Goal: Task Accomplishment & Management: Manage account settings

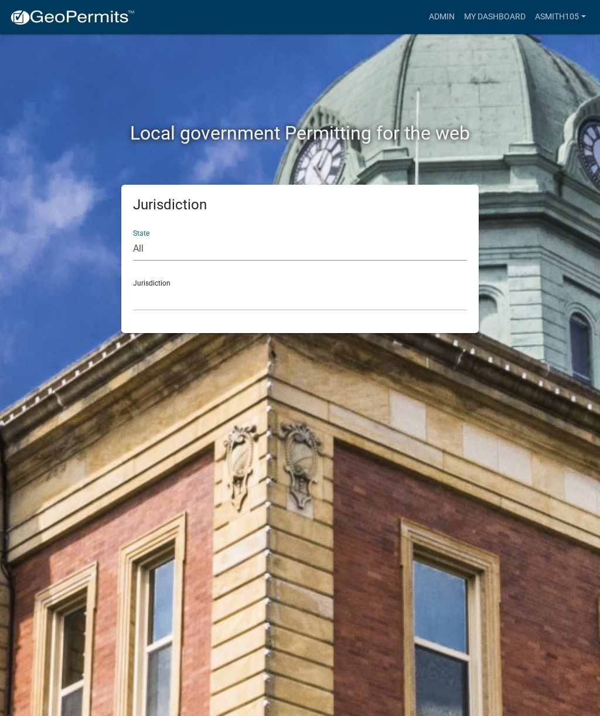
select select "[US_STATE]"
click at [156, 294] on select "[GEOGRAPHIC_DATA], [US_STATE][PERSON_NAME][GEOGRAPHIC_DATA], [US_STATE][PERSON_…" at bounding box center [300, 299] width 334 height 24
click at [155, 287] on select "[GEOGRAPHIC_DATA], [US_STATE][PERSON_NAME][GEOGRAPHIC_DATA], [US_STATE][PERSON_…" at bounding box center [300, 299] width 334 height 24
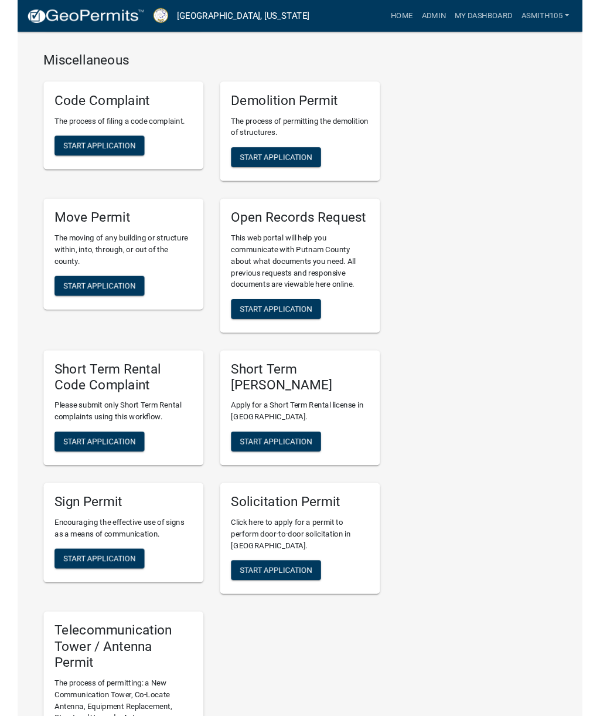
scroll to position [1221, 0]
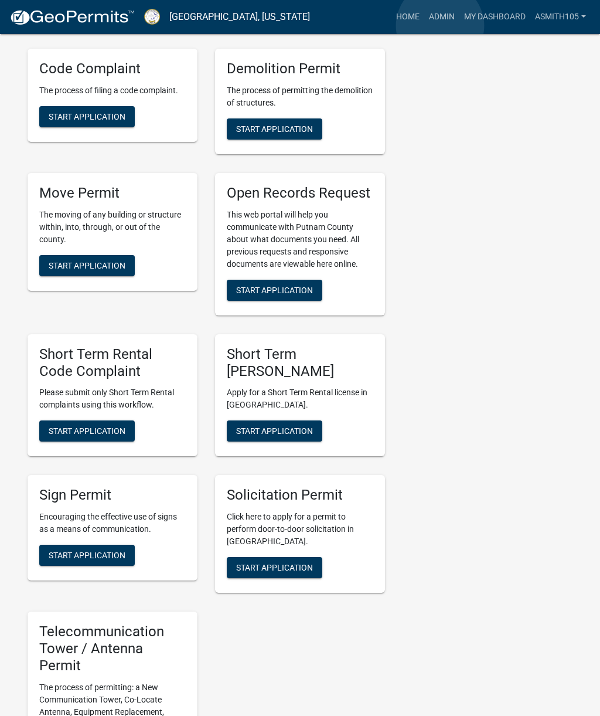
click at [441, 26] on link "Admin" at bounding box center [441, 17] width 35 height 22
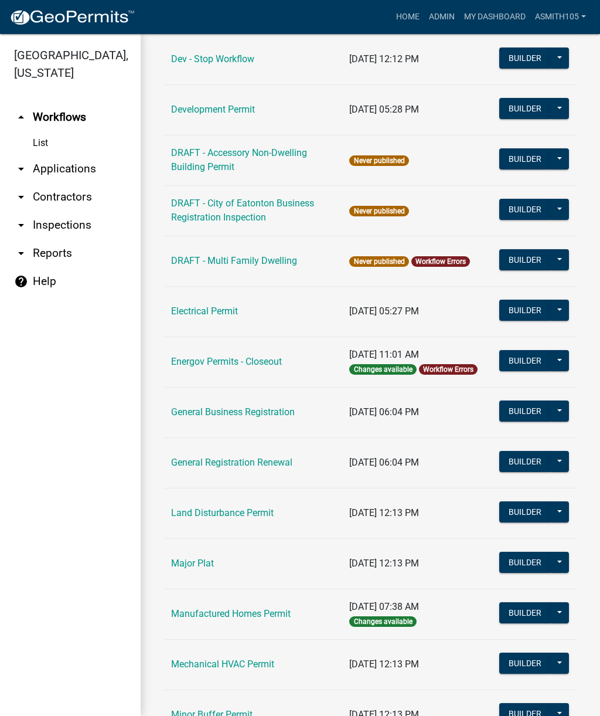
scroll to position [472, 0]
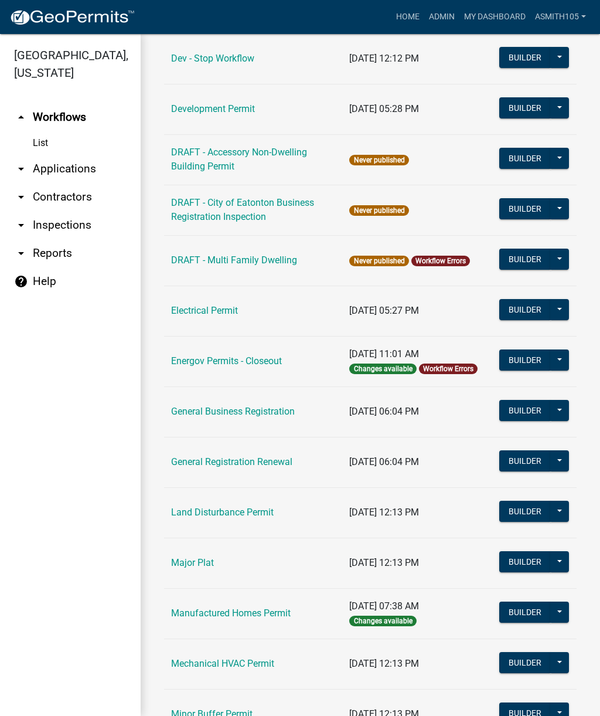
click at [247, 506] on link "Land Disturbance Permit" at bounding box center [222, 511] width 103 height 11
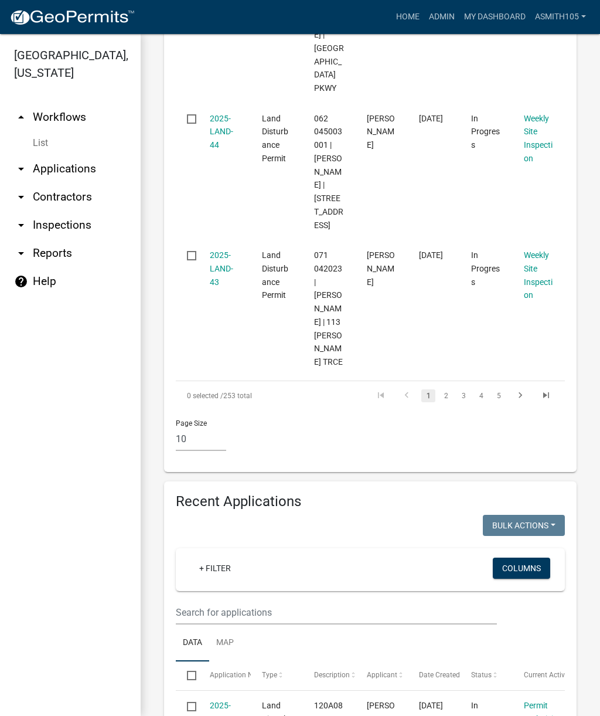
scroll to position [1623, 0]
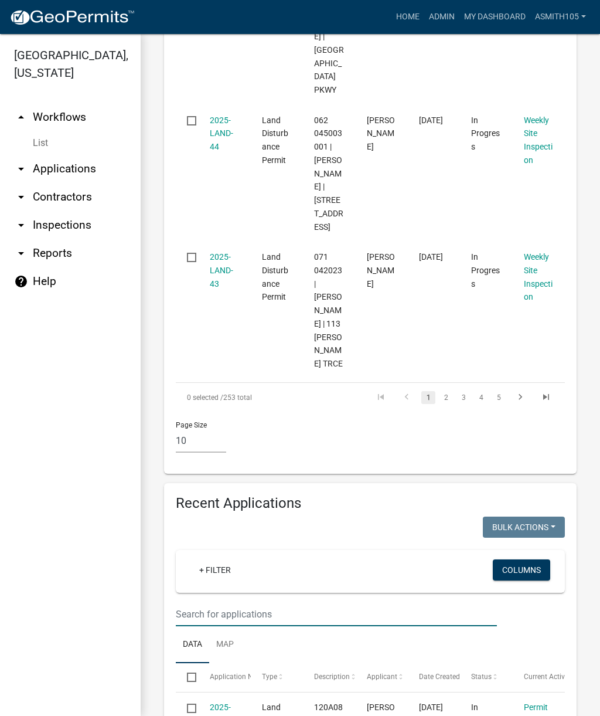
click at [309, 602] on input "text" at bounding box center [336, 614] width 321 height 24
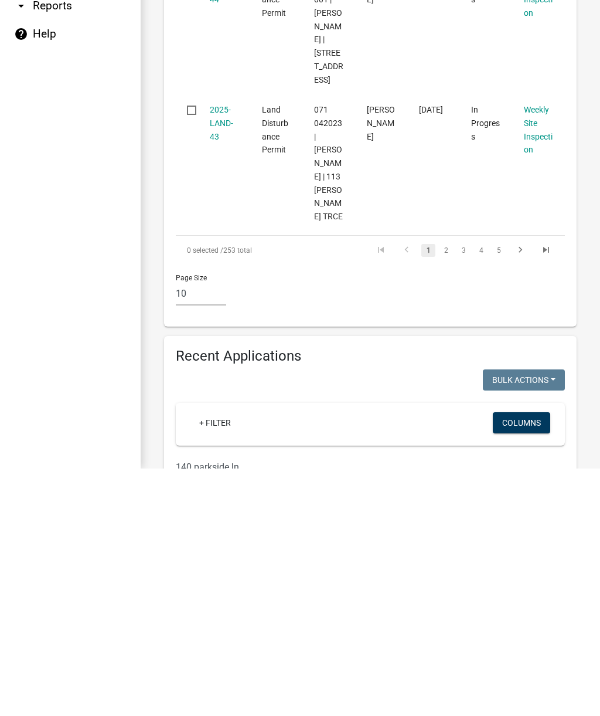
type input "140 parkside ln"
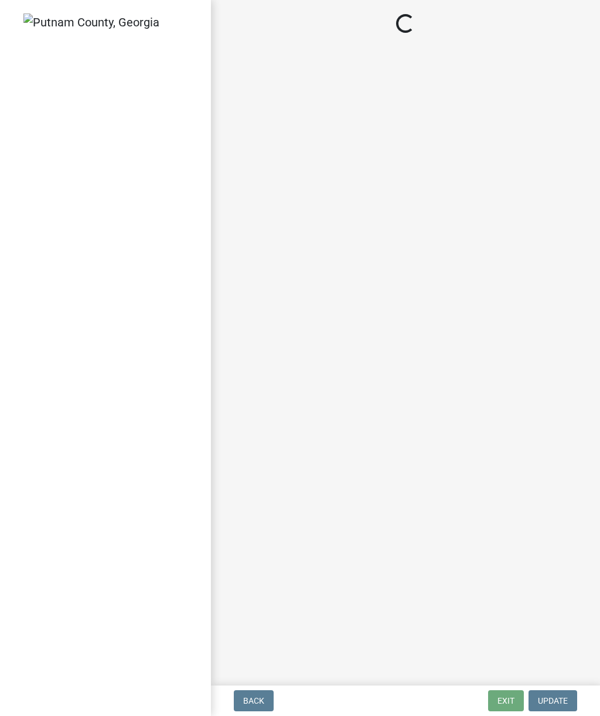
select select "af3c6edf-34d7-49be-824e-99d5d0a3954f"
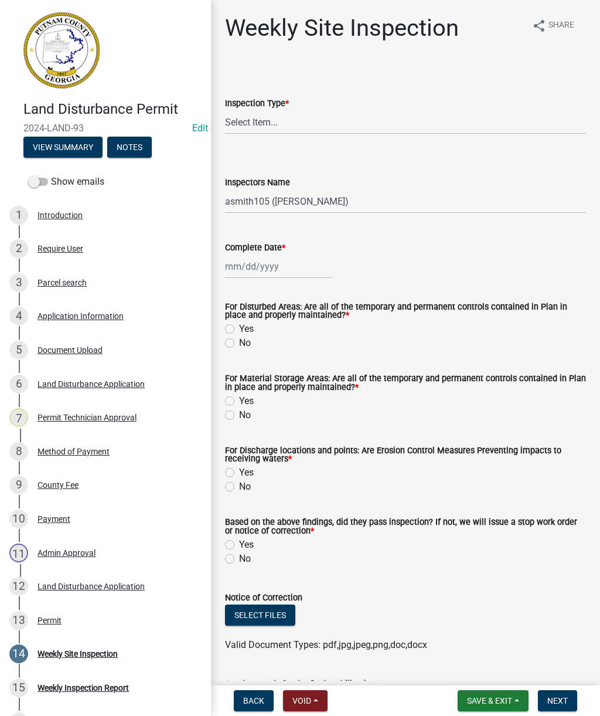
scroll to position [1, 0]
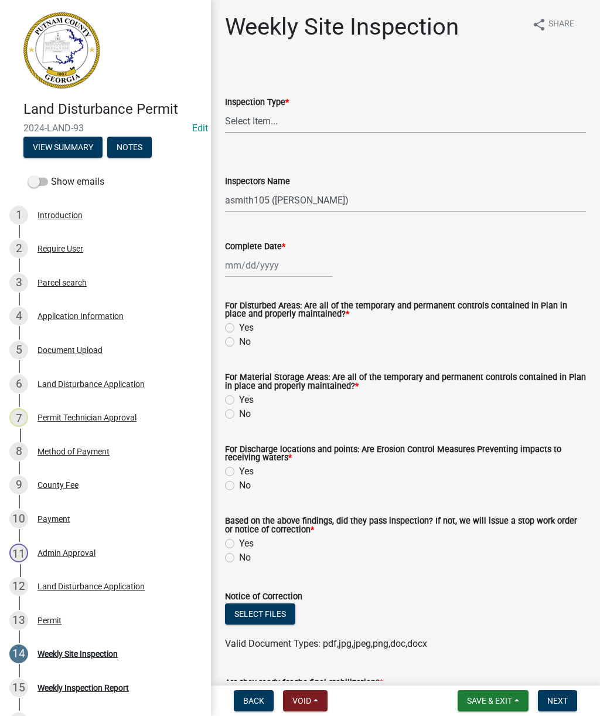
click at [413, 113] on select "Select Item... Site Inspection Initial Inspection Within 24 hours of a 0.5" sto…" at bounding box center [405, 121] width 361 height 24
select select "93c72d9c-4ccd-4a4f-9c87-9d2cfc81a2e2"
click at [401, 195] on select "Select Item... mrivera ([PERSON_NAME]) [PERSON_NAME] ([PERSON_NAME] ([PERSON_NA…" at bounding box center [405, 200] width 361 height 24
select select "4c2db1a9-6398-42e1-a920-5225c7eaa966"
click at [305, 264] on div at bounding box center [278, 265] width 107 height 24
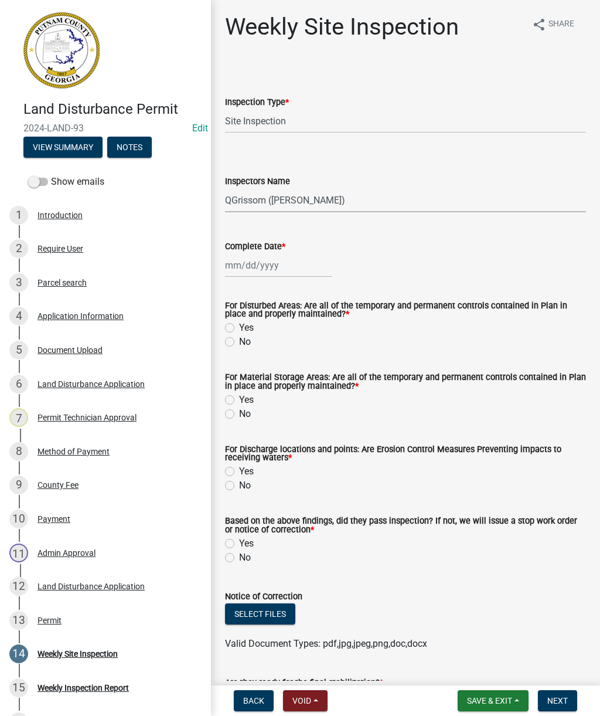
select select "10"
select select "2025"
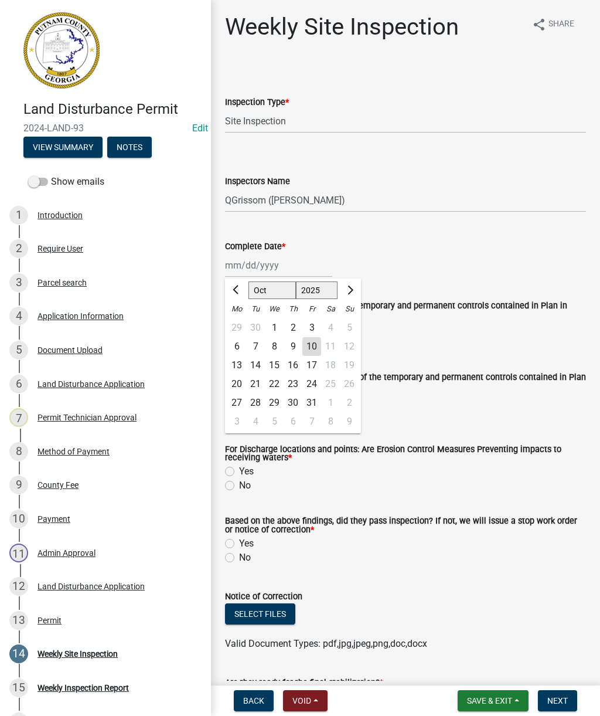
click at [314, 340] on div "10" at bounding box center [311, 346] width 19 height 19
type input "[DATE]"
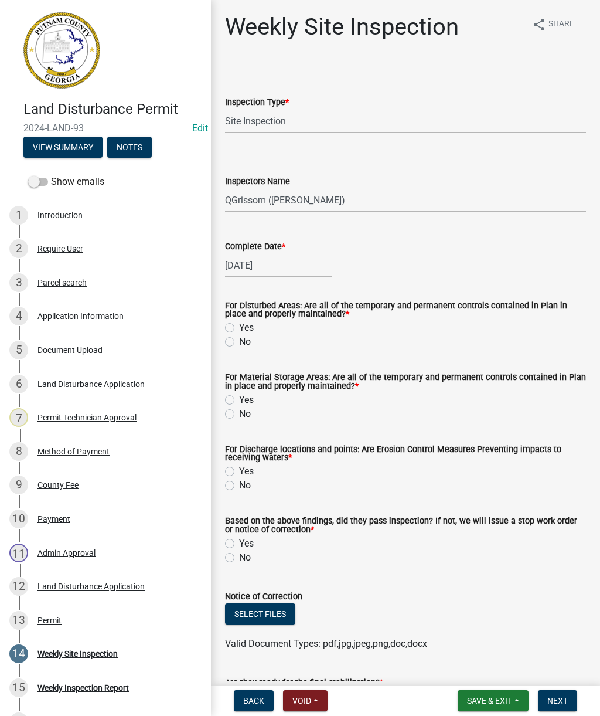
click at [253, 322] on label "Yes" at bounding box center [246, 328] width 15 height 14
click at [247, 322] on input "Yes" at bounding box center [243, 325] width 8 height 8
radio input "true"
click at [261, 392] on div "For Material Storage Areas: Are all of the temporary and permanent controls con…" at bounding box center [405, 382] width 361 height 19
click at [240, 397] on label "Yes" at bounding box center [246, 400] width 15 height 14
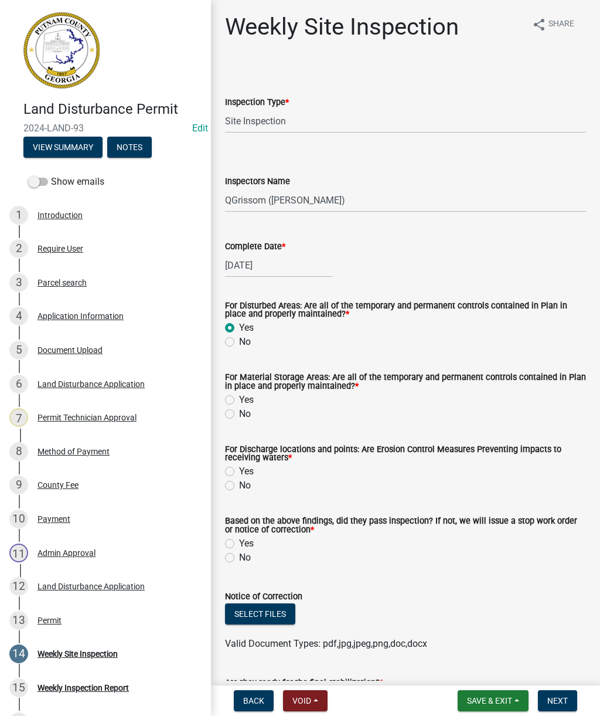
click at [240, 397] on input "Yes" at bounding box center [243, 397] width 8 height 8
radio input "true"
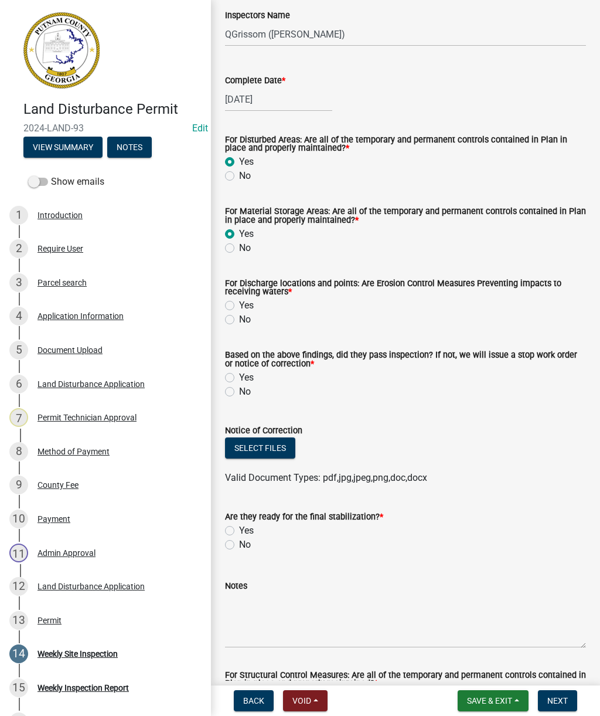
scroll to position [176, 0]
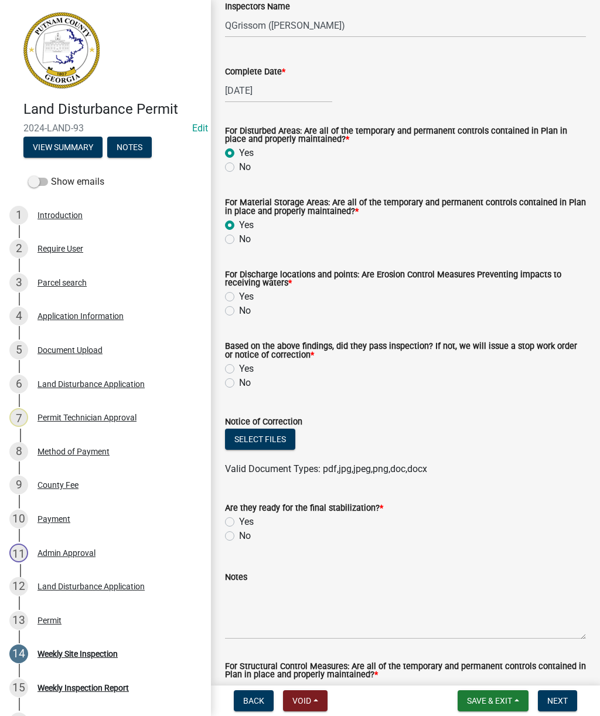
click at [242, 299] on label "Yes" at bounding box center [246, 297] width 15 height 14
click at [242, 297] on input "Yes" at bounding box center [243, 294] width 8 height 8
radio input "true"
click at [243, 366] on label "Yes" at bounding box center [246, 369] width 15 height 14
click at [243, 366] on input "Yes" at bounding box center [243, 366] width 8 height 8
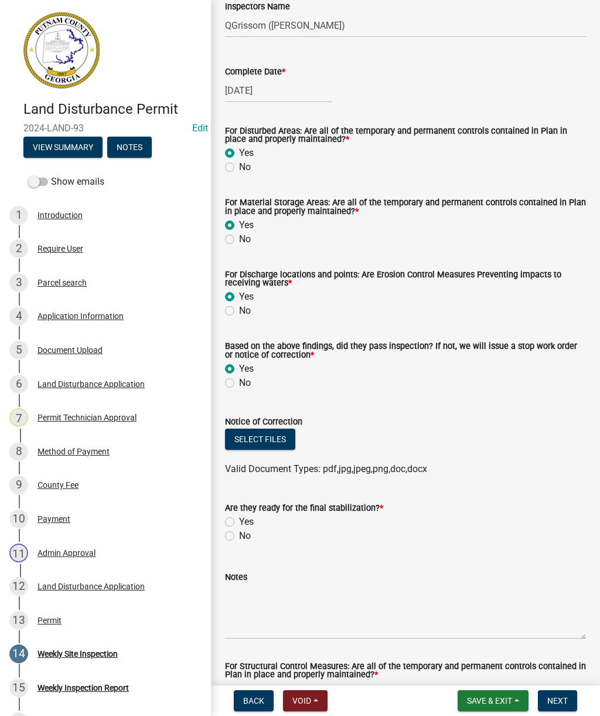
radio input "true"
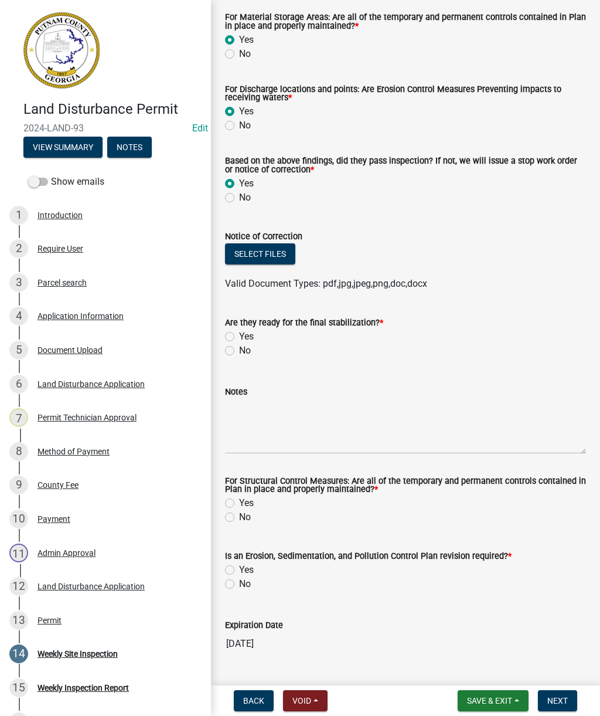
scroll to position [364, 0]
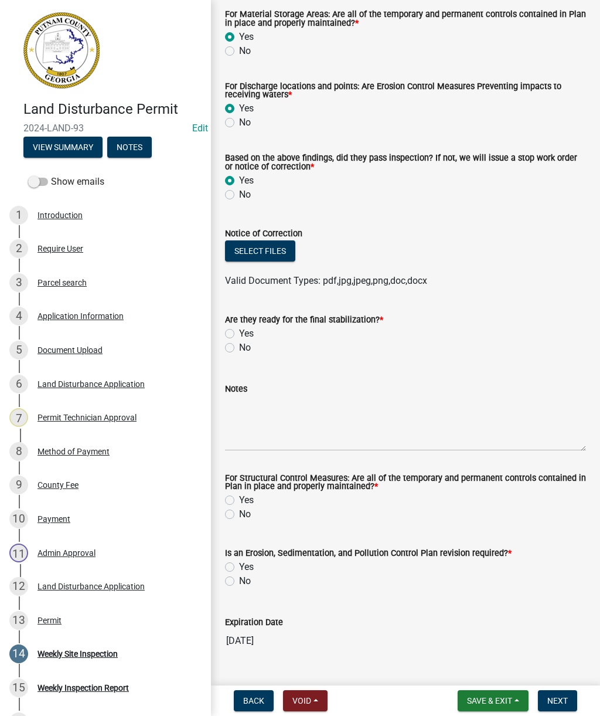
click at [251, 349] on label "No" at bounding box center [245, 348] width 12 height 14
click at [247, 348] on input "No" at bounding box center [243, 345] width 8 height 8
radio input "true"
click at [287, 255] on button "Select files" at bounding box center [260, 250] width 70 height 21
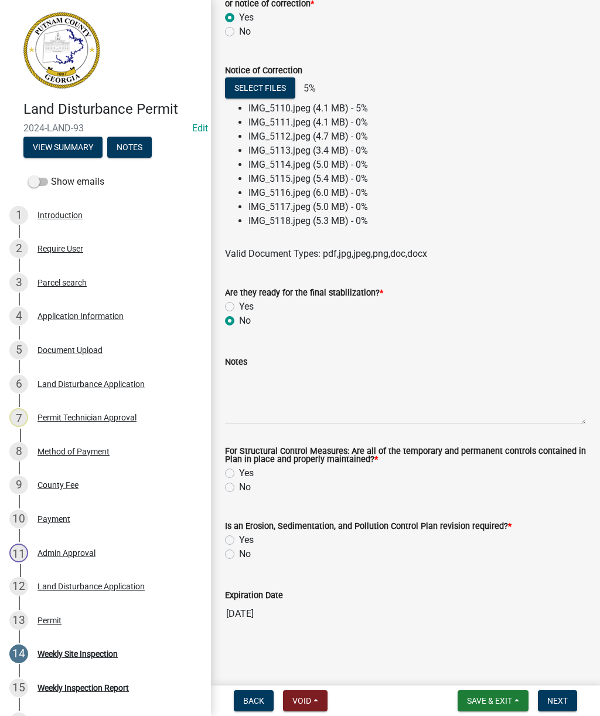
scroll to position [529, 0]
click at [259, 533] on div "Yes" at bounding box center [405, 540] width 361 height 14
click at [239, 537] on label "Yes" at bounding box center [246, 540] width 15 height 14
click at [239, 537] on input "Yes" at bounding box center [243, 537] width 8 height 8
radio input "true"
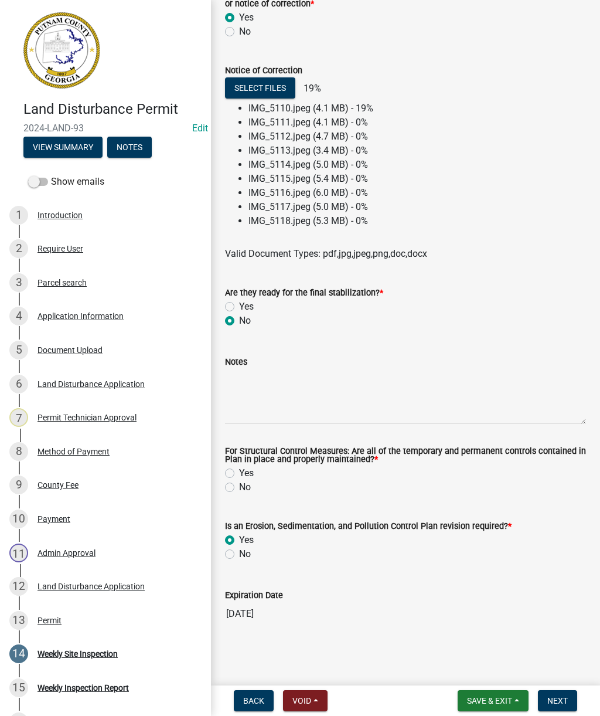
click at [236, 471] on div "Yes" at bounding box center [405, 473] width 361 height 14
click at [239, 470] on label "Yes" at bounding box center [246, 473] width 15 height 14
click at [239, 470] on input "Yes" at bounding box center [243, 470] width 8 height 8
radio input "true"
click at [329, 411] on textarea "Notes" at bounding box center [405, 396] width 361 height 55
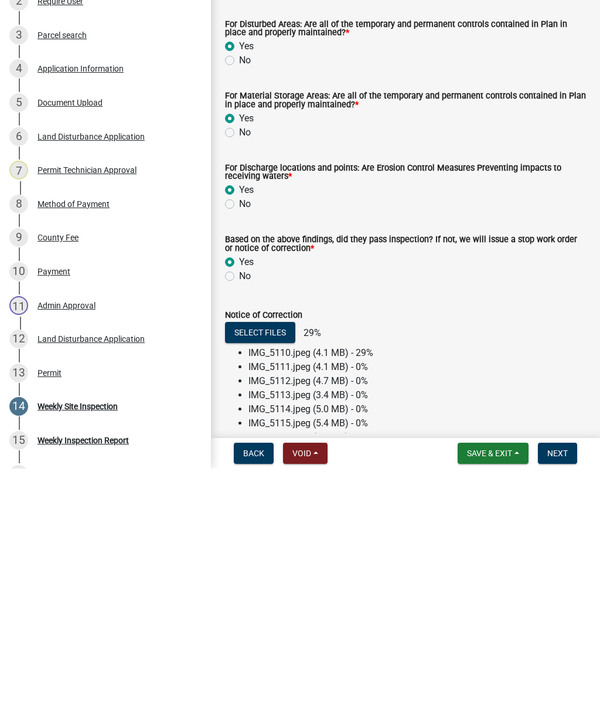
scroll to position [35, 0]
type textarea "Inspection was completed. Site is in code compliance."
click at [480, 696] on span "Save & Exit" at bounding box center [489, 700] width 45 height 9
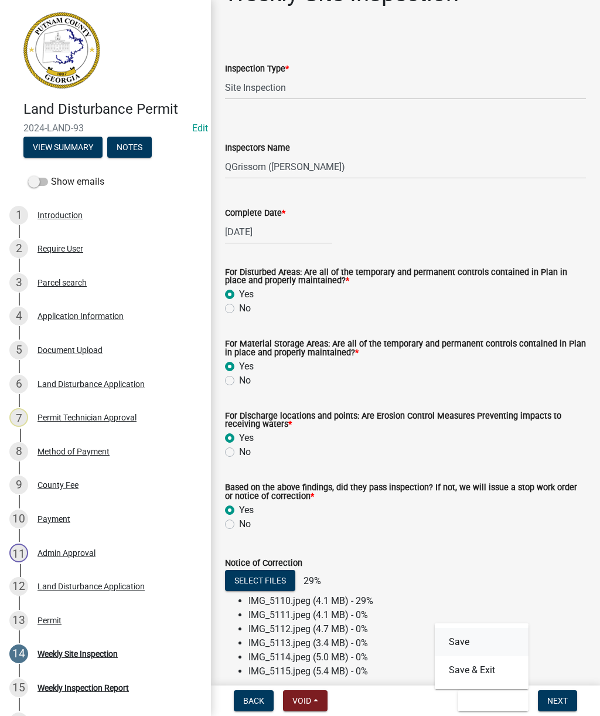
click at [495, 637] on button "Save" at bounding box center [482, 642] width 94 height 28
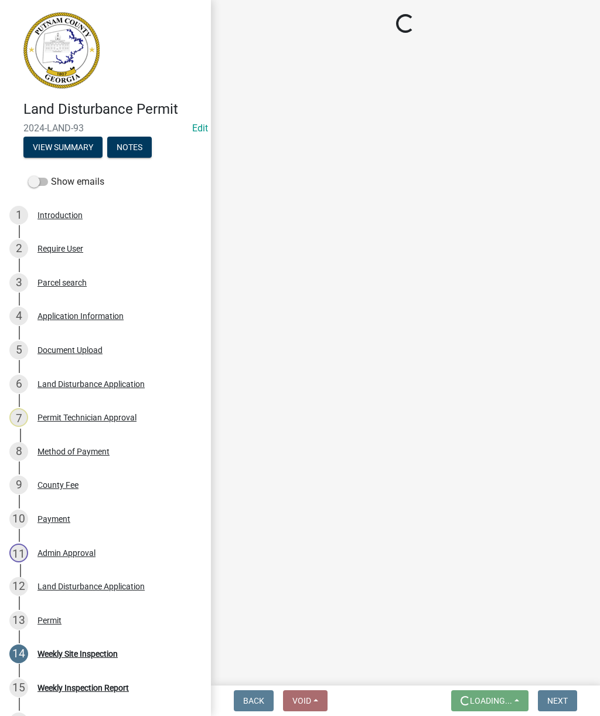
scroll to position [0, 0]
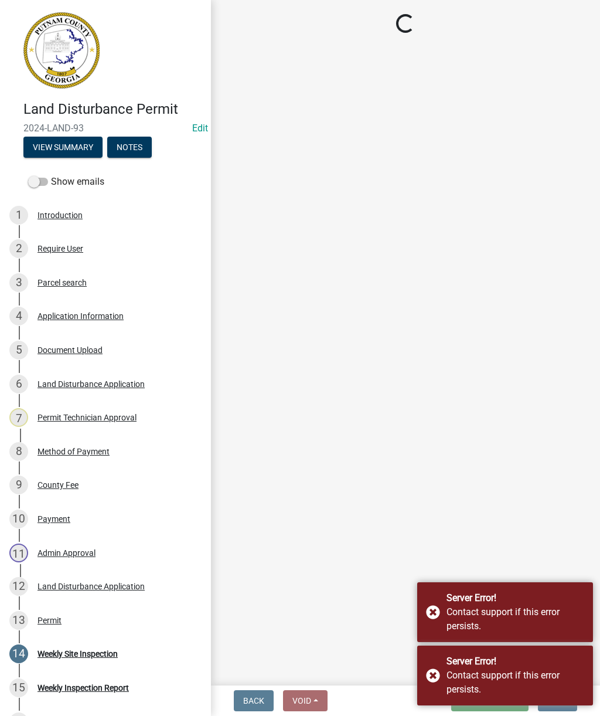
click at [432, 611] on div "Server Error! Contact support if this error persists." at bounding box center [505, 612] width 176 height 60
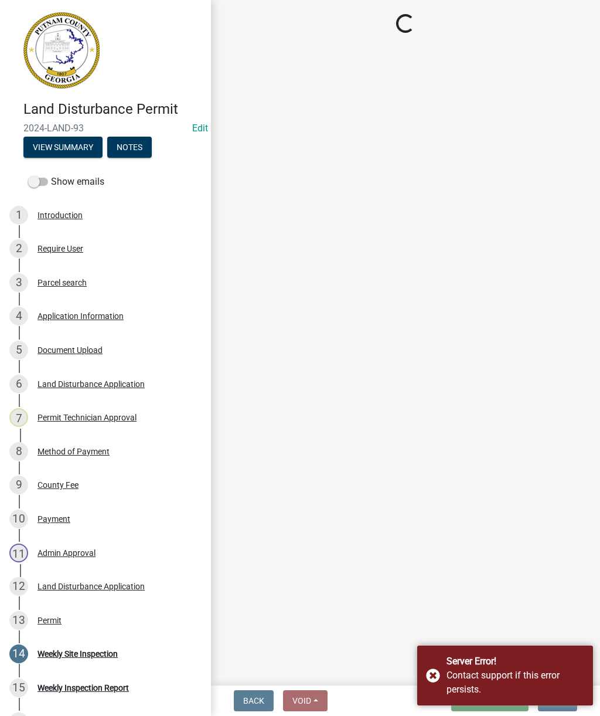
click at [433, 672] on main "Loading..." at bounding box center [405, 340] width 389 height 681
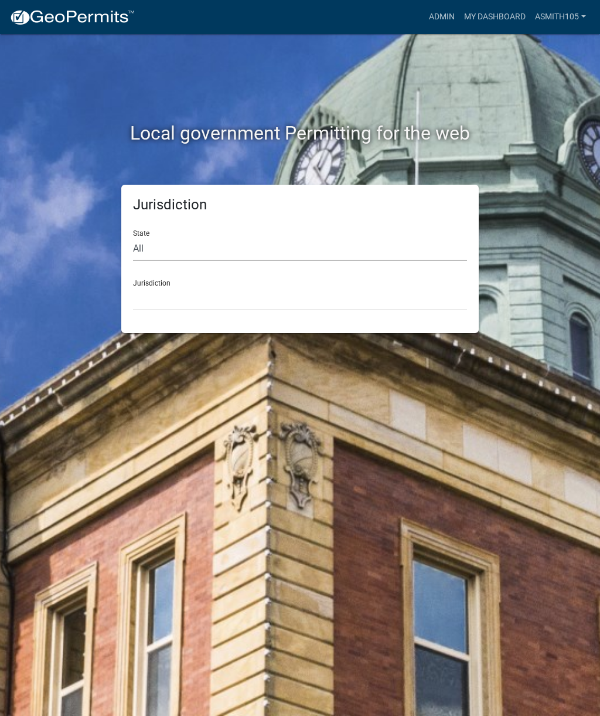
click at [141, 240] on select "All [US_STATE] [US_STATE] [US_STATE] [US_STATE] [US_STATE] [US_STATE] [US_STATE…" at bounding box center [300, 249] width 334 height 24
click at [308, 293] on select "City of Charlestown, Indiana City of Jeffersonville, Indiana City of Logansport…" at bounding box center [300, 299] width 334 height 24
click at [188, 247] on select "All [US_STATE] [US_STATE] [US_STATE] [US_STATE] [US_STATE] [US_STATE] [US_STATE…" at bounding box center [300, 249] width 334 height 24
click at [314, 246] on select "All [US_STATE] [US_STATE] [US_STATE] [US_STATE] [US_STATE] [US_STATE] [US_STATE…" at bounding box center [300, 249] width 334 height 24
select select "[US_STATE]"
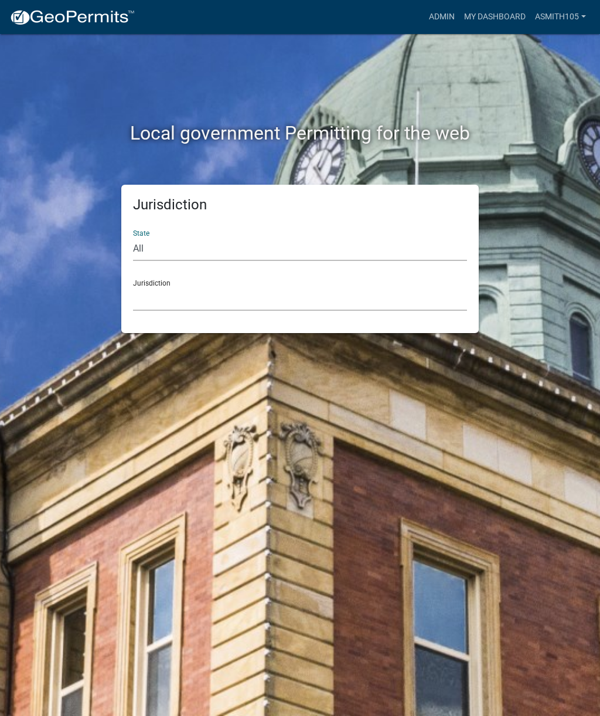
click at [317, 296] on select "[GEOGRAPHIC_DATA], [US_STATE][PERSON_NAME][GEOGRAPHIC_DATA], [US_STATE][PERSON_…" at bounding box center [300, 299] width 334 height 24
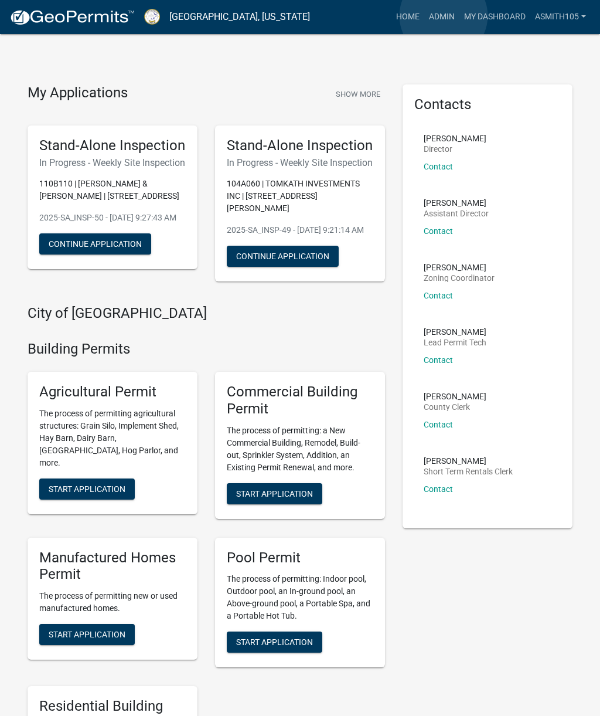
click at [444, 16] on link "Admin" at bounding box center [441, 17] width 35 height 22
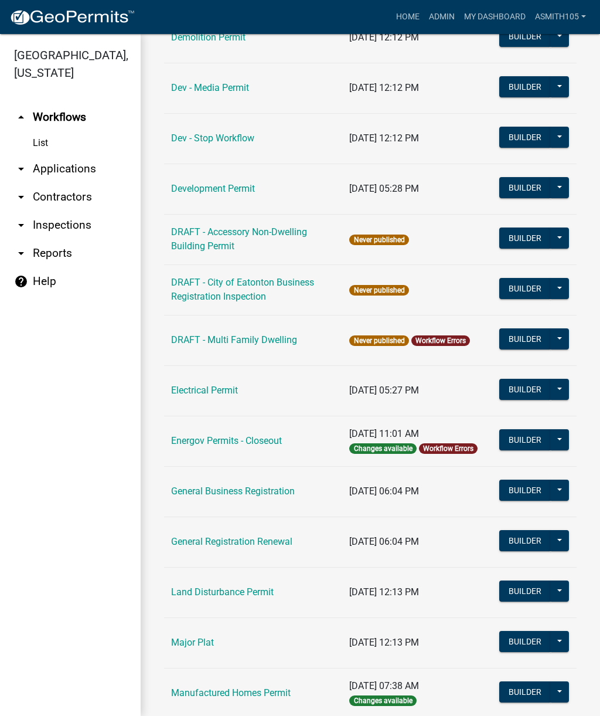
scroll to position [391, 0]
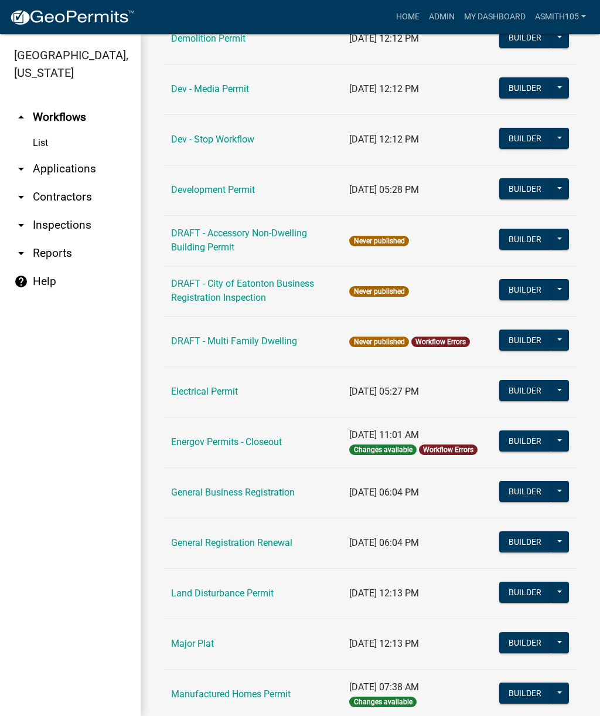
click at [240, 594] on link "Land Disturbance Permit" at bounding box center [222, 592] width 103 height 11
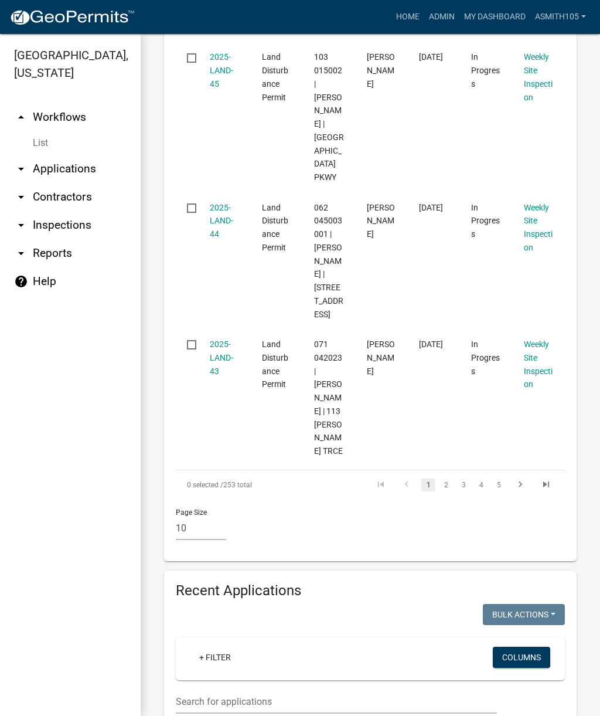
scroll to position [1519, 0]
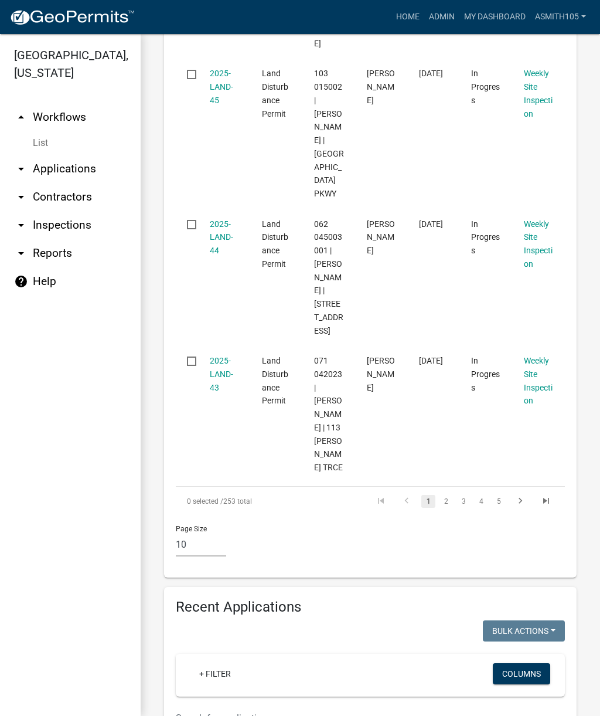
click at [297, 706] on input "text" at bounding box center [336, 718] width 321 height 24
type input "Harmony rd"
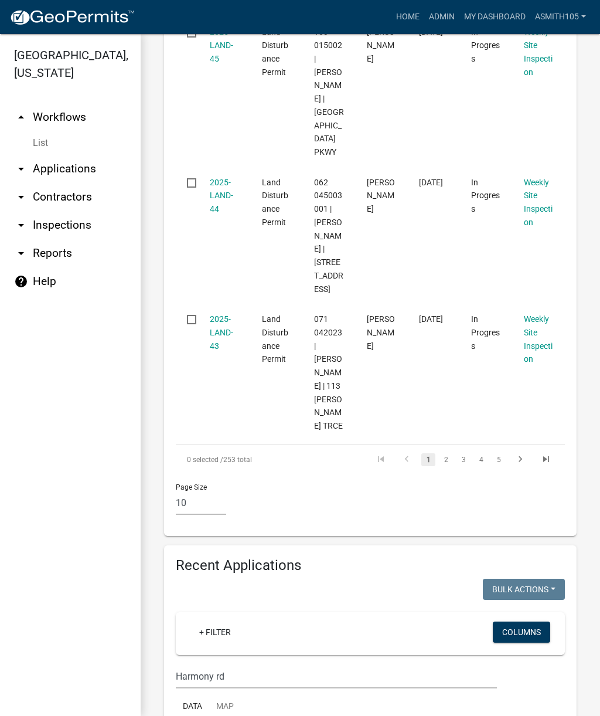
scroll to position [1561, 0]
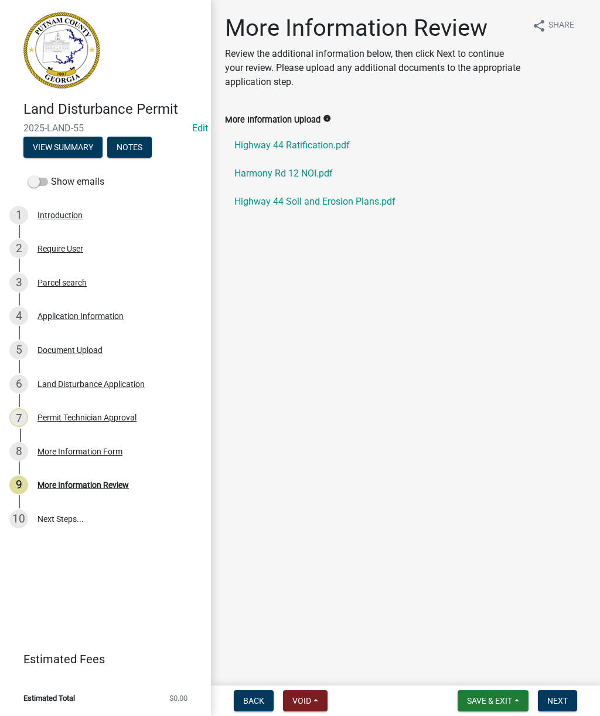
click at [304, 173] on link "Harmony Rd 12 NOI.pdf" at bounding box center [405, 173] width 361 height 28
click at [370, 202] on link "Highway 44 Soil and Erosion Plans.pdf" at bounding box center [405, 202] width 361 height 28
click at [100, 417] on div "Permit Technician Approval" at bounding box center [87, 417] width 99 height 8
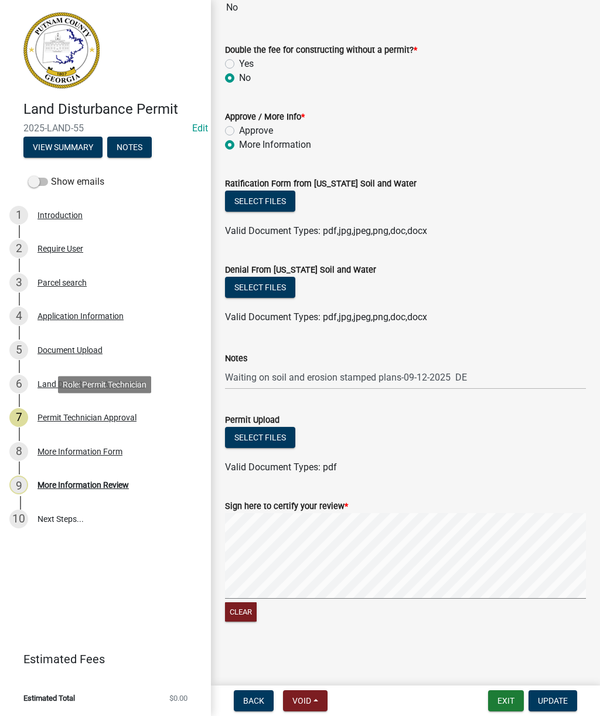
scroll to position [164, 0]
click at [103, 486] on div "More Information Review" at bounding box center [83, 485] width 91 height 8
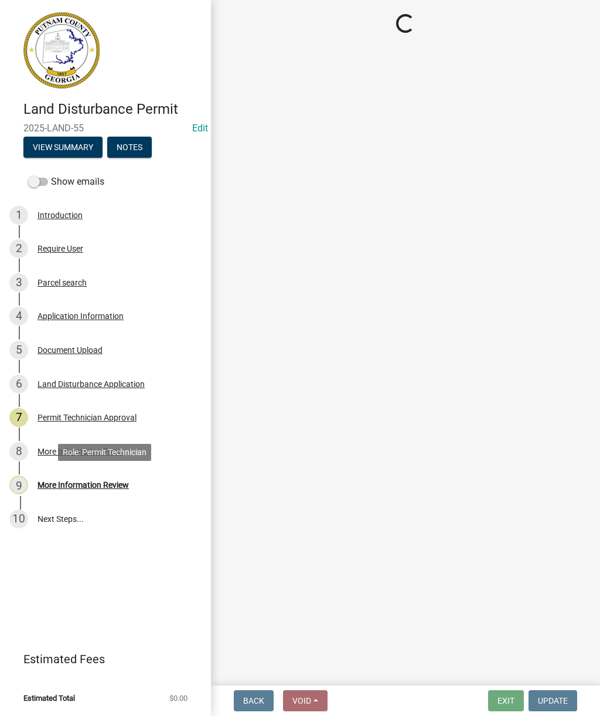
scroll to position [0, 0]
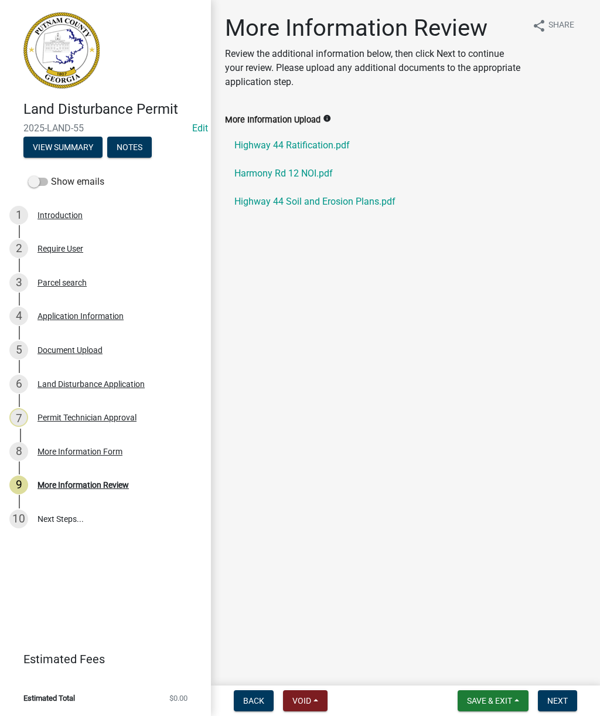
click at [307, 144] on link "Highway 44 Ratification.pdf" at bounding box center [405, 145] width 361 height 28
click at [63, 527] on link "10 Next Steps..." at bounding box center [105, 519] width 211 height 34
click at [112, 386] on div "Land Disturbance Application" at bounding box center [91, 384] width 107 height 8
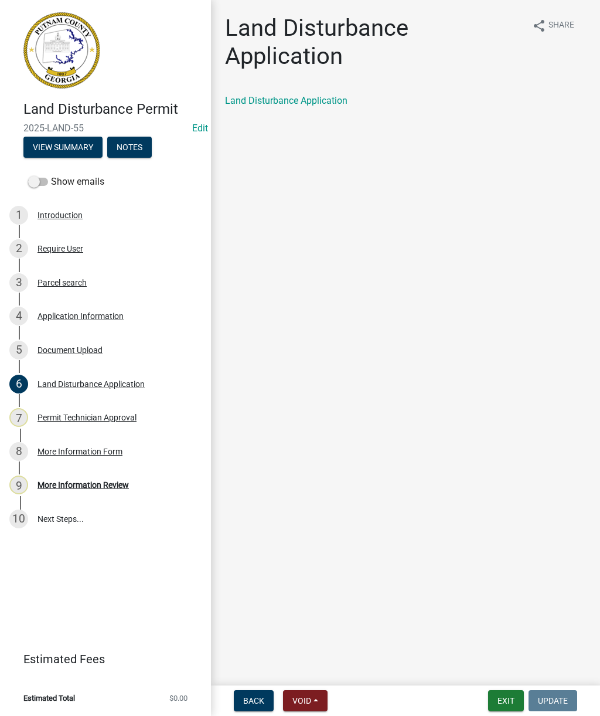
click at [318, 104] on link "Land Disturbance Application" at bounding box center [286, 100] width 123 height 11
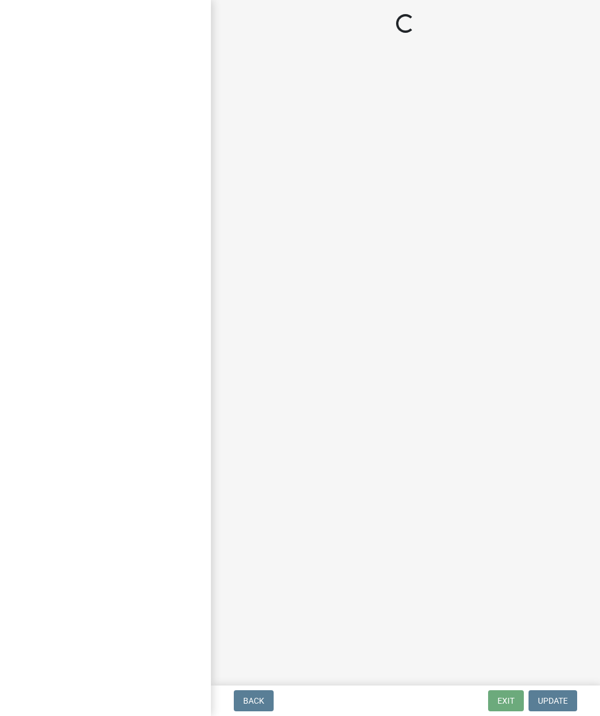
select select "af3c6edf-34d7-49be-824e-99d5d0a3954f"
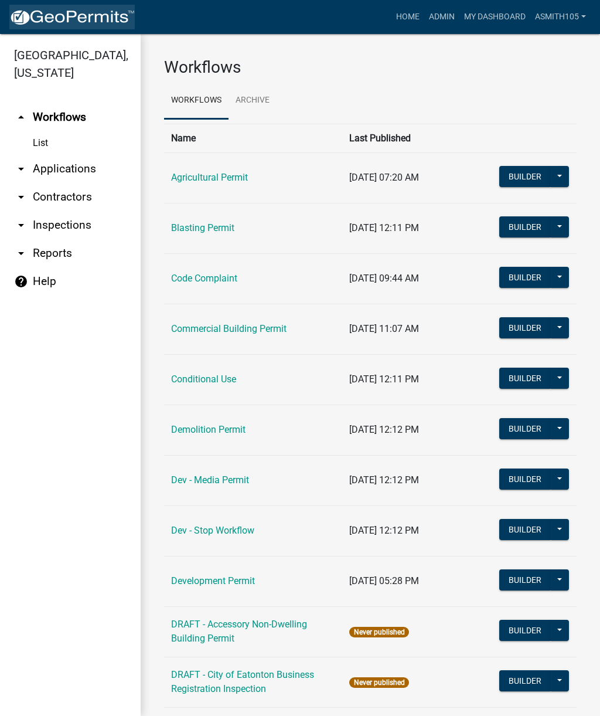
click at [51, 10] on img at bounding box center [71, 18] width 125 height 18
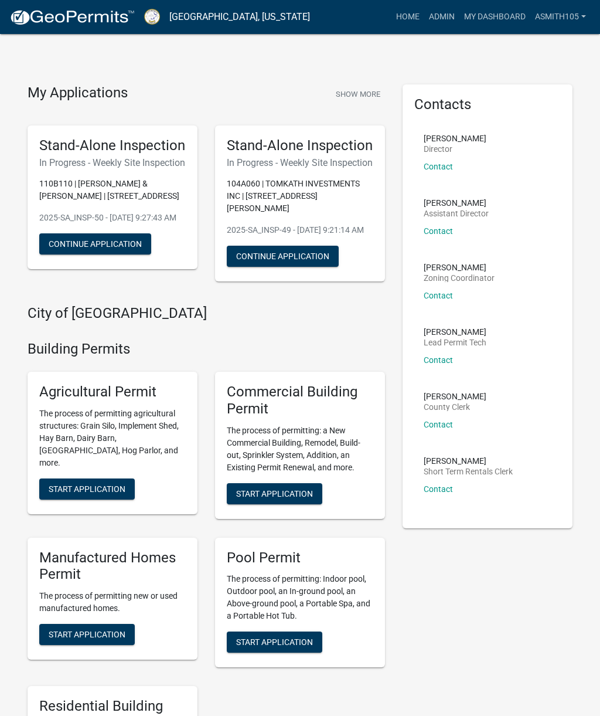
click at [441, 16] on link "Admin" at bounding box center [441, 17] width 35 height 22
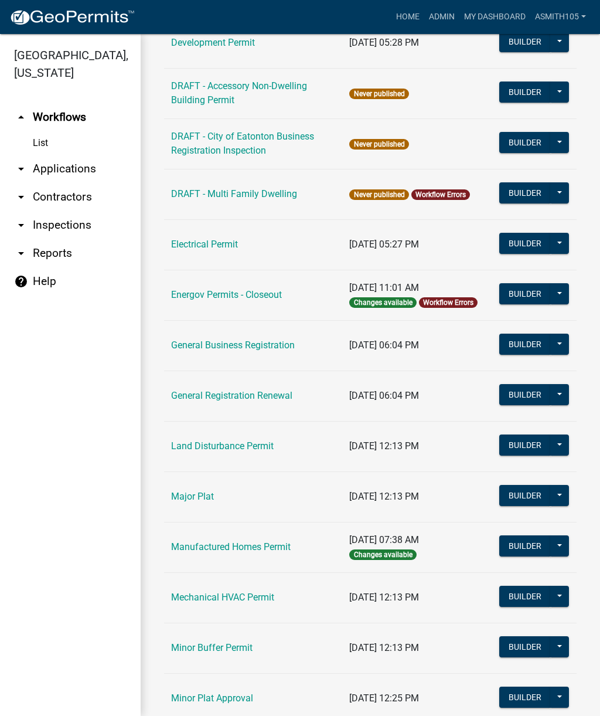
scroll to position [538, 0]
click at [235, 450] on link "Land Disturbance Permit" at bounding box center [222, 445] width 103 height 11
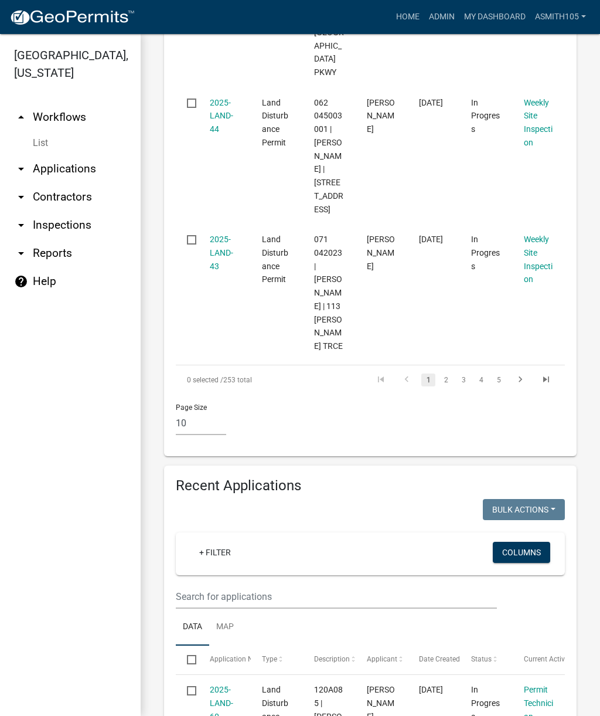
scroll to position [1665, 0]
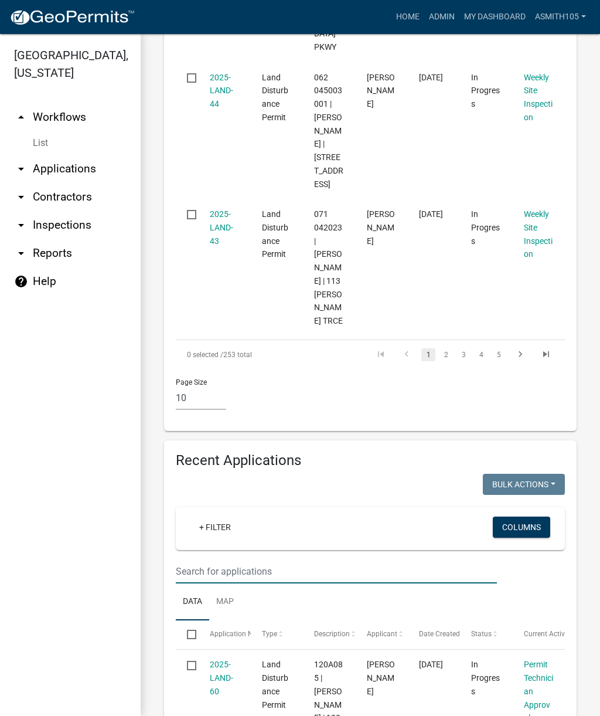
click at [310, 559] on input "text" at bounding box center [336, 571] width 321 height 24
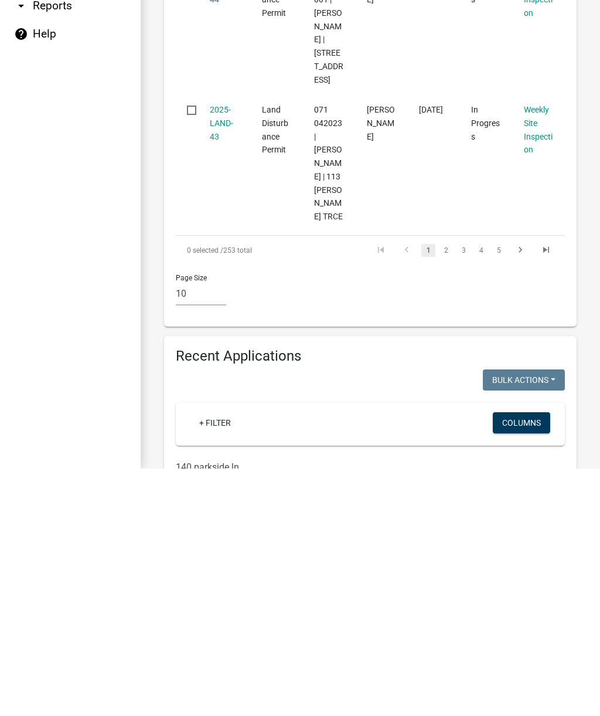
type input "140 parkside ln"
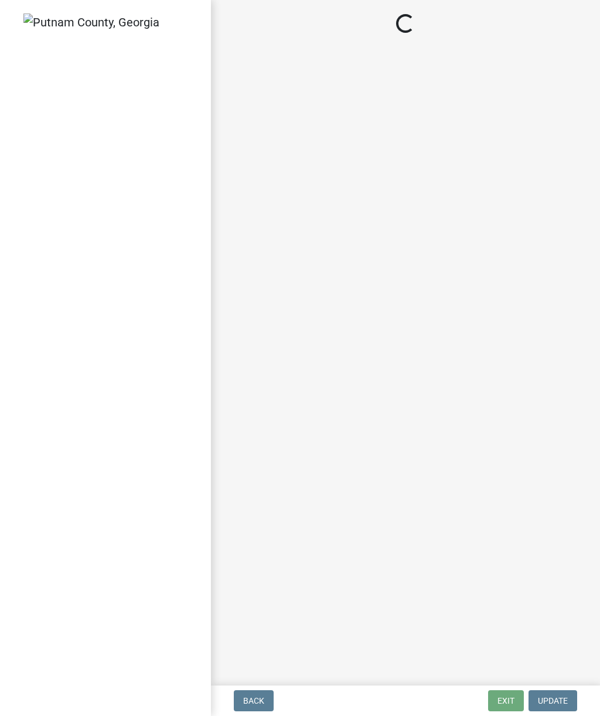
select select "af3c6edf-34d7-49be-824e-99d5d0a3954f"
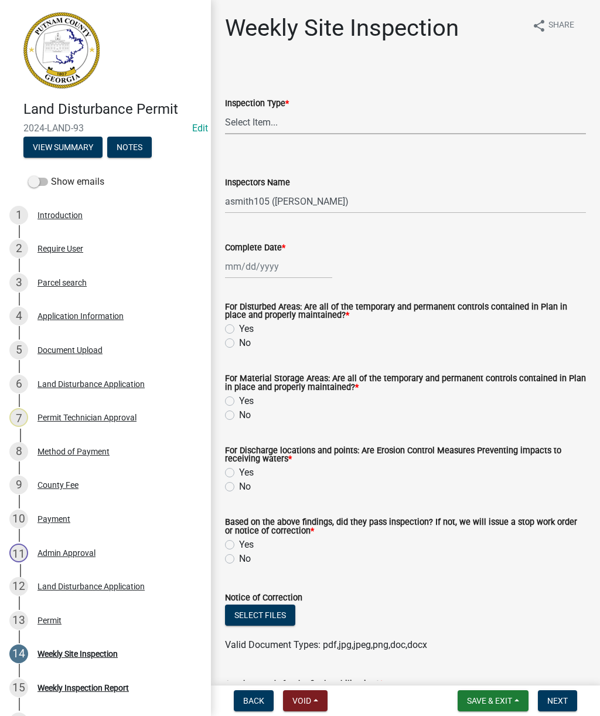
click at [538, 121] on select "Select Item... Site Inspection Initial Inspection Within 24 hours of a 0.5" sto…" at bounding box center [405, 122] width 361 height 24
select select "93c72d9c-4ccd-4a4f-9c87-9d2cfc81a2e2"
click at [479, 185] on div "Inspectors Name" at bounding box center [405, 182] width 361 height 14
click at [508, 195] on select "Select Item... mrivera (Michele Rivera) StephanieM (Stephanie Morris ) QGrissom…" at bounding box center [405, 201] width 361 height 24
select select "4c2db1a9-6398-42e1-a920-5225c7eaa966"
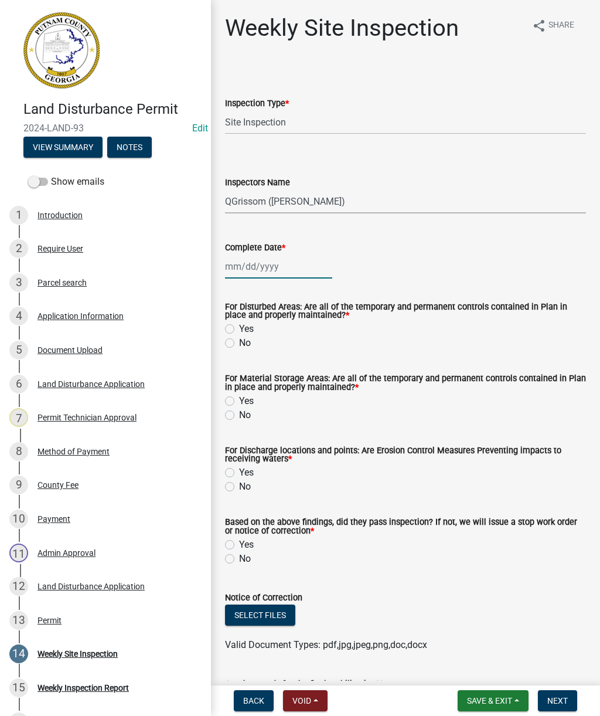
click at [287, 275] on div at bounding box center [278, 266] width 107 height 24
select select "10"
select select "2025"
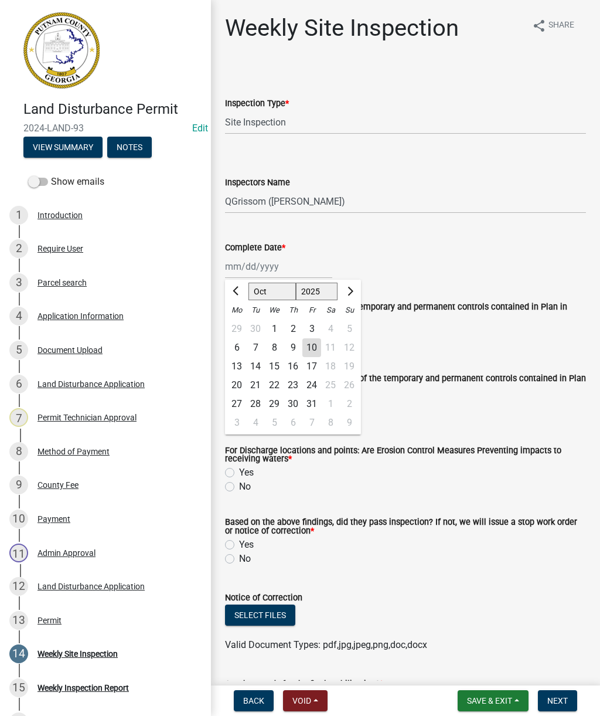
click at [314, 347] on div "10" at bounding box center [311, 347] width 19 height 19
type input "[DATE]"
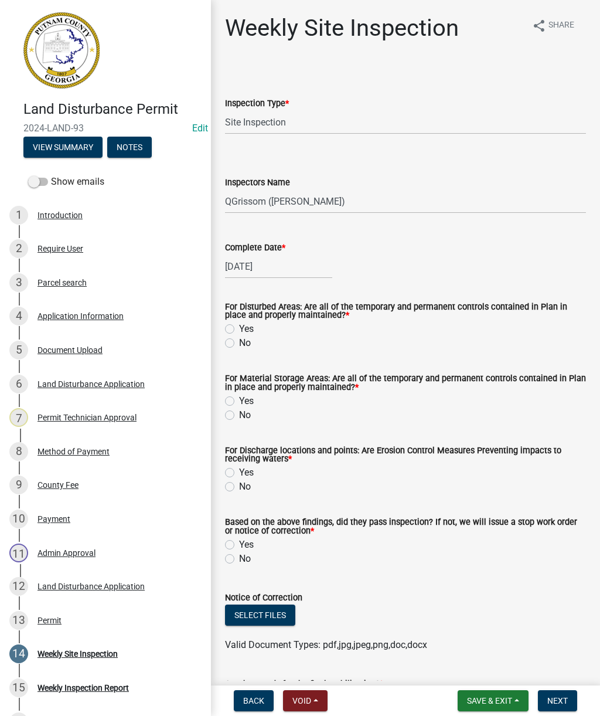
click at [235, 324] on div "Yes" at bounding box center [405, 329] width 361 height 14
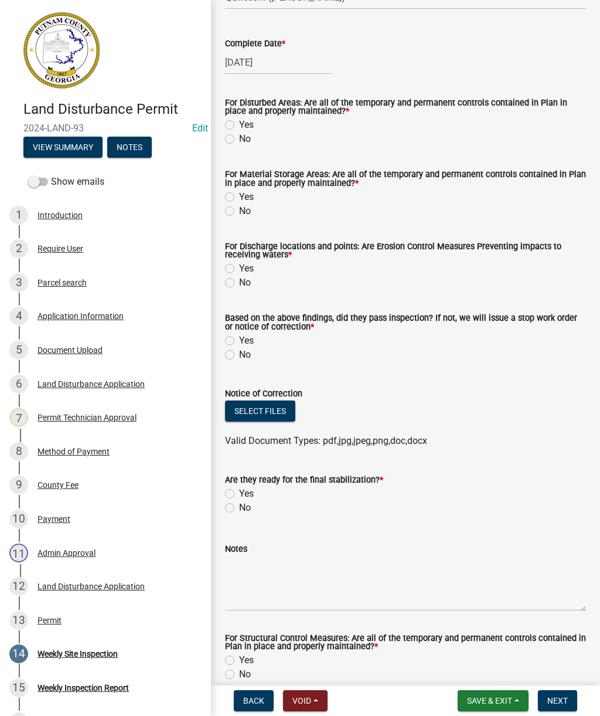
scroll to position [197, 0]
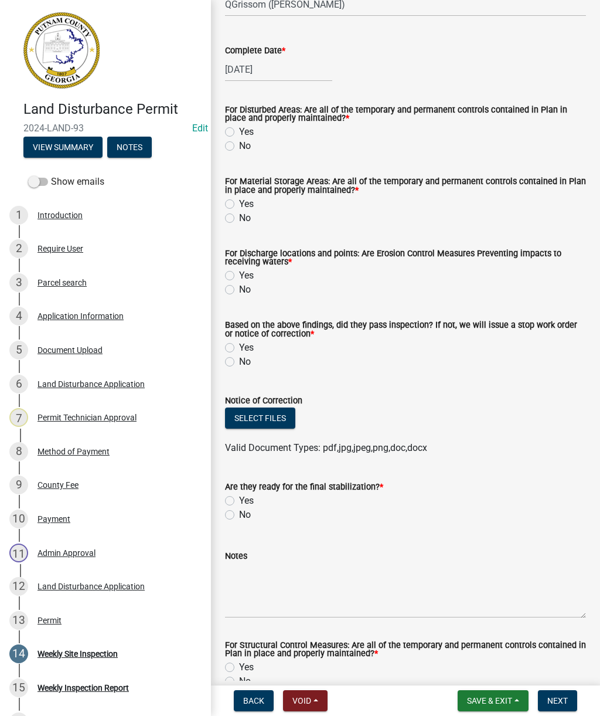
click at [239, 131] on label "Yes" at bounding box center [246, 132] width 15 height 14
click at [239, 131] on input "Yes" at bounding box center [243, 129] width 8 height 8
radio input "true"
click at [239, 202] on label "Yes" at bounding box center [246, 204] width 15 height 14
click at [239, 202] on input "Yes" at bounding box center [243, 201] width 8 height 8
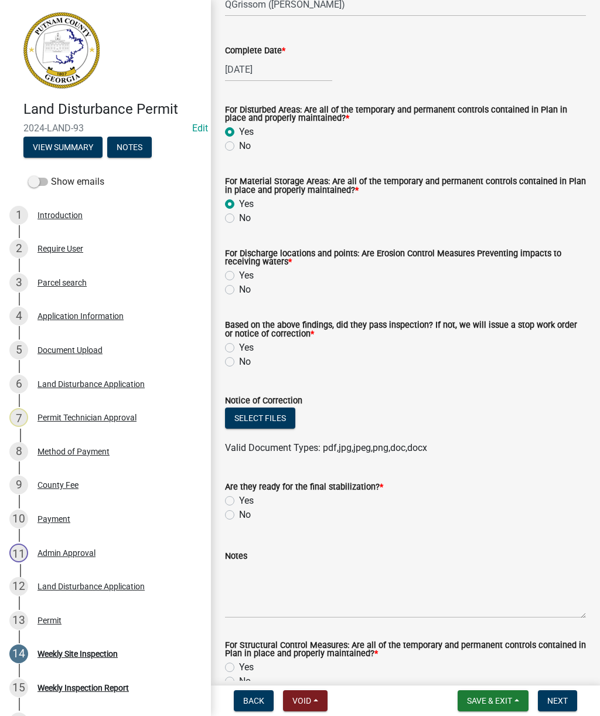
radio input "true"
click at [239, 278] on label "Yes" at bounding box center [246, 275] width 15 height 14
click at [239, 276] on input "Yes" at bounding box center [243, 272] width 8 height 8
radio input "true"
click at [239, 346] on label "Yes" at bounding box center [246, 348] width 15 height 14
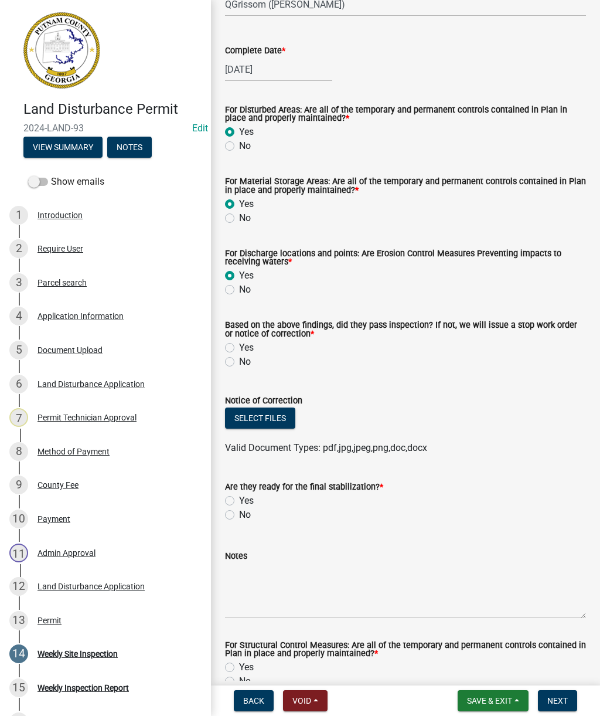
click at [239, 346] on input "Yes" at bounding box center [243, 345] width 8 height 8
radio input "true"
click at [281, 421] on button "Select files" at bounding box center [260, 417] width 70 height 21
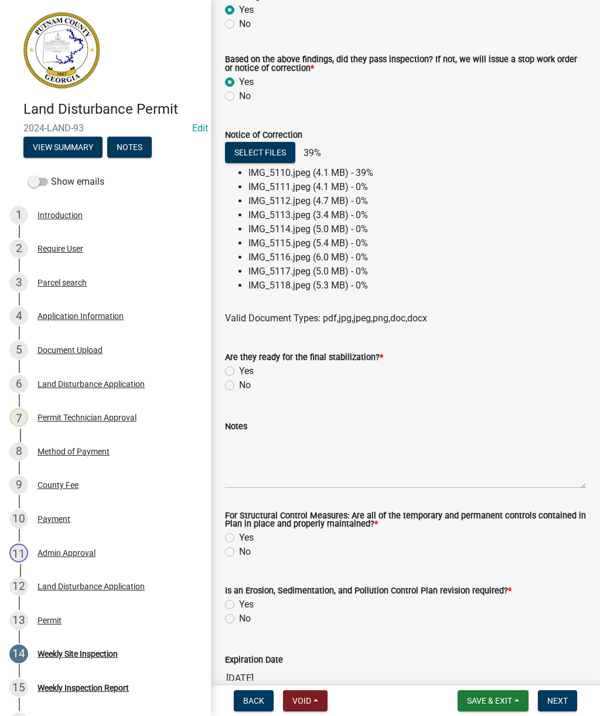
scroll to position [462, 0]
click at [239, 390] on label "No" at bounding box center [245, 386] width 12 height 14
click at [239, 386] on input "No" at bounding box center [243, 383] width 8 height 8
radio input "true"
click at [342, 477] on textarea "Notes" at bounding box center [405, 461] width 361 height 55
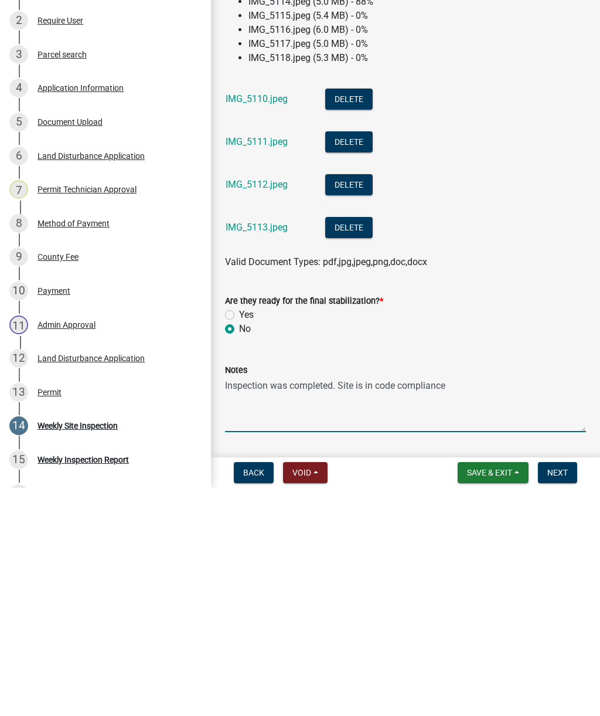
click at [495, 605] on textarea "Inspection was completed. Site is in code compliance" at bounding box center [405, 632] width 361 height 55
click at [508, 574] on div "Notes Inspection was completed. Site is in code compliance" at bounding box center [405, 617] width 361 height 86
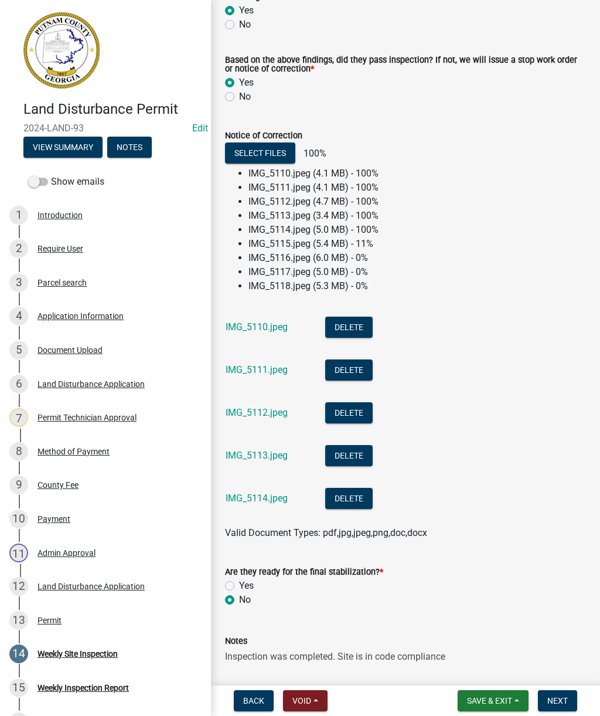
click at [475, 653] on textarea "Inspection was completed. Site is in code compliance" at bounding box center [405, 675] width 361 height 55
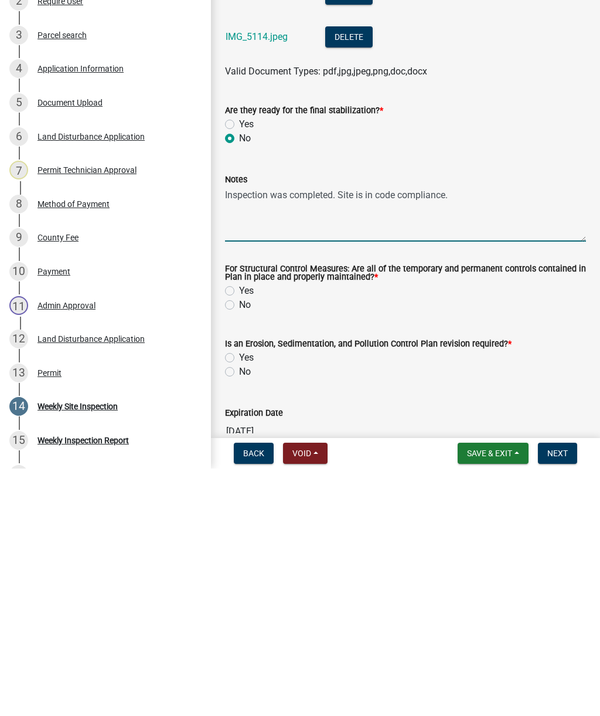
scroll to position [678, 0]
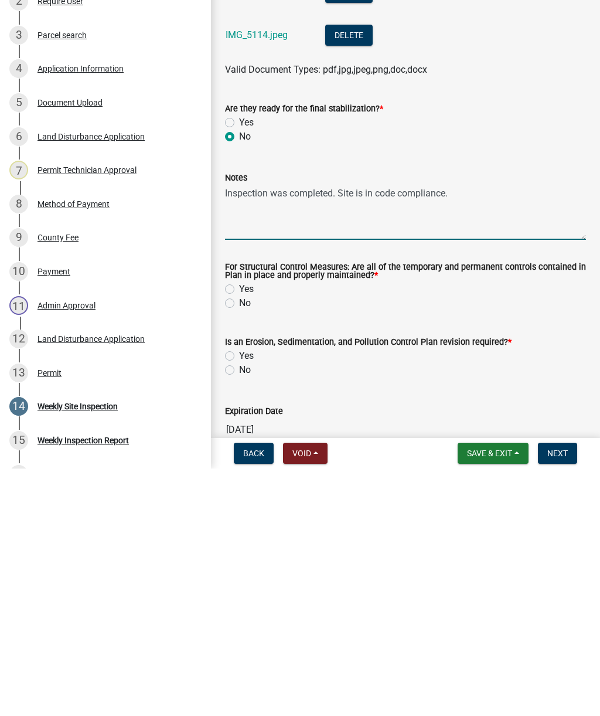
type textarea "Inspection was completed. Site is in code compliance."
click at [251, 529] on label "Yes" at bounding box center [246, 536] width 15 height 14
click at [247, 529] on input "Yes" at bounding box center [243, 533] width 8 height 8
radio input "true"
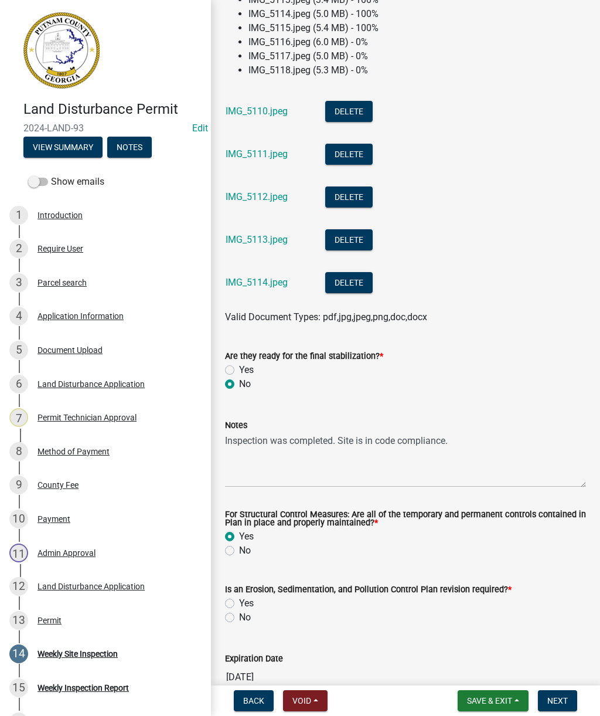
click at [249, 604] on label "Yes" at bounding box center [246, 603] width 15 height 14
click at [247, 604] on input "Yes" at bounding box center [243, 600] width 8 height 8
radio input "true"
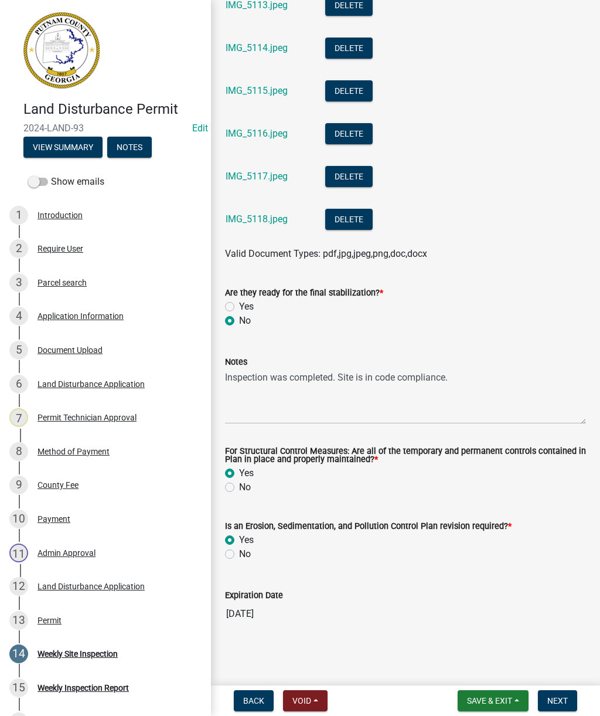
scroll to position [778, 0]
click at [569, 696] on button "Next" at bounding box center [557, 700] width 39 height 21
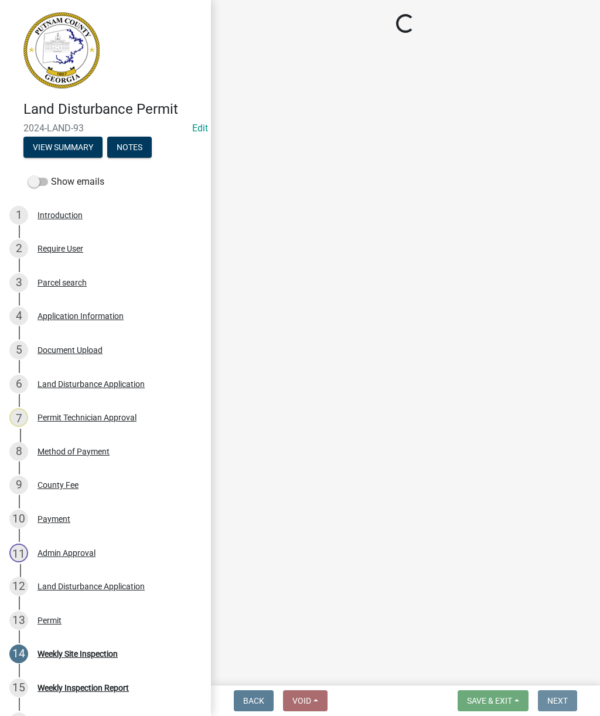
scroll to position [0, 0]
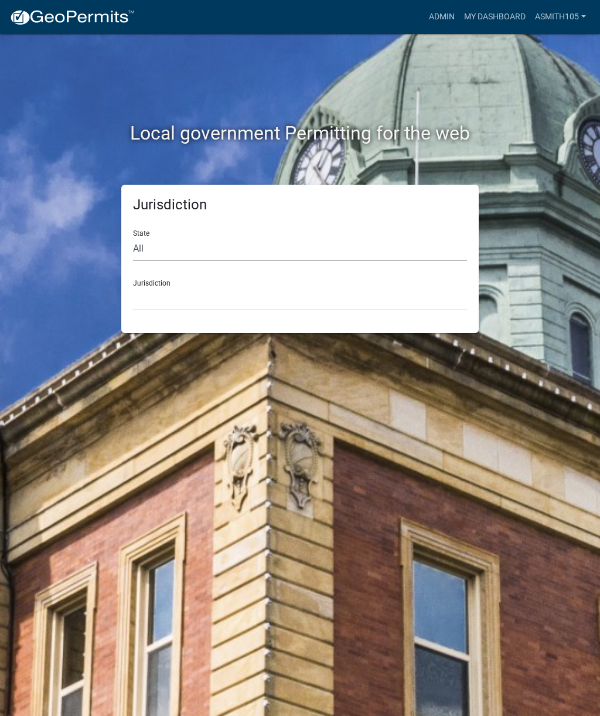
click at [188, 247] on select "All [US_STATE] [US_STATE] [US_STATE] [US_STATE] [US_STATE] [US_STATE] [US_STATE…" at bounding box center [300, 249] width 334 height 24
select select "[US_STATE]"
click at [222, 288] on select "[GEOGRAPHIC_DATA], [US_STATE][PERSON_NAME][GEOGRAPHIC_DATA], [US_STATE][PERSON_…" at bounding box center [300, 299] width 334 height 24
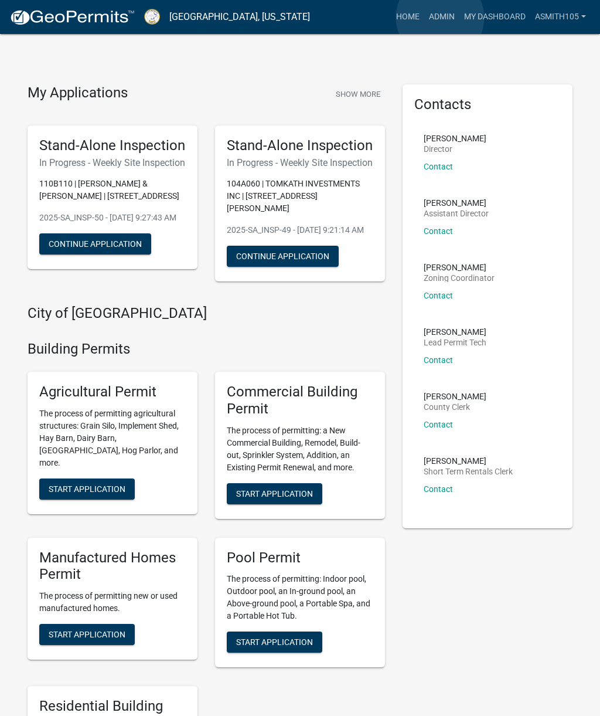
click at [441, 18] on link "Admin" at bounding box center [441, 17] width 35 height 22
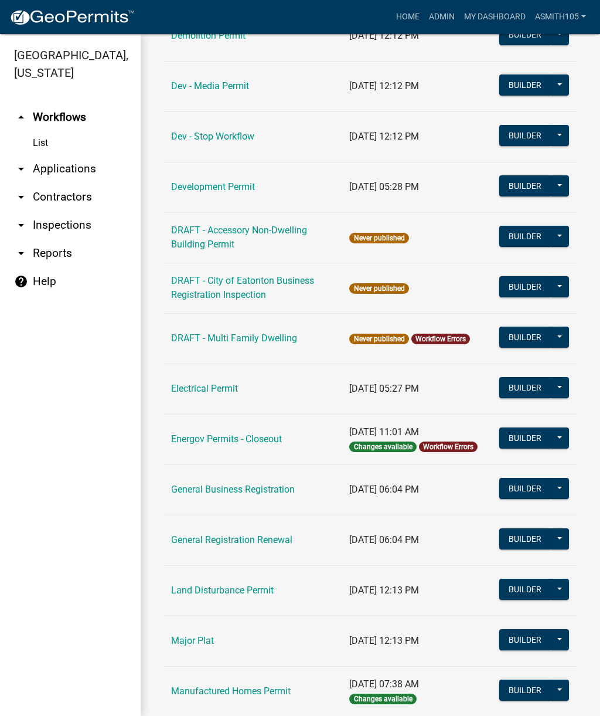
scroll to position [409, 0]
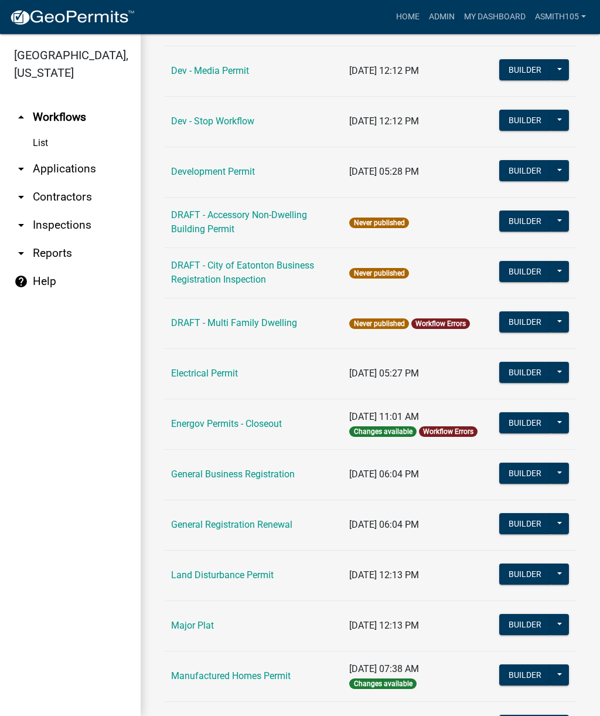
click at [231, 576] on link "Land Disturbance Permit" at bounding box center [222, 574] width 103 height 11
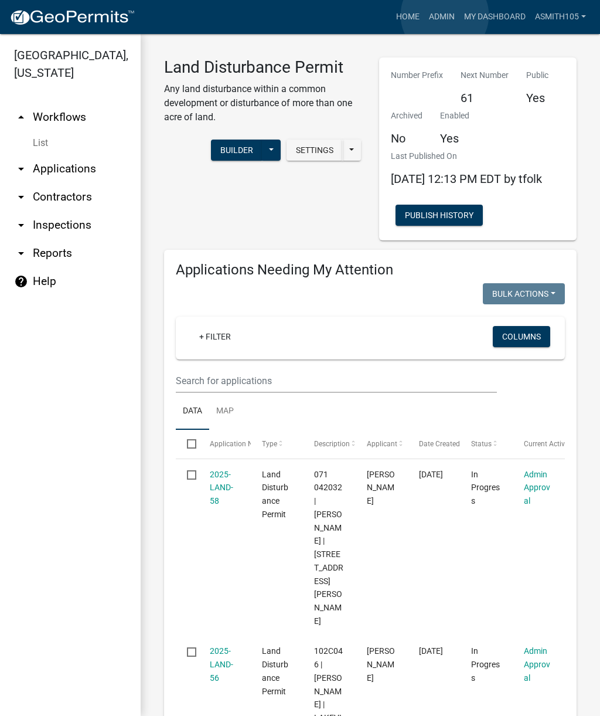
click at [445, 16] on link "Admin" at bounding box center [441, 17] width 35 height 22
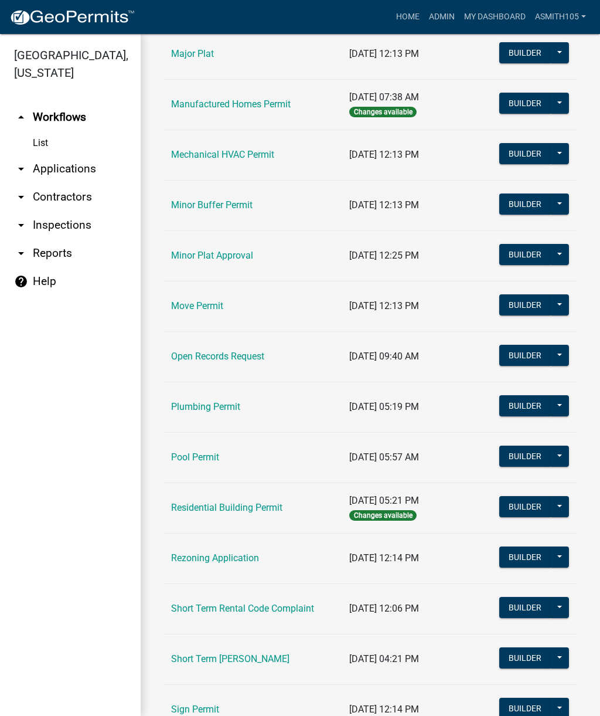
scroll to position [978, 0]
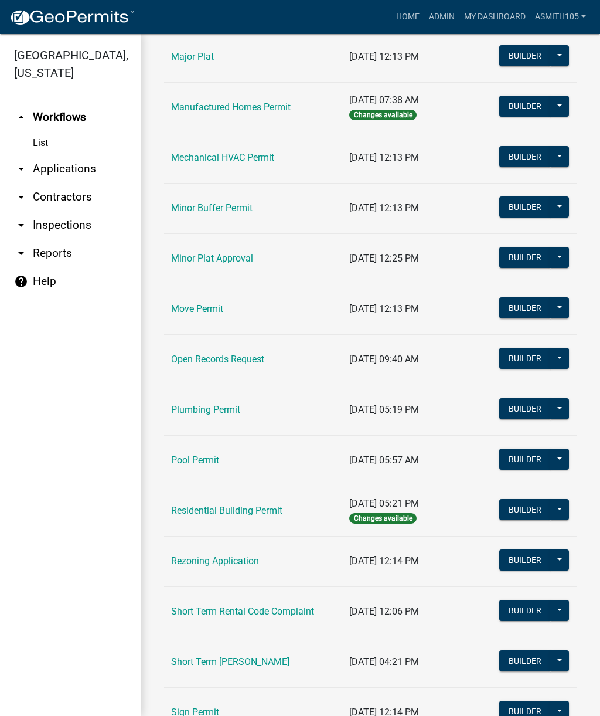
click at [231, 513] on link "Residential Building Permit" at bounding box center [226, 510] width 111 height 11
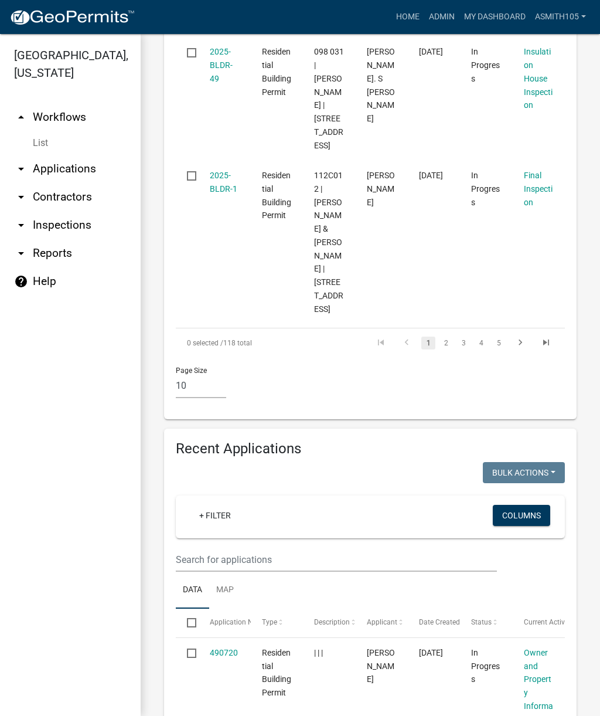
scroll to position [2101, 0]
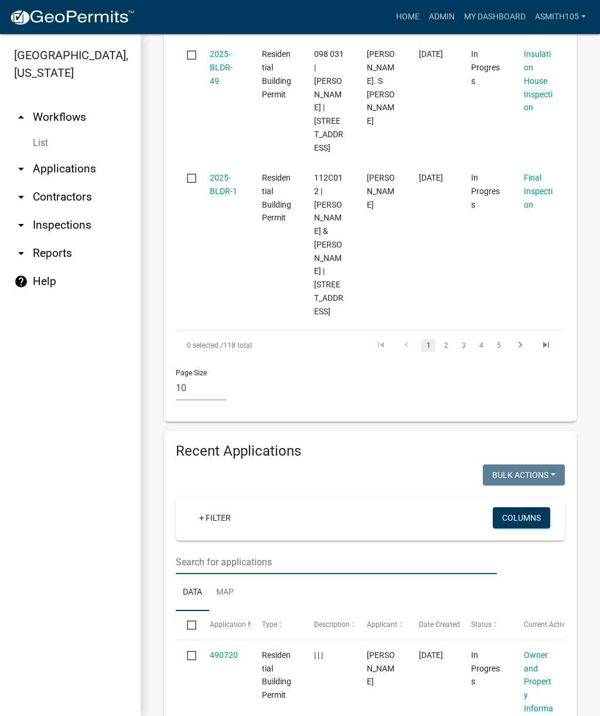
click at [281, 550] on input "text" at bounding box center [336, 562] width 321 height 24
type input "171 [GEOGRAPHIC_DATA]"
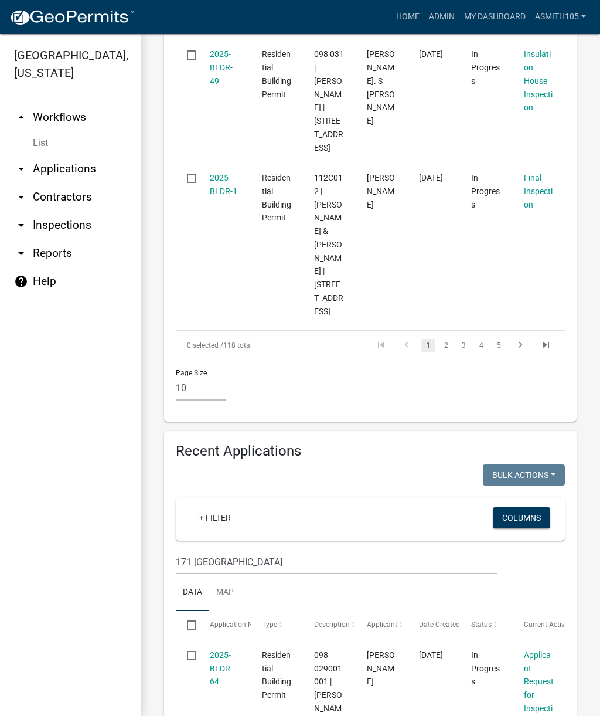
click at [194, 651] on input "checkbox" at bounding box center [191, 655] width 8 height 8
checkbox input "true"
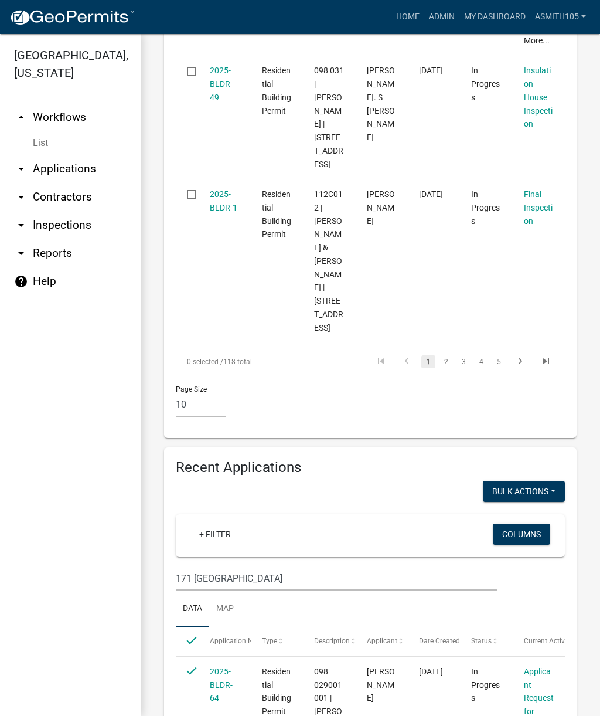
scroll to position [2084, 0]
click at [219, 667] on link "2025-BLDR-64" at bounding box center [221, 685] width 23 height 36
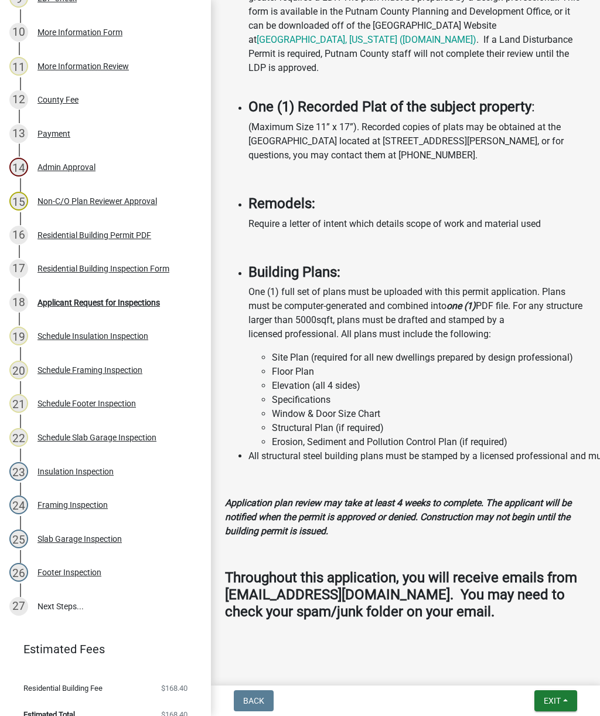
scroll to position [487, 0]
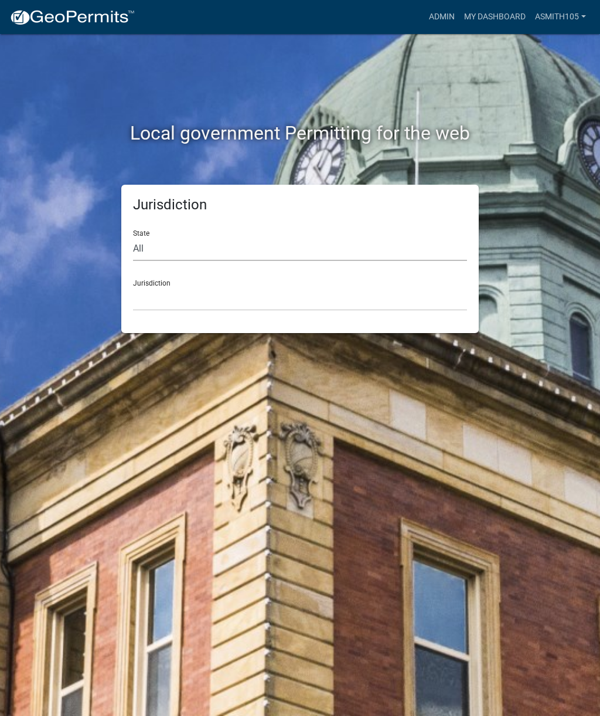
click at [206, 243] on select "All [US_STATE] [US_STATE] [US_STATE] [US_STATE] [US_STATE] [US_STATE] [US_STATE…" at bounding box center [300, 249] width 334 height 24
select select "[US_STATE]"
click at [231, 293] on select "[GEOGRAPHIC_DATA], [US_STATE][PERSON_NAME][GEOGRAPHIC_DATA], [US_STATE][PERSON_…" at bounding box center [300, 299] width 334 height 24
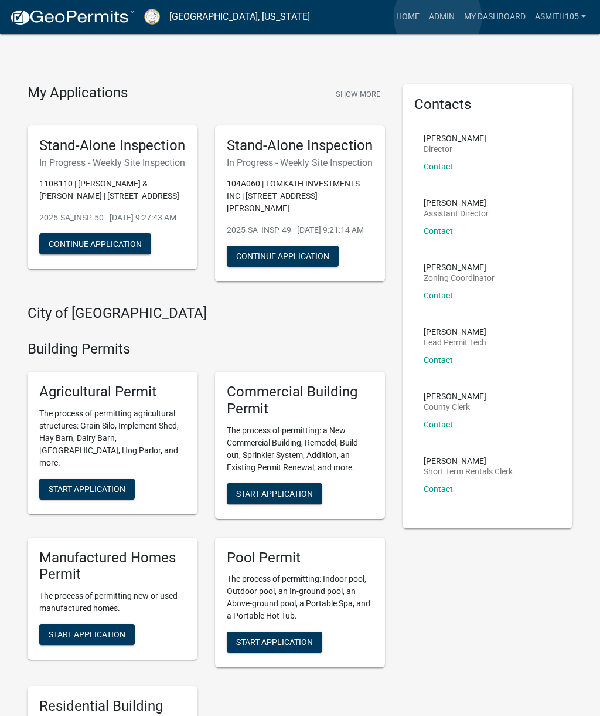
click at [438, 17] on link "Admin" at bounding box center [441, 17] width 35 height 22
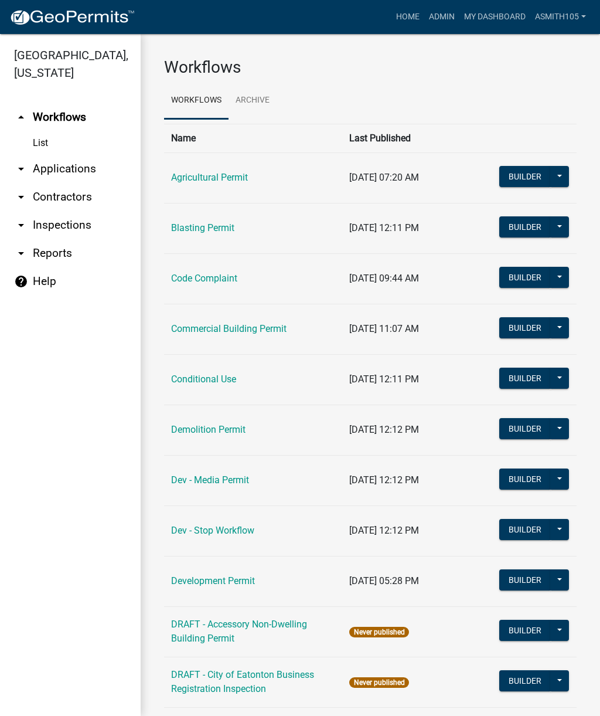
click at [66, 224] on link "arrow_drop_down Inspections" at bounding box center [70, 225] width 141 height 28
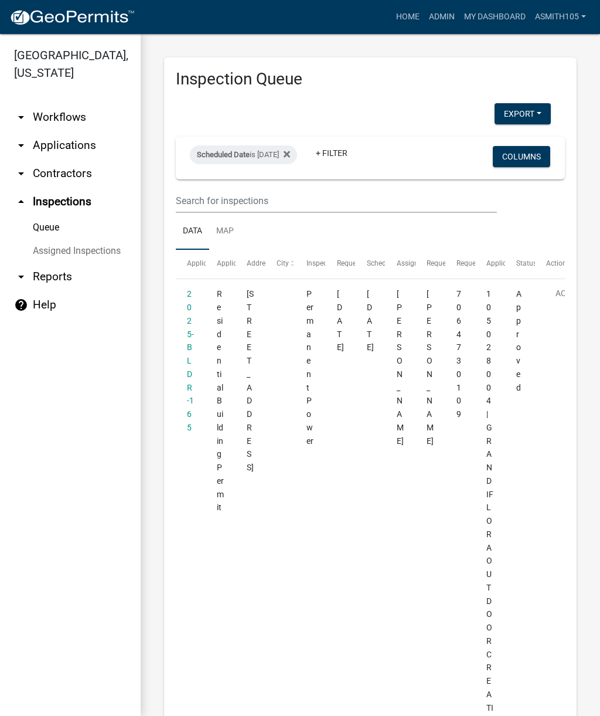
click at [78, 200] on link "arrow_drop_up Inspections" at bounding box center [70, 202] width 141 height 28
click at [278, 149] on div "Scheduled Date is 10/07/2025" at bounding box center [243, 154] width 107 height 19
click at [256, 195] on input "2025-10-07" at bounding box center [264, 198] width 82 height 24
type input "2025-05-23"
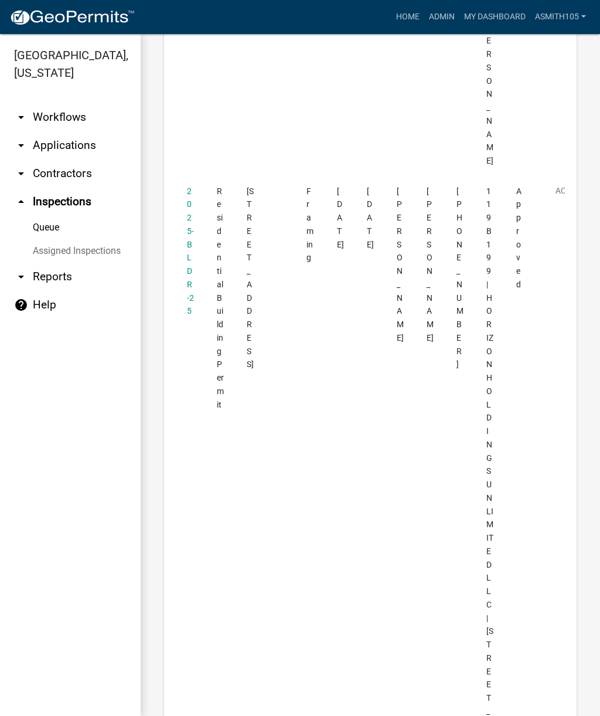
scroll to position [6489, 0]
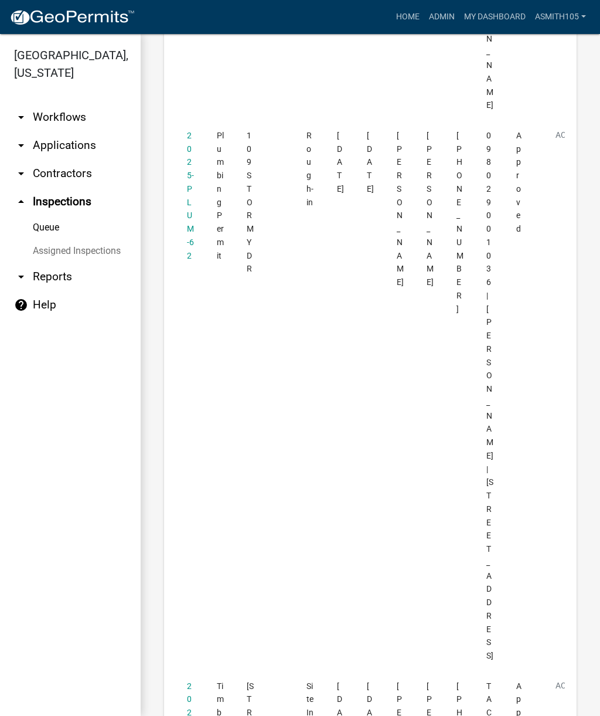
scroll to position [2382, 0]
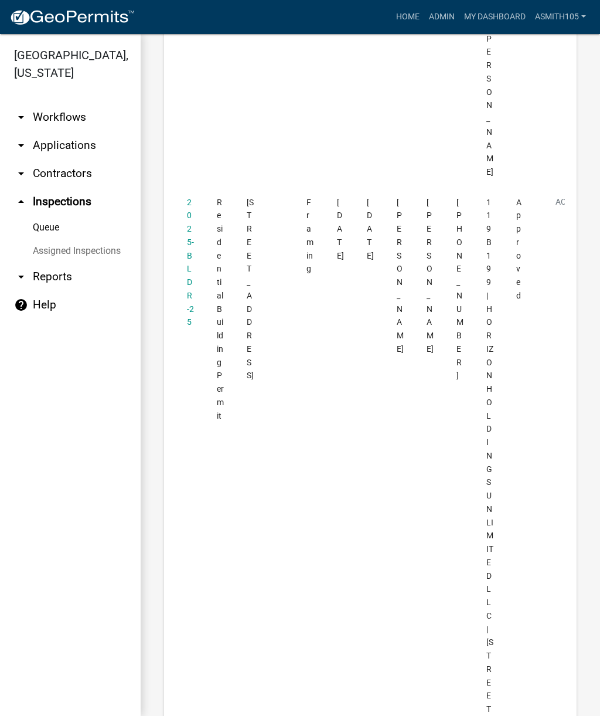
scroll to position [6474, 0]
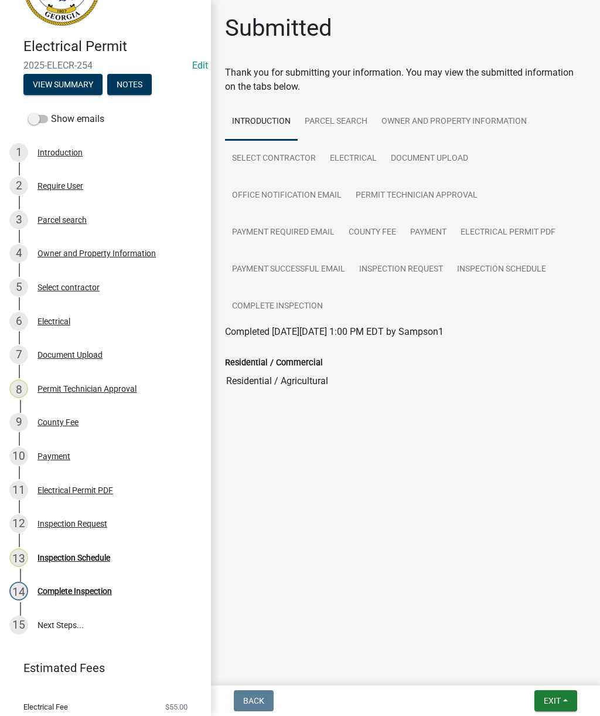
scroll to position [65, 0]
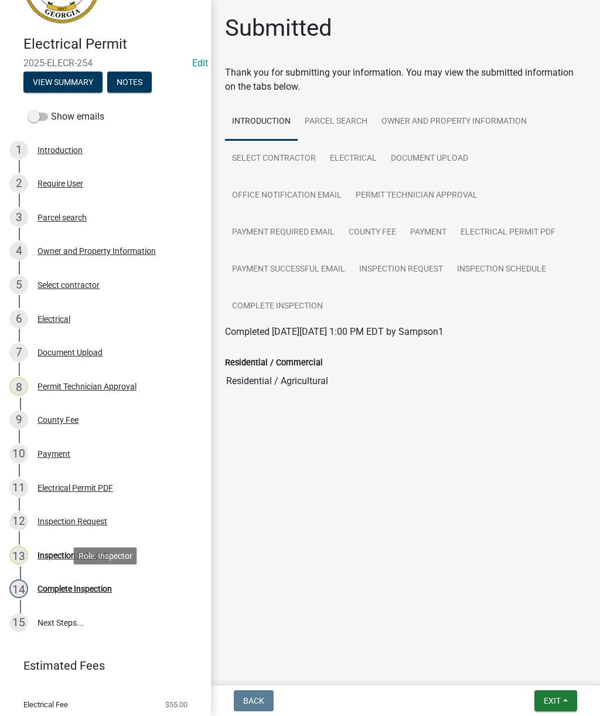
click at [89, 587] on div "Complete Inspection" at bounding box center [75, 588] width 74 height 8
click at [49, 556] on div "Inspection Schedule" at bounding box center [74, 555] width 73 height 8
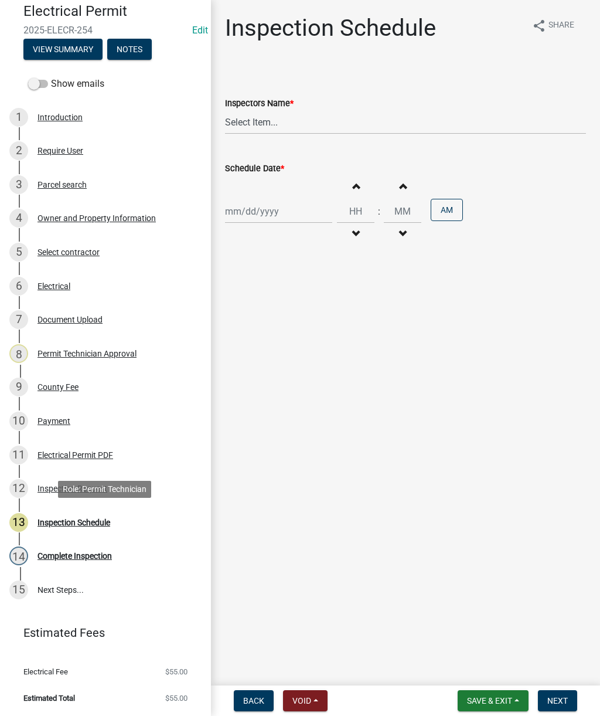
scroll to position [97, 0]
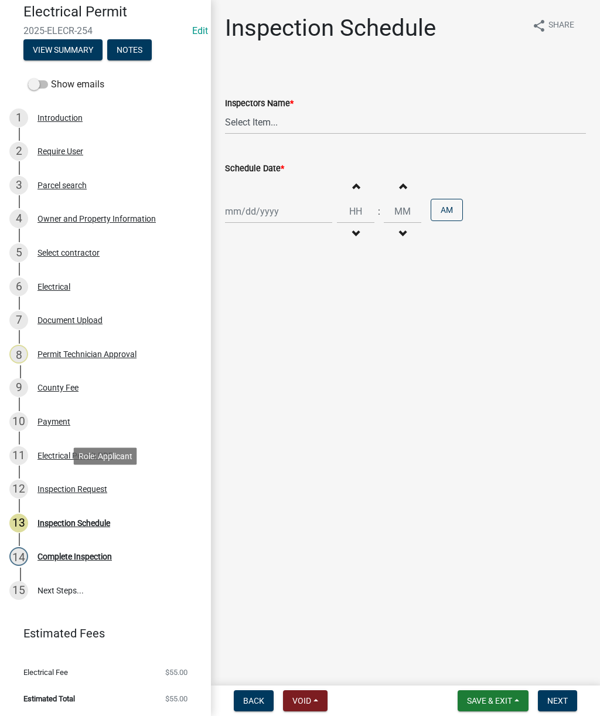
click at [42, 487] on div "Inspection Request" at bounding box center [73, 489] width 70 height 8
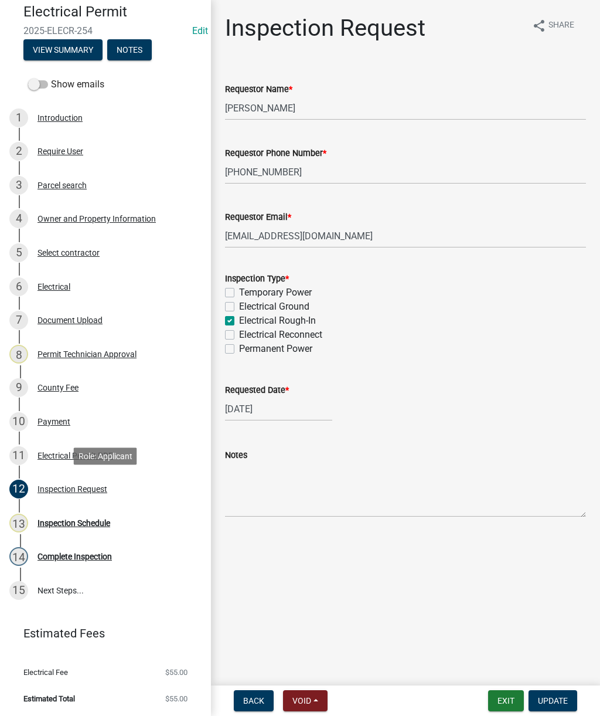
click at [89, 564] on div "14 Complete Inspection" at bounding box center [100, 556] width 183 height 19
click at [70, 557] on div "Complete Inspection" at bounding box center [75, 556] width 74 height 8
click at [555, 698] on span "Update" at bounding box center [553, 700] width 30 height 9
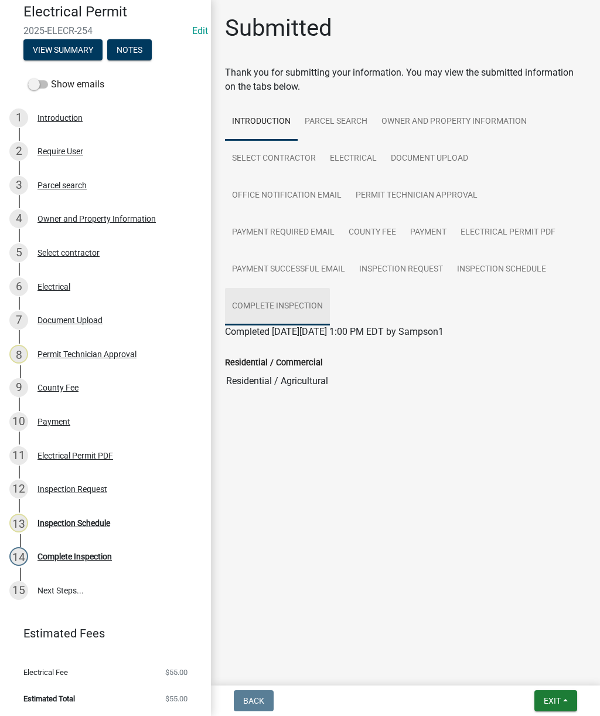
click at [288, 307] on link "Complete Inspection" at bounding box center [277, 307] width 105 height 38
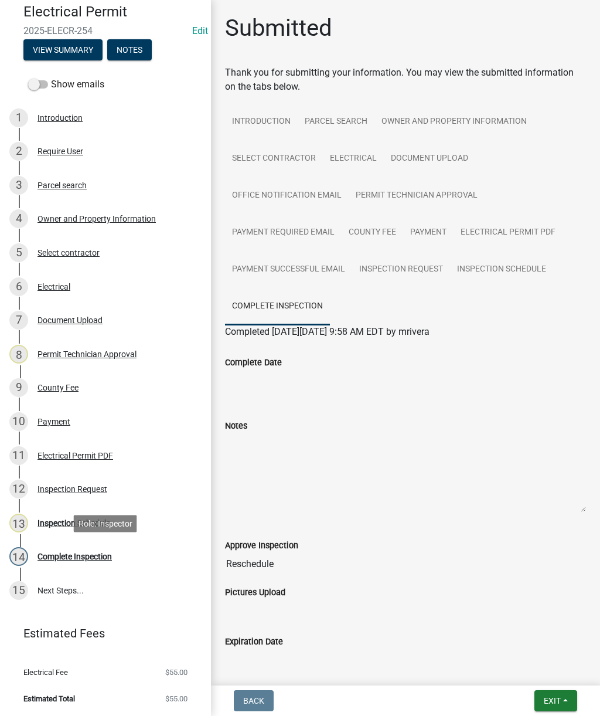
click at [68, 552] on div "Complete Inspection" at bounding box center [75, 556] width 74 height 8
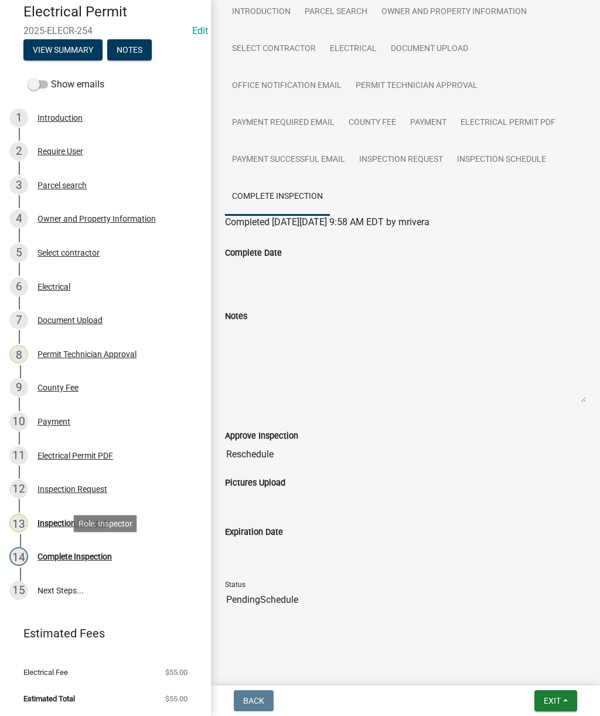
scroll to position [110, 0]
click at [286, 282] on input "Complete Date" at bounding box center [405, 271] width 361 height 23
click at [303, 279] on input "Complete Date" at bounding box center [405, 271] width 361 height 23
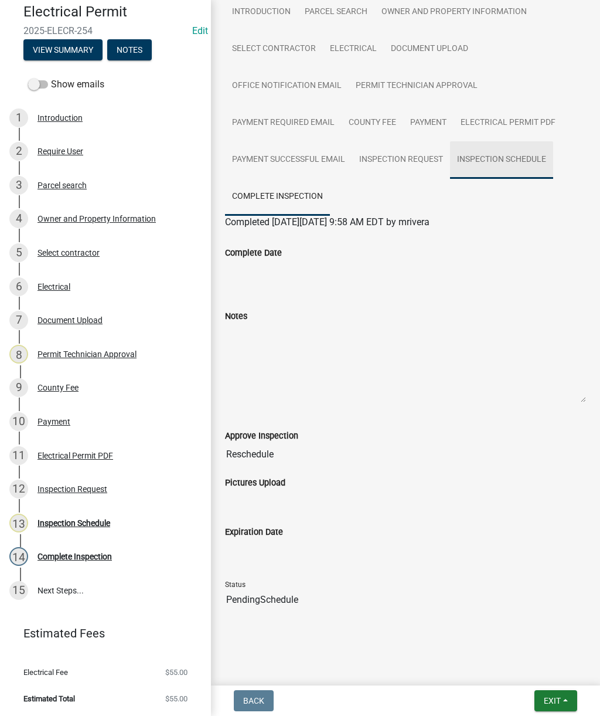
click at [514, 163] on link "Inspection Schedule" at bounding box center [501, 160] width 103 height 38
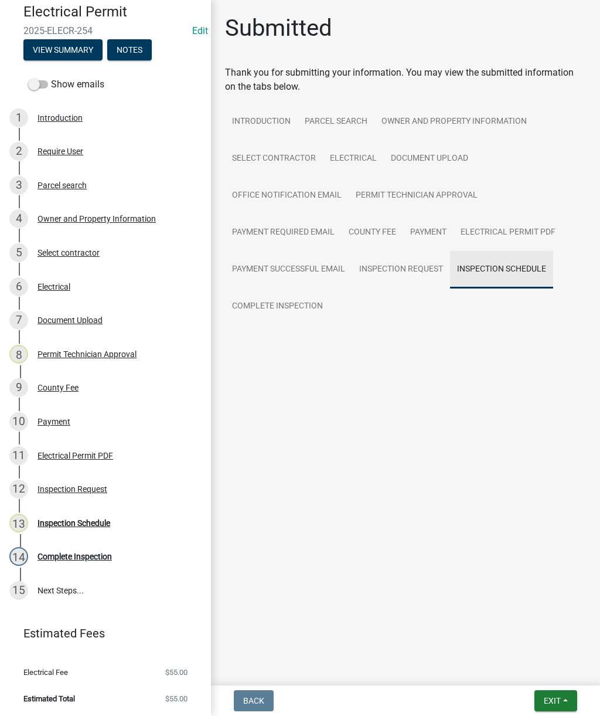
scroll to position [0, 0]
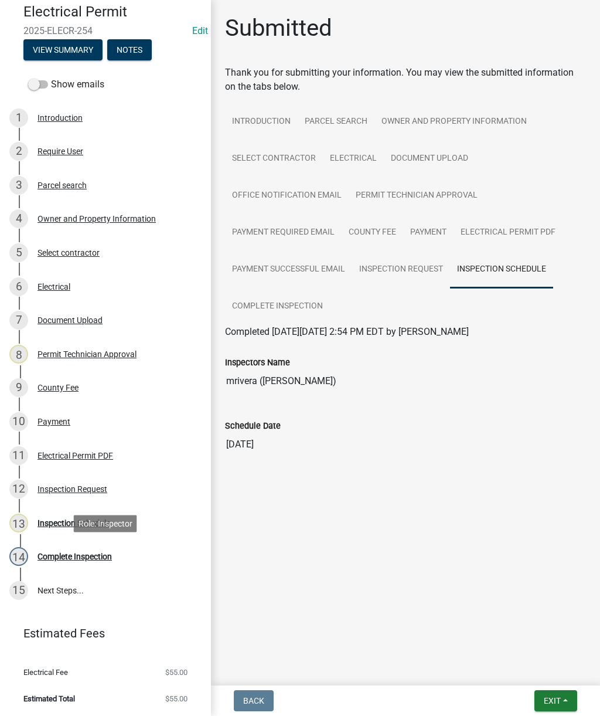
click at [62, 557] on div "Complete Inspection" at bounding box center [75, 556] width 74 height 8
click at [58, 488] on div "Inspection Request" at bounding box center [73, 489] width 70 height 8
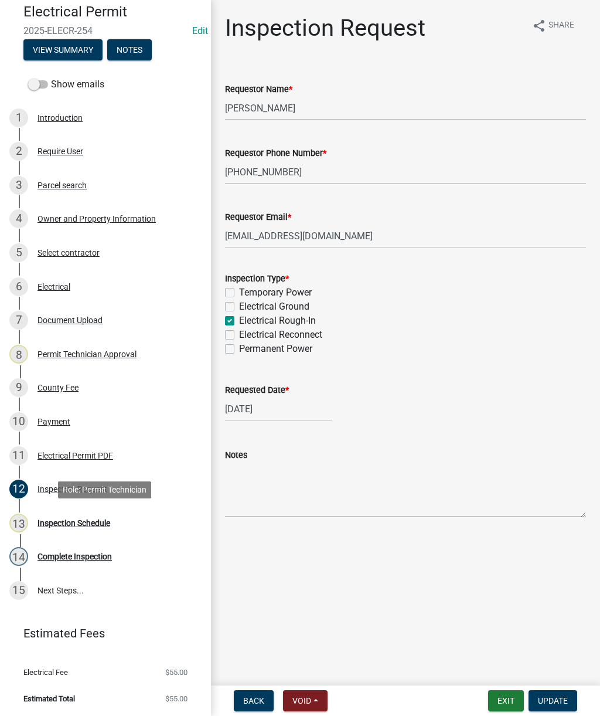
click at [59, 525] on div "Inspection Schedule" at bounding box center [74, 523] width 73 height 8
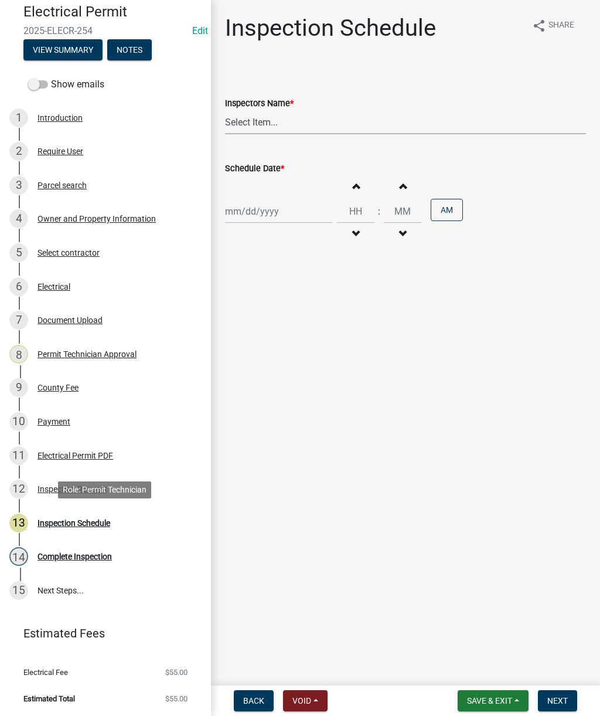
click at [304, 123] on select "Select Item... mrivera (Michele Rivera) StephanieM (Stephanie Morris ) QGrissom…" at bounding box center [405, 122] width 361 height 24
select select "07642ab0-564c-47bb-824b-0ccf2da83593"
click at [266, 211] on div at bounding box center [278, 211] width 107 height 24
select select "10"
select select "2025"
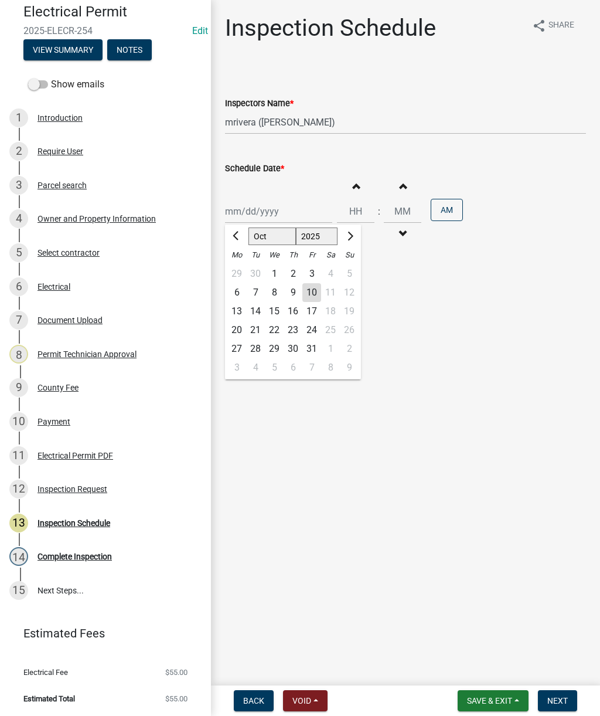
click at [232, 238] on button "Previous month" at bounding box center [237, 236] width 14 height 19
click at [227, 238] on div at bounding box center [236, 236] width 23 height 19
click at [231, 237] on button "Previous month" at bounding box center [237, 236] width 14 height 19
click at [230, 240] on button "Previous month" at bounding box center [237, 236] width 14 height 19
click at [226, 236] on div at bounding box center [236, 236] width 23 height 19
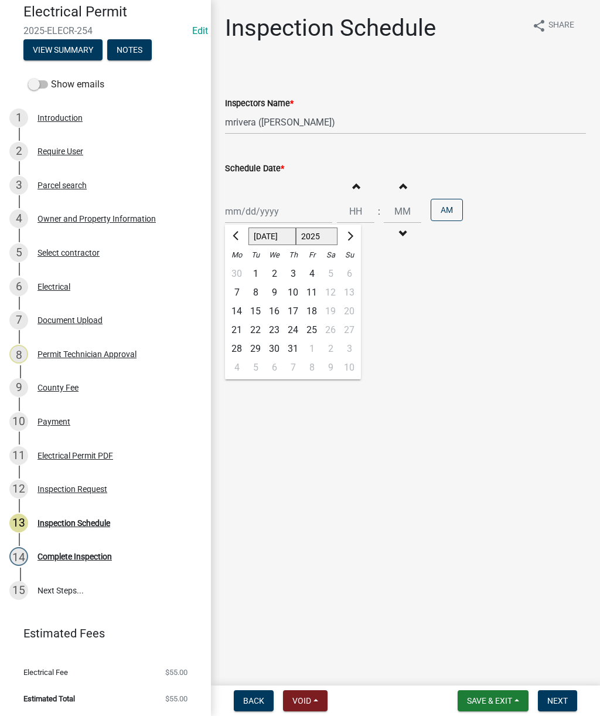
click at [230, 239] on button "Previous month" at bounding box center [237, 236] width 14 height 19
click at [230, 238] on button "Previous month" at bounding box center [237, 236] width 14 height 19
select select "5"
click at [294, 332] on div "22" at bounding box center [293, 330] width 19 height 19
type input "[DATE]"
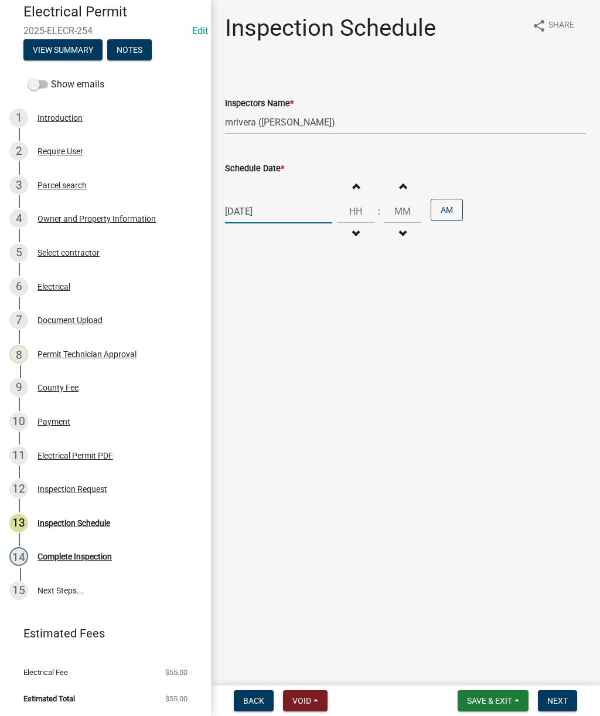
click at [263, 212] on div "[DATE]" at bounding box center [278, 211] width 107 height 24
select select "5"
select select "2025"
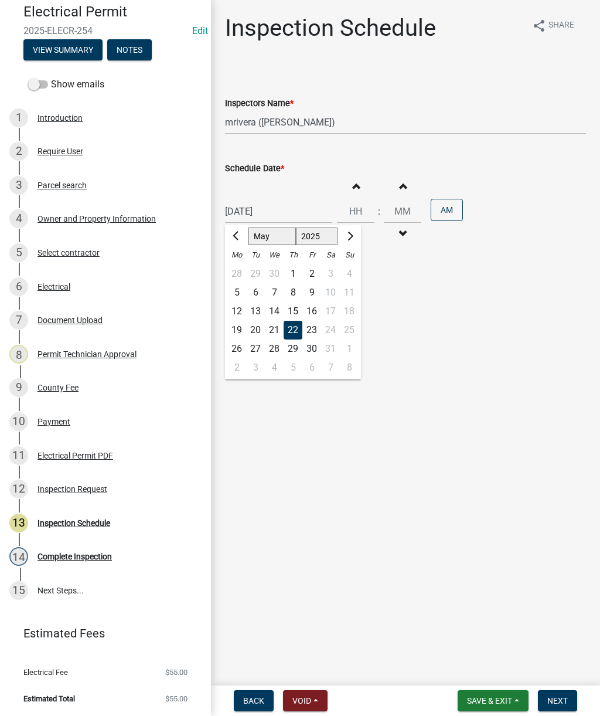
click at [311, 328] on div "23" at bounding box center [311, 330] width 19 height 19
type input "[DATE]"
click at [343, 242] on button "Decrement hours" at bounding box center [355, 233] width 25 height 21
type input "11"
type input "00"
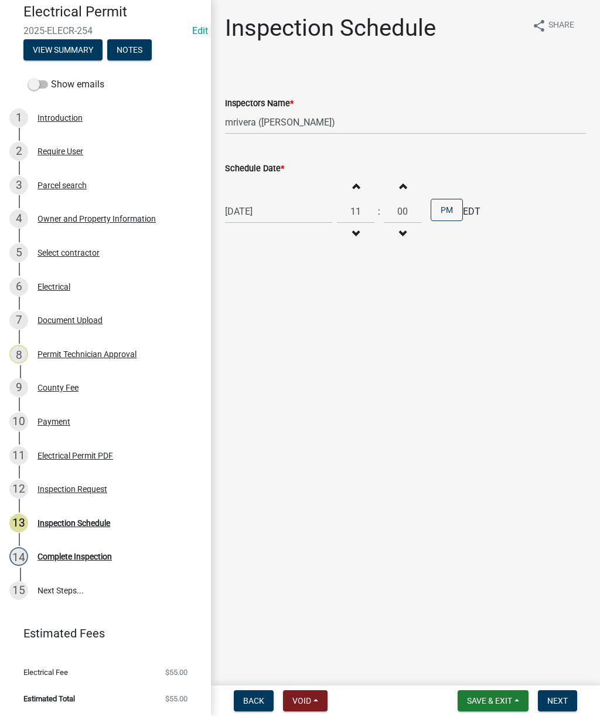
click at [435, 209] on button "PM" at bounding box center [447, 210] width 32 height 22
click at [559, 703] on span "Next" at bounding box center [557, 700] width 21 height 9
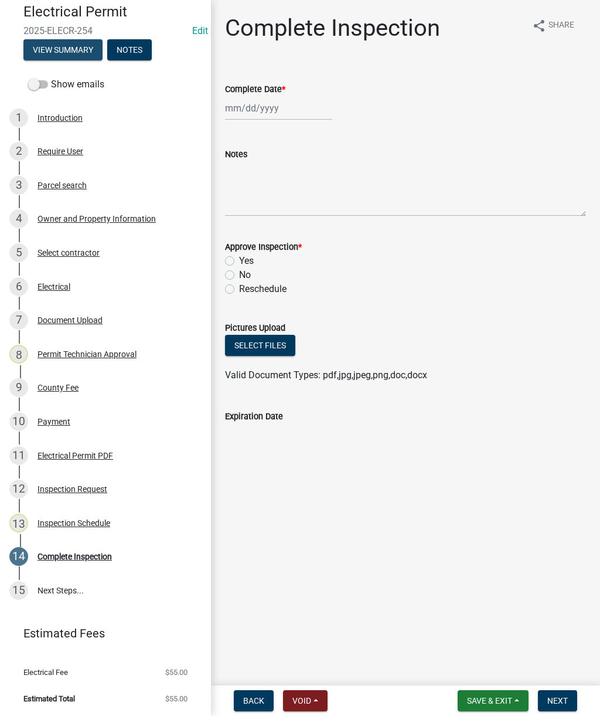
click at [58, 48] on button "View Summary" at bounding box center [62, 49] width 79 height 21
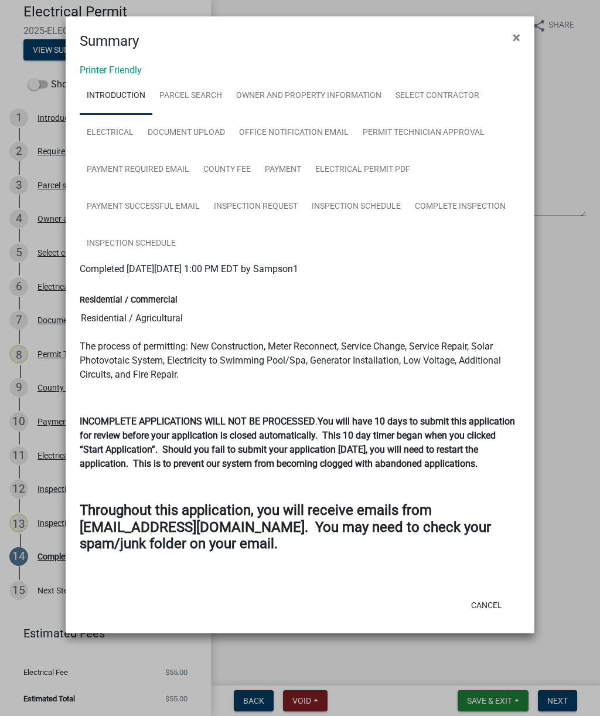
click at [523, 38] on button "×" at bounding box center [517, 37] width 26 height 33
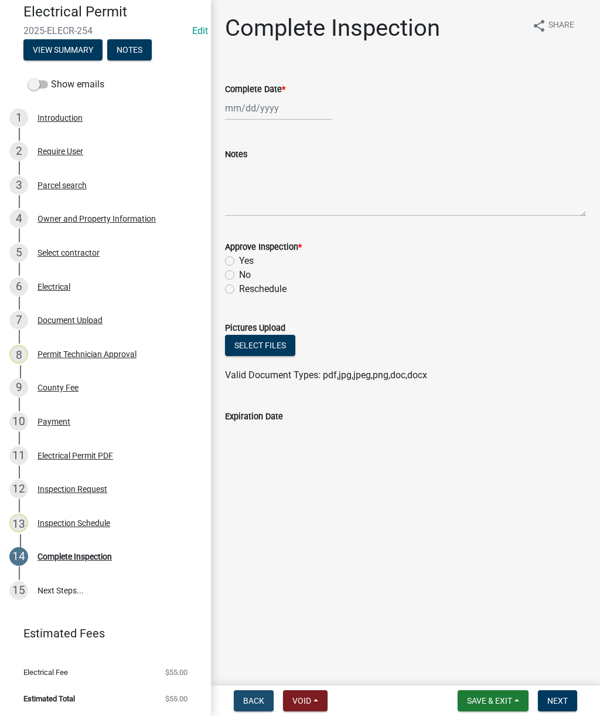
click at [243, 701] on button "Back" at bounding box center [254, 700] width 40 height 21
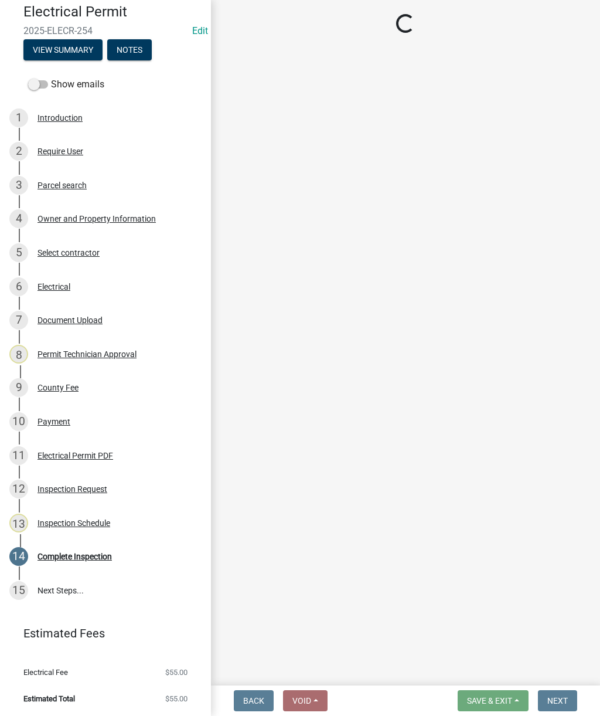
select select "07642ab0-564c-47bb-824b-0ccf2da83593"
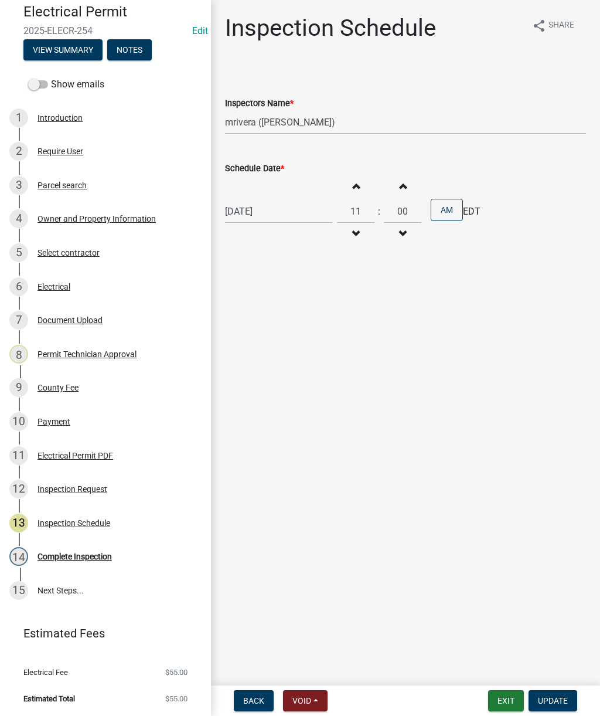
click at [353, 238] on span "button" at bounding box center [356, 233] width 6 height 9
click at [343, 242] on button "Decrement hours" at bounding box center [355, 233] width 25 height 21
click at [344, 241] on button "Decrement hours" at bounding box center [355, 233] width 25 height 21
click at [343, 238] on button "Decrement hours" at bounding box center [355, 233] width 25 height 21
click at [353, 237] on span "button" at bounding box center [356, 233] width 6 height 9
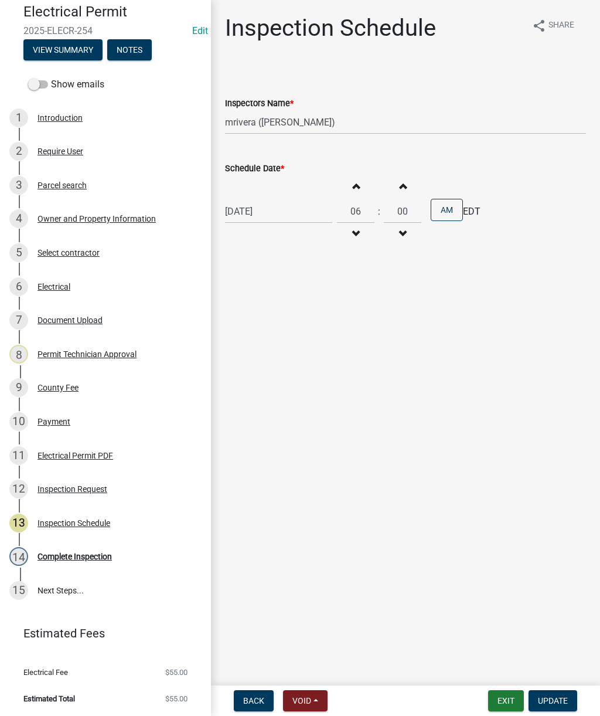
click at [343, 239] on button "Decrement hours" at bounding box center [355, 233] width 25 height 21
click at [343, 240] on button "Decrement hours" at bounding box center [355, 233] width 25 height 21
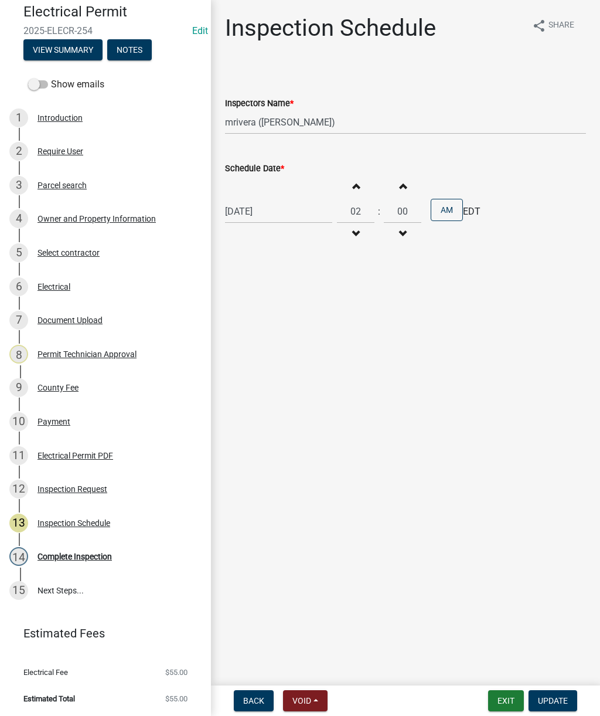
type input "01"
click at [431, 216] on button "AM" at bounding box center [447, 210] width 32 height 22
click at [565, 699] on span "Update" at bounding box center [553, 700] width 30 height 9
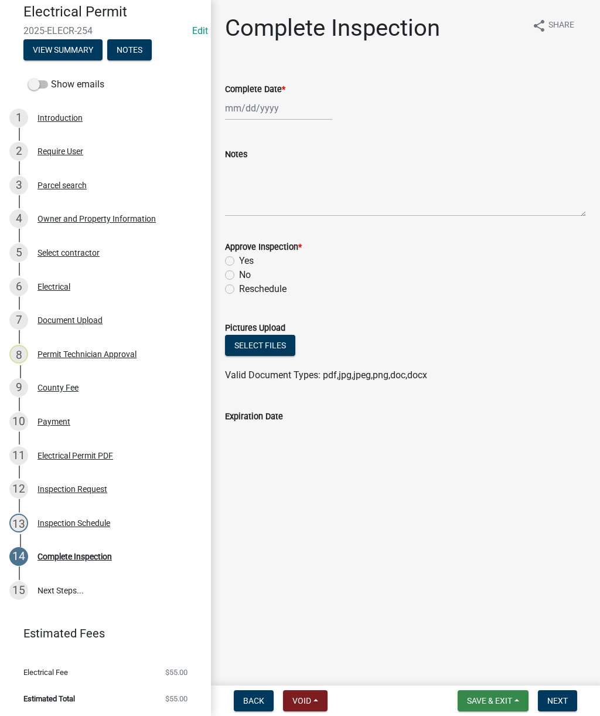
click at [493, 702] on span "Save & Exit" at bounding box center [489, 700] width 45 height 9
click at [485, 671] on button "Save & Exit" at bounding box center [482, 670] width 94 height 28
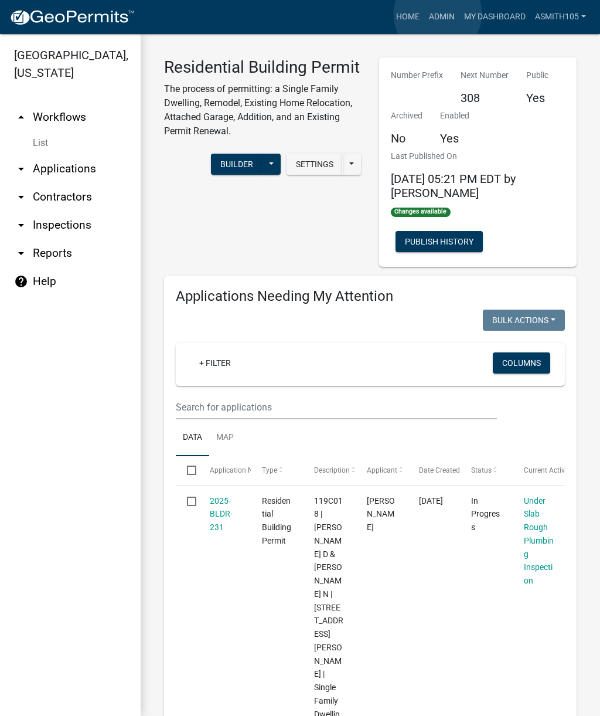
click at [438, 15] on link "Admin" at bounding box center [441, 17] width 35 height 22
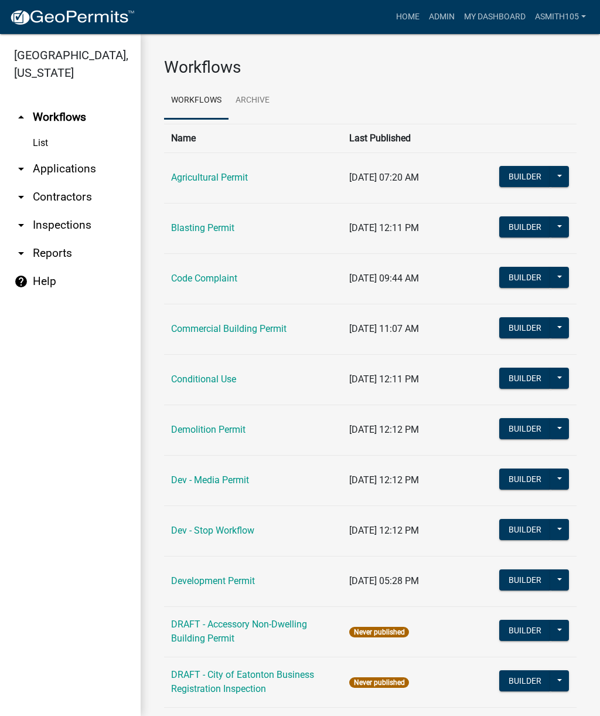
click at [70, 228] on link "arrow_drop_down Inspections" at bounding box center [70, 225] width 141 height 28
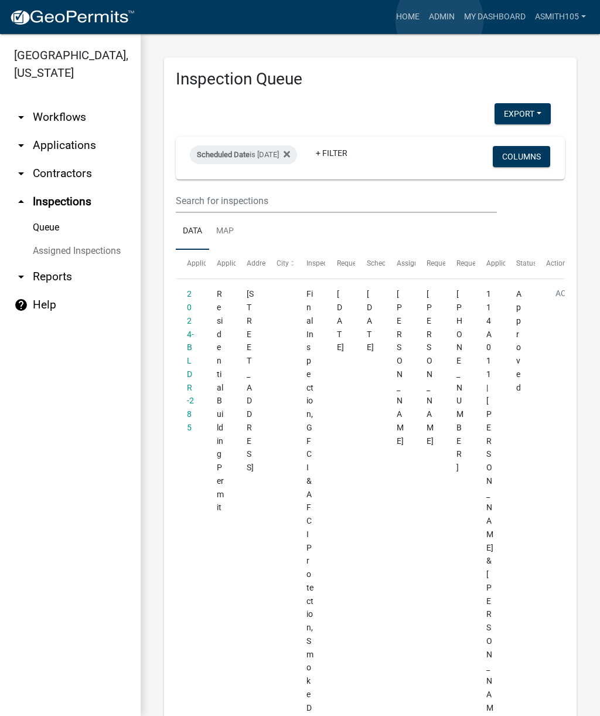
click at [440, 21] on link "Admin" at bounding box center [441, 17] width 35 height 22
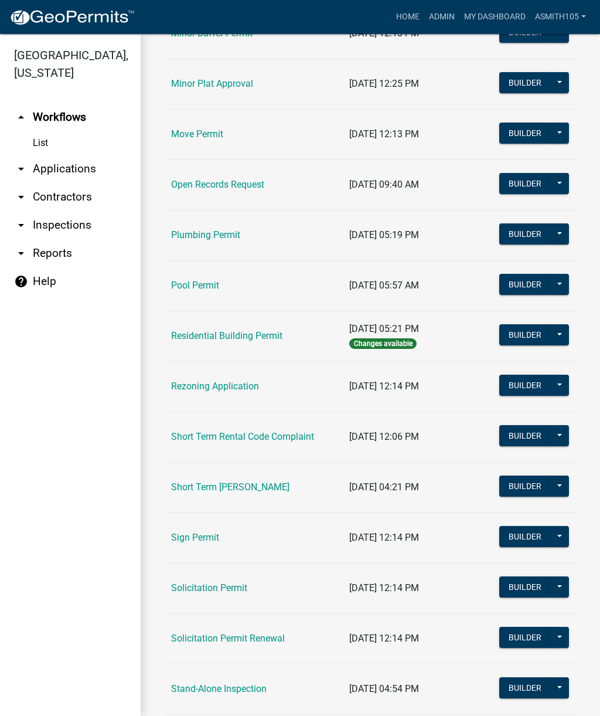
scroll to position [1154, 0]
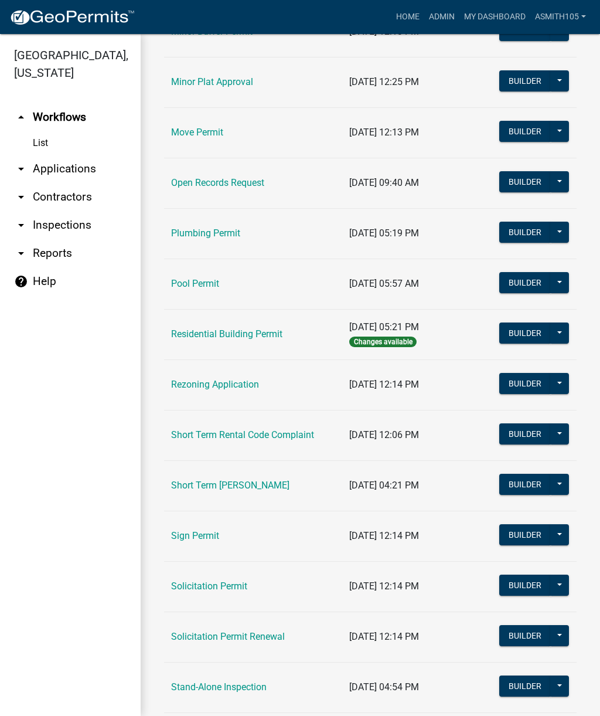
click at [233, 335] on link "Residential Building Permit" at bounding box center [226, 333] width 111 height 11
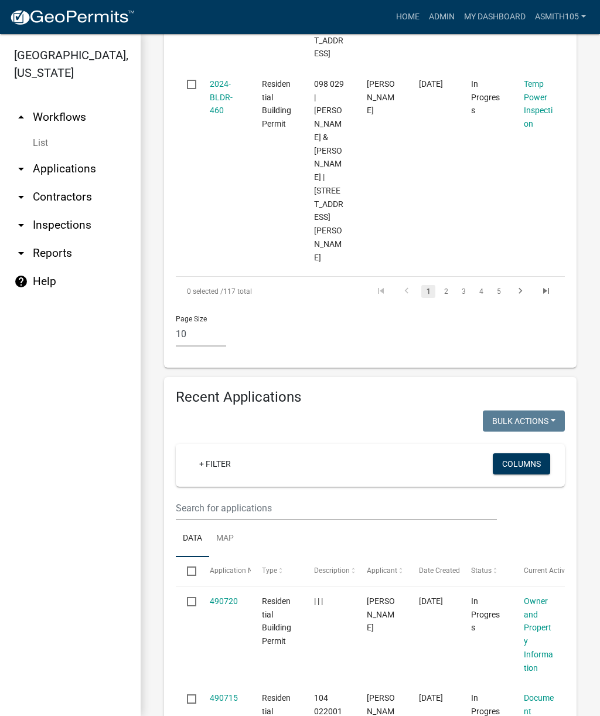
scroll to position [2191, 0]
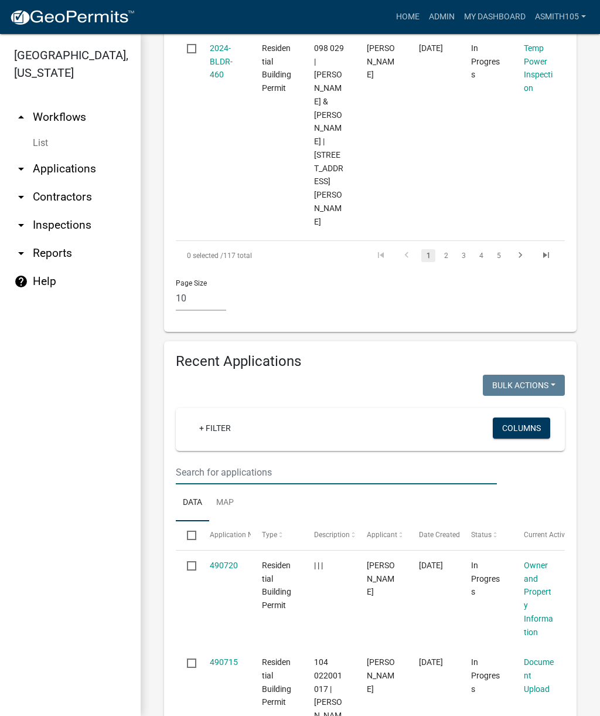
click at [279, 460] on input "text" at bounding box center [336, 472] width 321 height 24
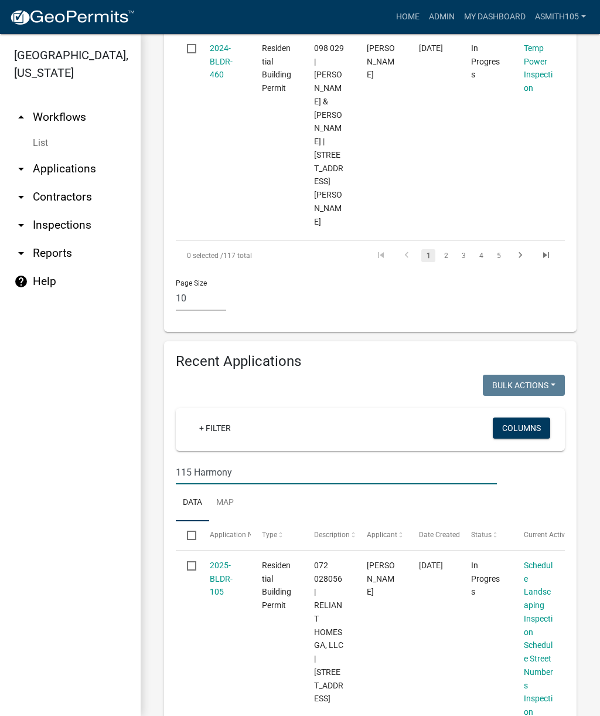
type input "115 Harmony"
click at [217, 560] on link "2025-BLDR-105" at bounding box center [221, 578] width 23 height 36
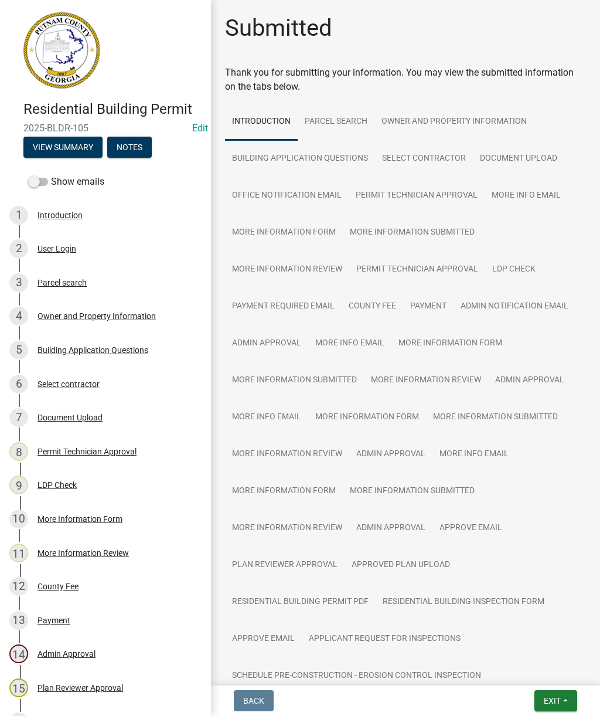
click at [52, 140] on button "View Summary" at bounding box center [62, 147] width 79 height 21
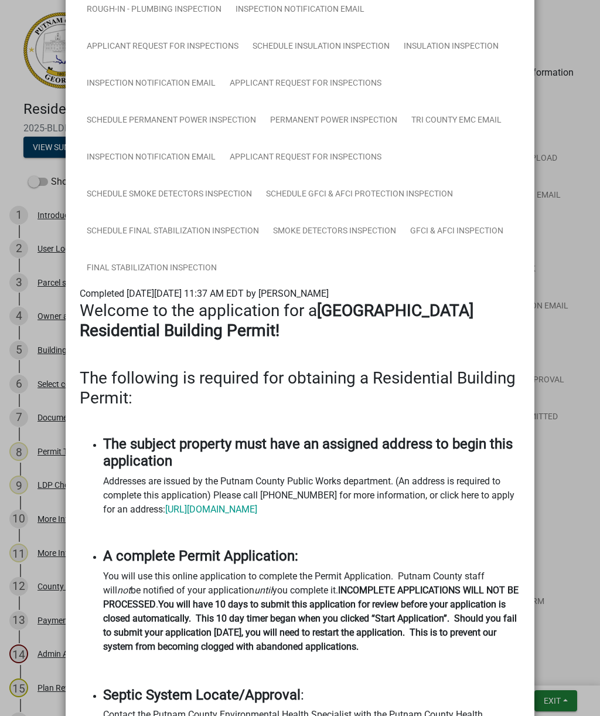
scroll to position [1259, 0]
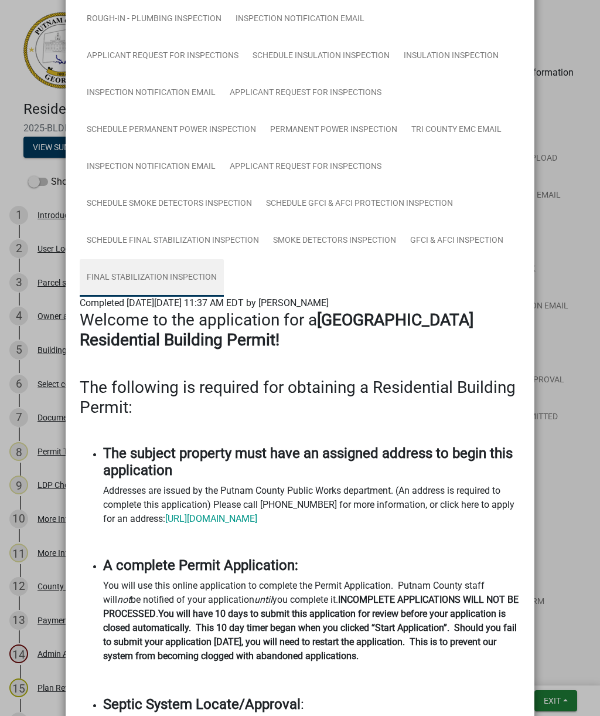
click at [144, 276] on link "Final Stabilization Inspection" at bounding box center [152, 278] width 144 height 38
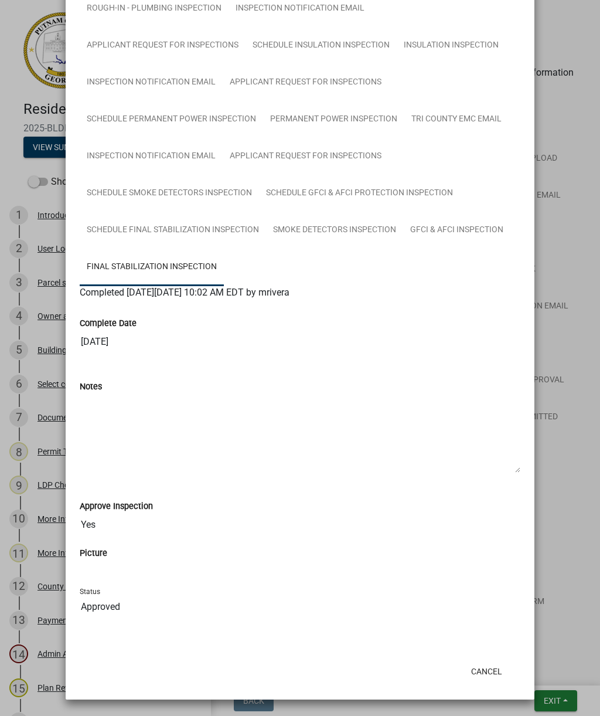
scroll to position [1269, 0]
click at [151, 267] on link "Final Stabilization Inspection" at bounding box center [152, 268] width 144 height 38
click at [135, 262] on link "Final Stabilization Inspection" at bounding box center [152, 268] width 144 height 38
click at [139, 267] on link "Final Stabilization Inspection" at bounding box center [152, 268] width 144 height 38
click at [488, 673] on button "Cancel" at bounding box center [487, 671] width 50 height 21
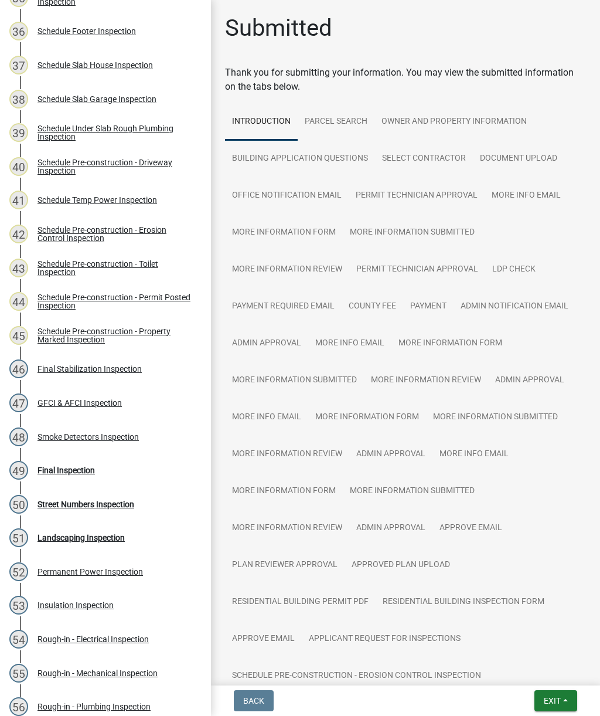
scroll to position [1355, 0]
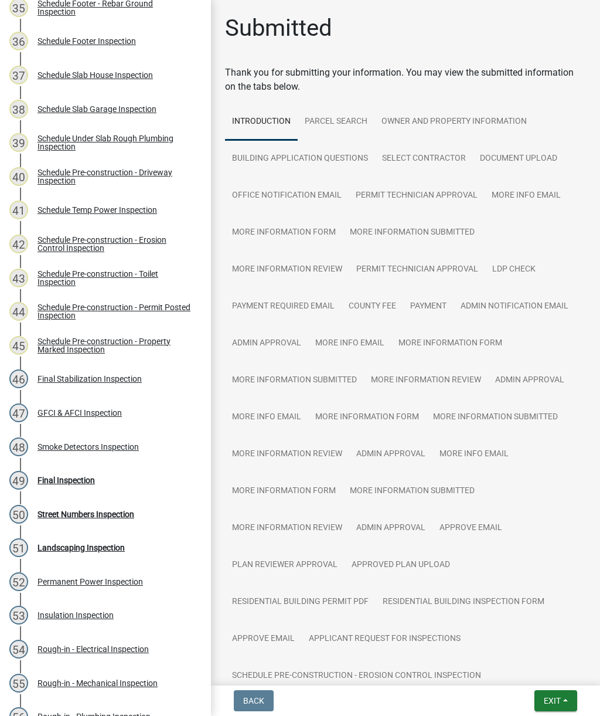
click at [70, 380] on div "Final Stabilization Inspection" at bounding box center [90, 379] width 104 height 8
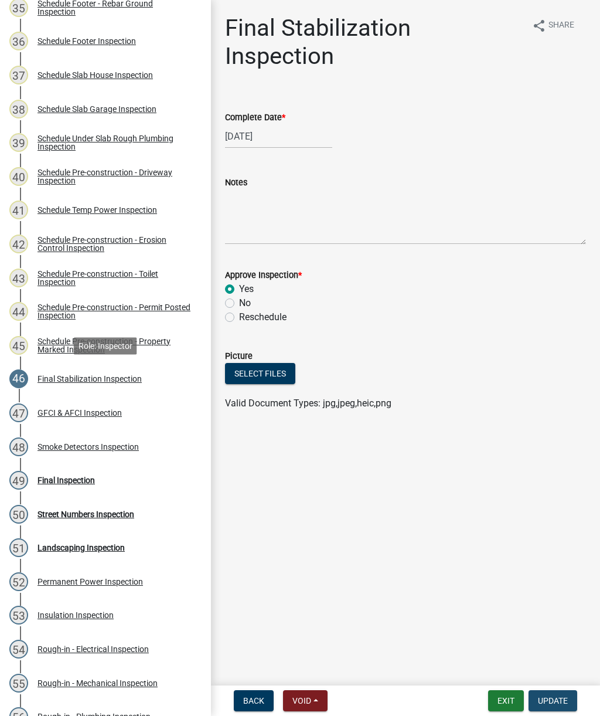
click at [556, 702] on span "Update" at bounding box center [553, 700] width 30 height 9
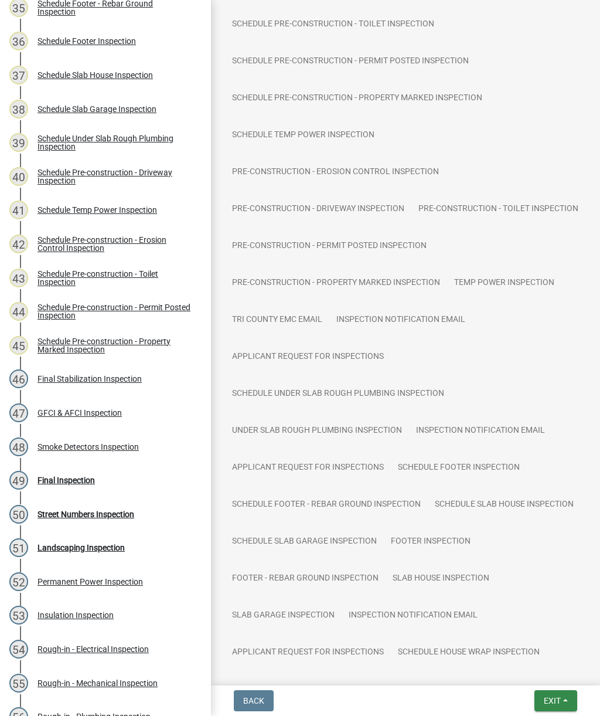
click at [556, 710] on button "Exit" at bounding box center [556, 700] width 43 height 21
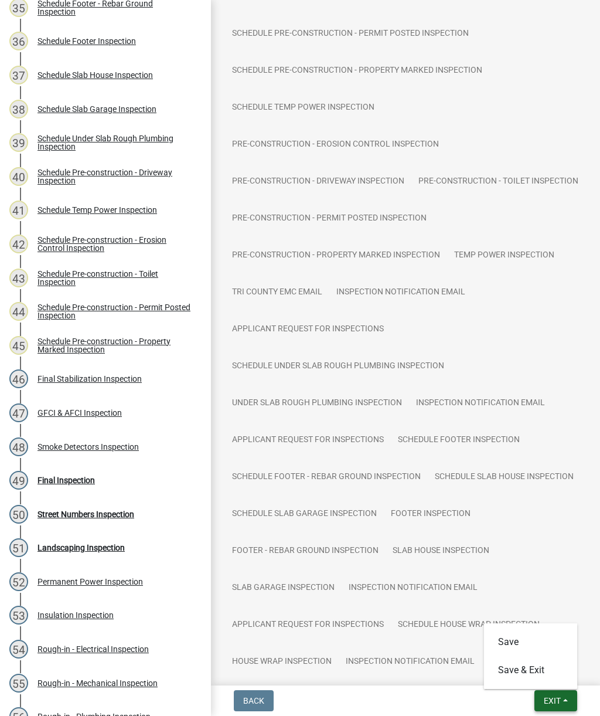
scroll to position [753, 0]
click at [515, 672] on button "Save & Exit" at bounding box center [531, 670] width 94 height 28
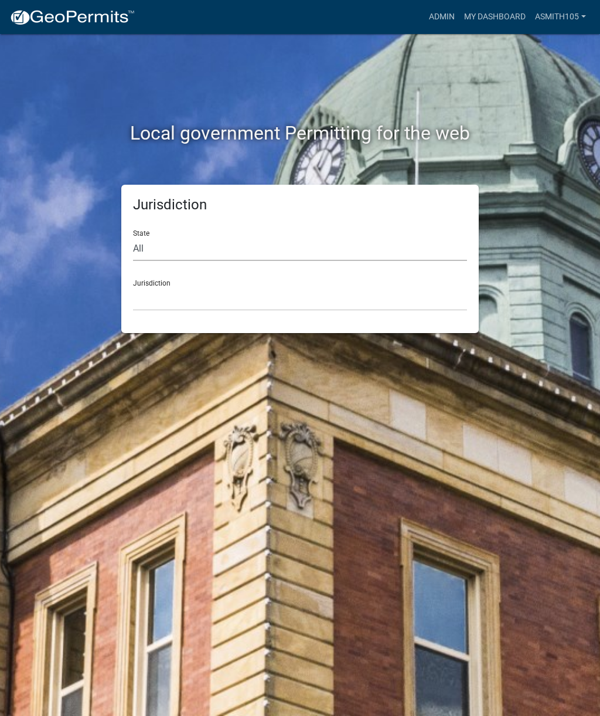
click at [210, 248] on select "All [US_STATE] [US_STATE] [US_STATE] [US_STATE] [US_STATE] [US_STATE] [US_STATE…" at bounding box center [300, 249] width 334 height 24
select select "[US_STATE]"
click at [230, 301] on select "[GEOGRAPHIC_DATA], [US_STATE][PERSON_NAME][GEOGRAPHIC_DATA], [US_STATE][PERSON_…" at bounding box center [300, 299] width 334 height 24
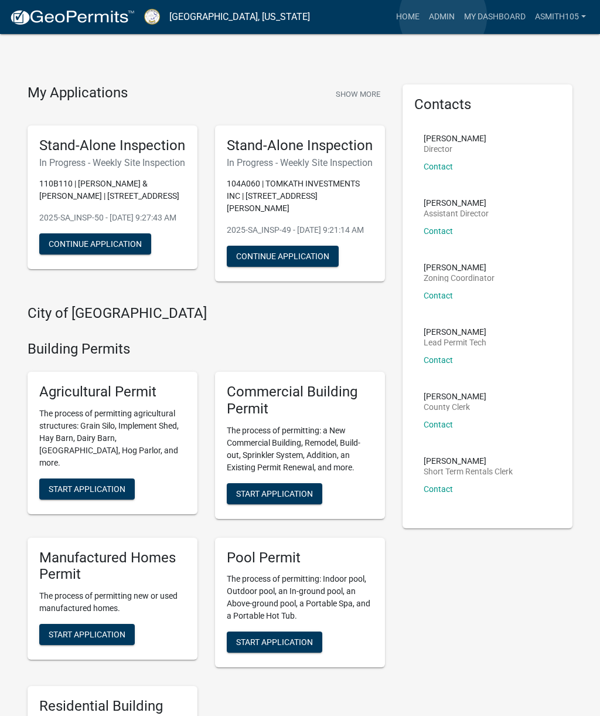
click at [443, 17] on link "Admin" at bounding box center [441, 17] width 35 height 22
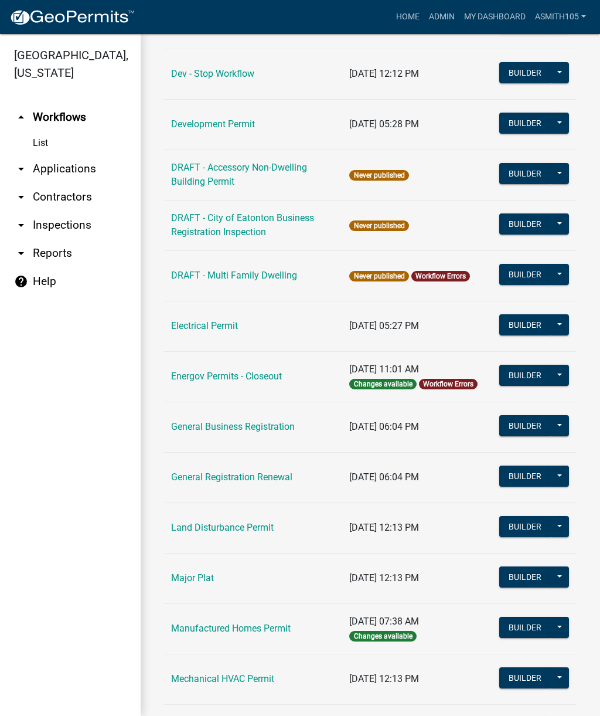
scroll to position [453, 0]
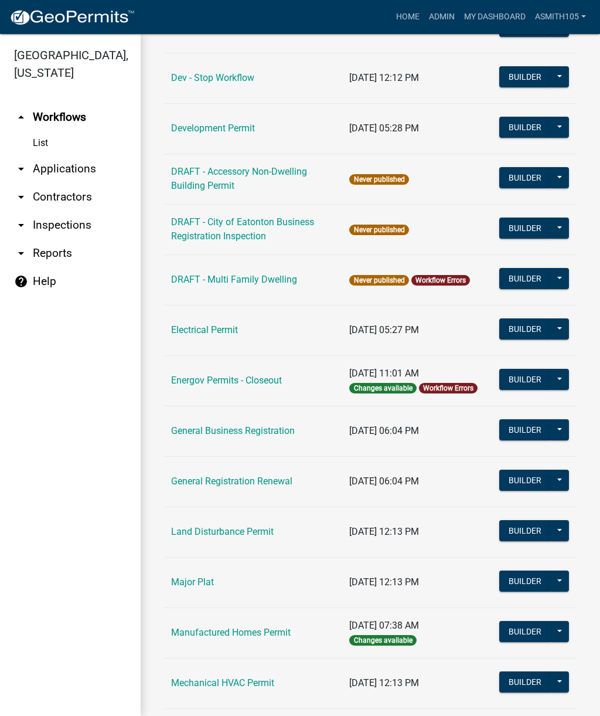
click at [243, 535] on link "Land Disturbance Permit" at bounding box center [222, 531] width 103 height 11
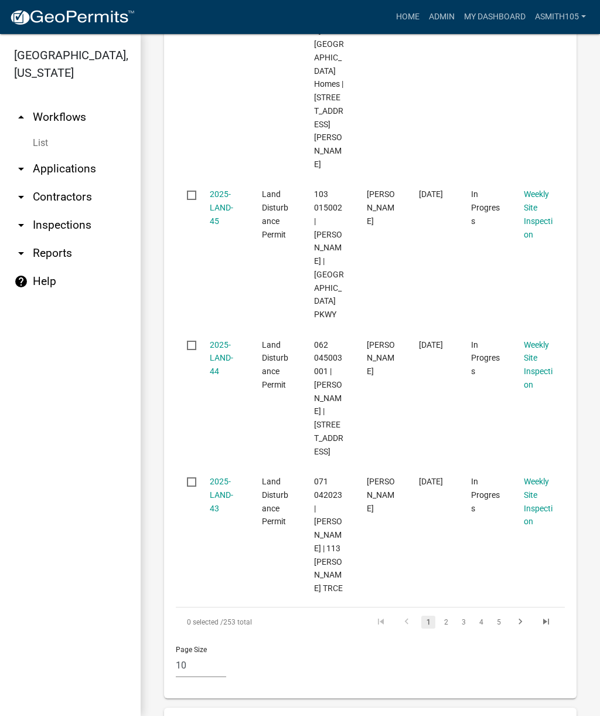
scroll to position [1405, 0]
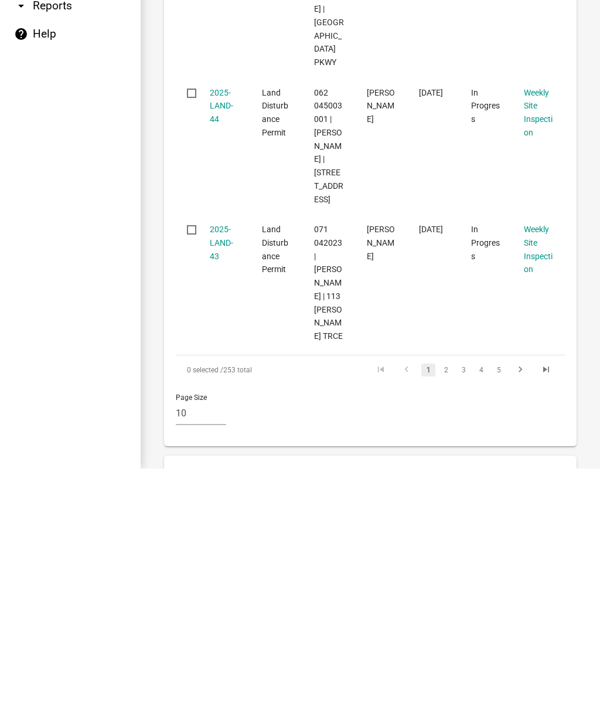
scroll to position [1373, 0]
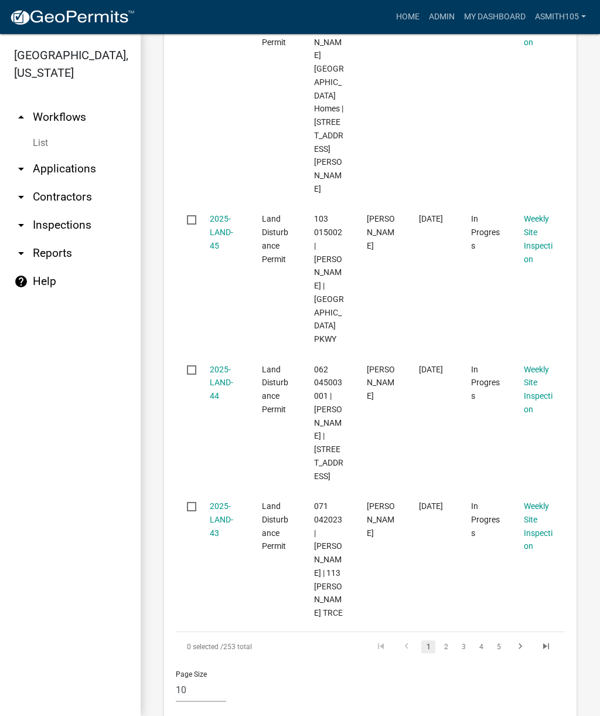
click at [9, 625] on ul "arrow_drop_up Workflows List arrow_drop_down Applications Search by Parcel Sear…" at bounding box center [70, 405] width 141 height 622
click at [9, 623] on ul "arrow_drop_up Workflows List arrow_drop_down Applications Search by Parcel Sear…" at bounding box center [70, 405] width 141 height 622
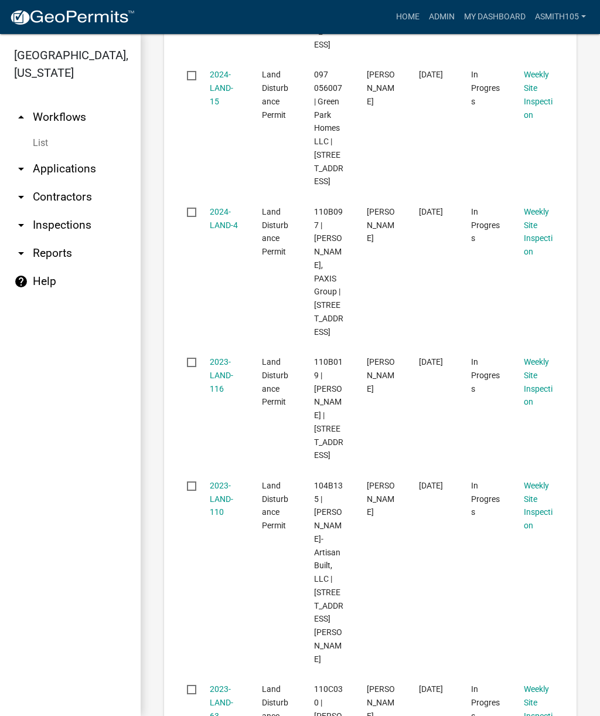
type input "110"
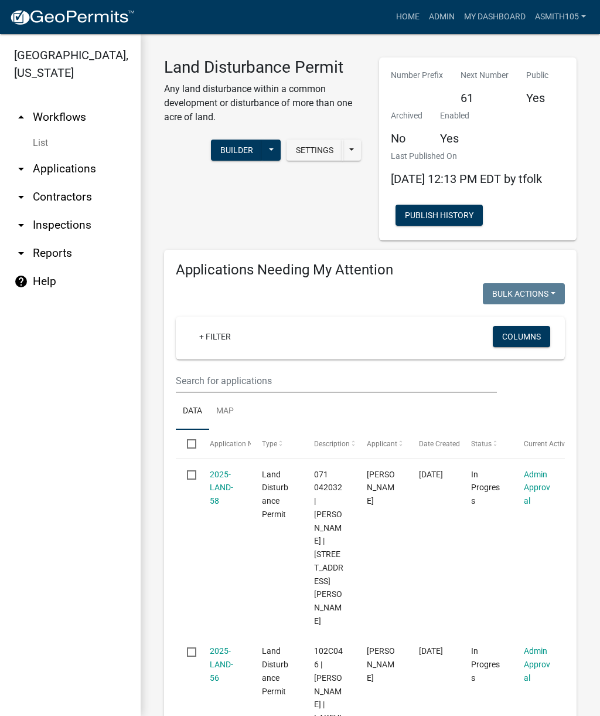
click at [84, 162] on link "arrow_drop_down Applications" at bounding box center [70, 169] width 141 height 28
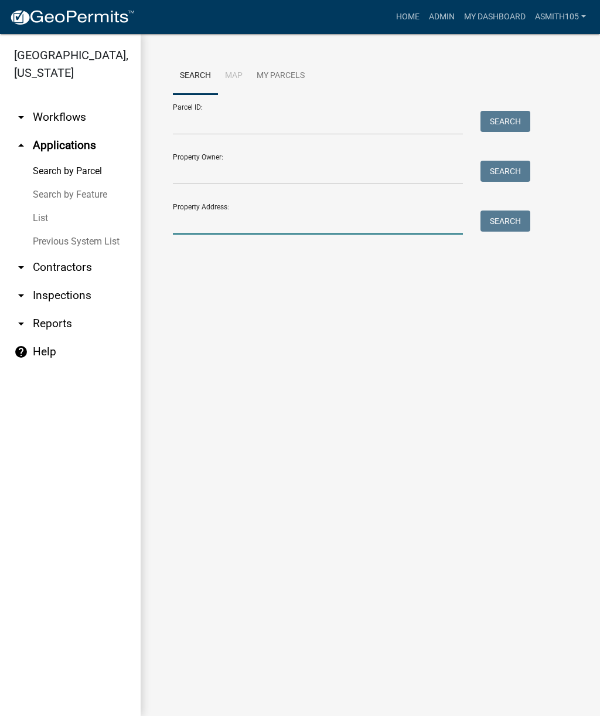
click at [251, 219] on input "Property Address:" at bounding box center [318, 222] width 290 height 24
type input "110 parkside"
click at [521, 211] on button "Search" at bounding box center [506, 220] width 50 height 21
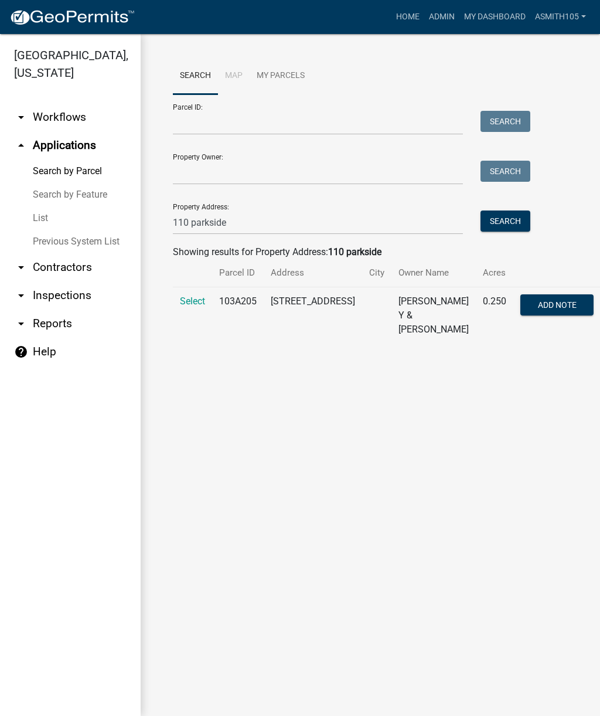
click at [183, 303] on span "Select" at bounding box center [192, 300] width 25 height 11
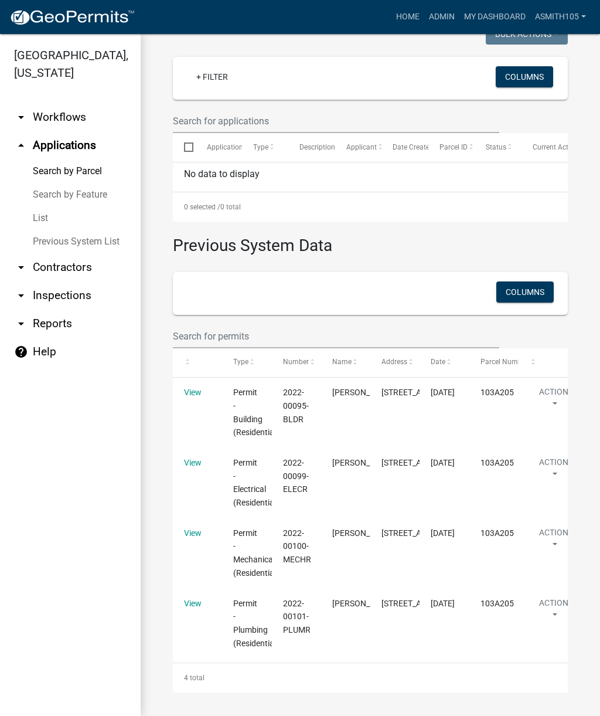
scroll to position [409, 0]
click at [402, 13] on link "Home" at bounding box center [408, 17] width 33 height 22
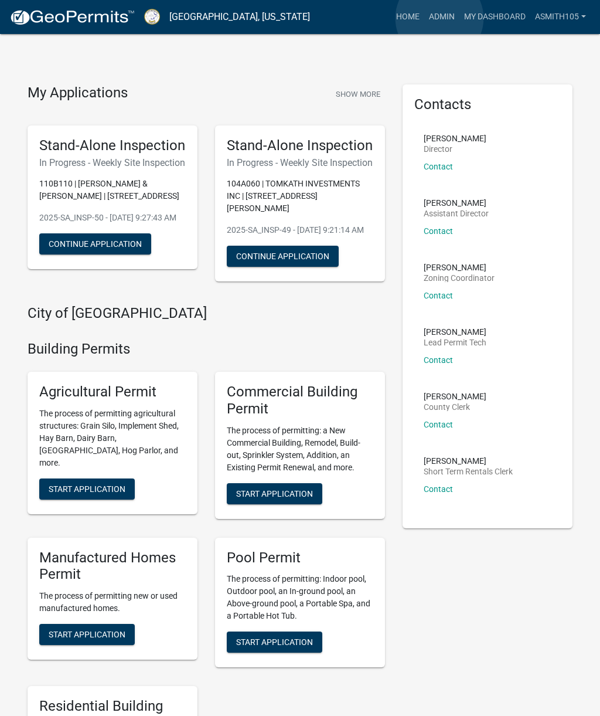
click at [440, 19] on link "Admin" at bounding box center [441, 17] width 35 height 22
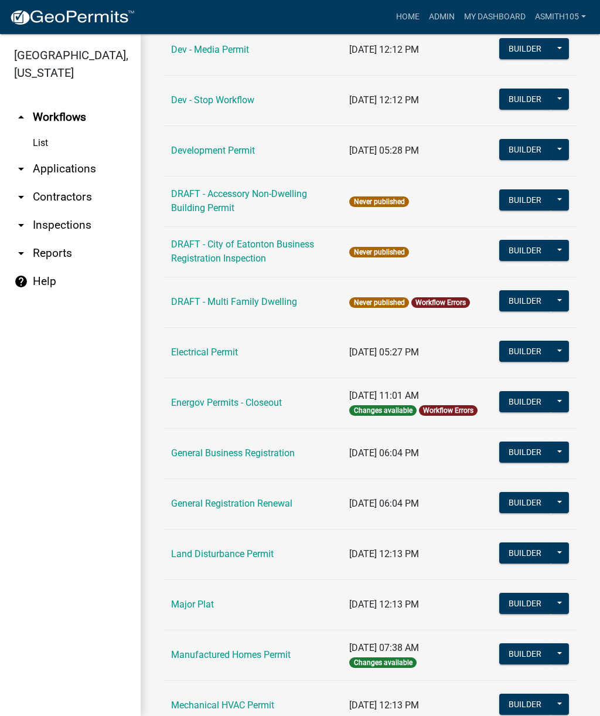
scroll to position [431, 0]
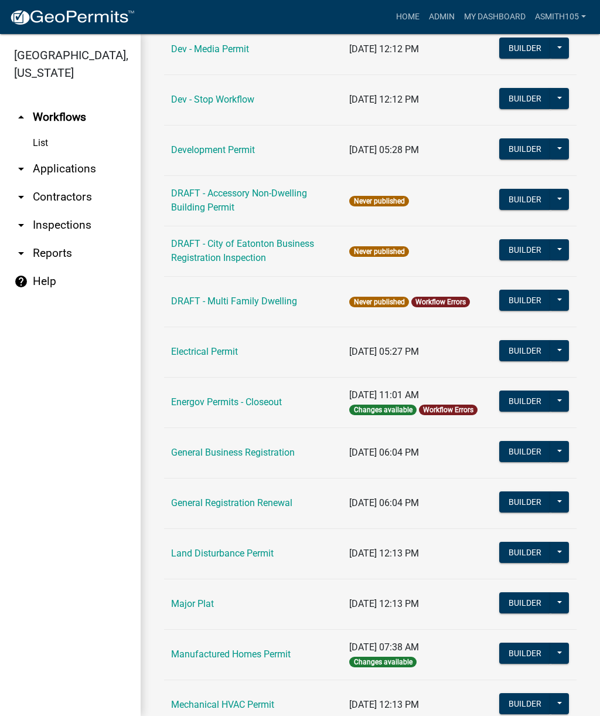
click at [234, 553] on link "Land Disturbance Permit" at bounding box center [222, 552] width 103 height 11
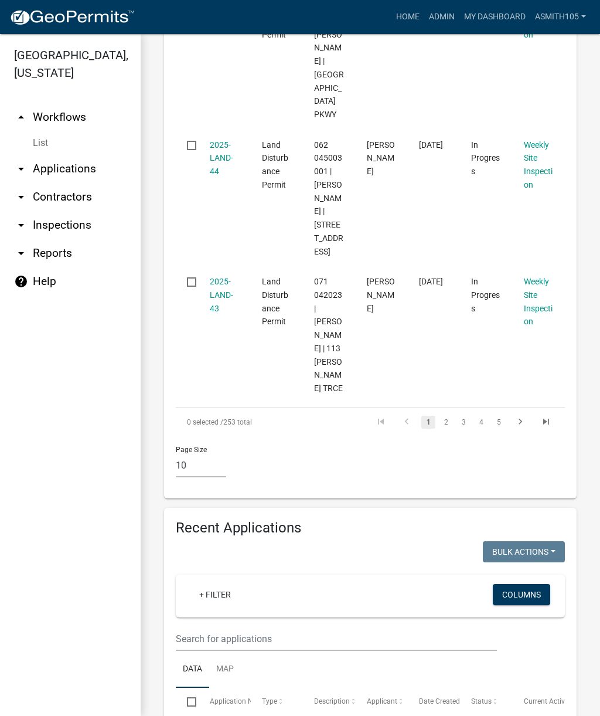
scroll to position [1603, 0]
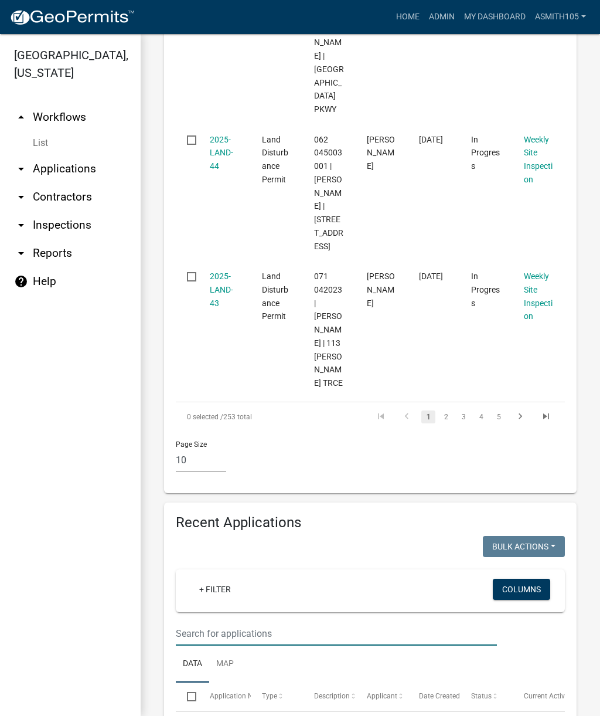
click at [290, 621] on input "text" at bounding box center [336, 633] width 321 height 24
type input "L"
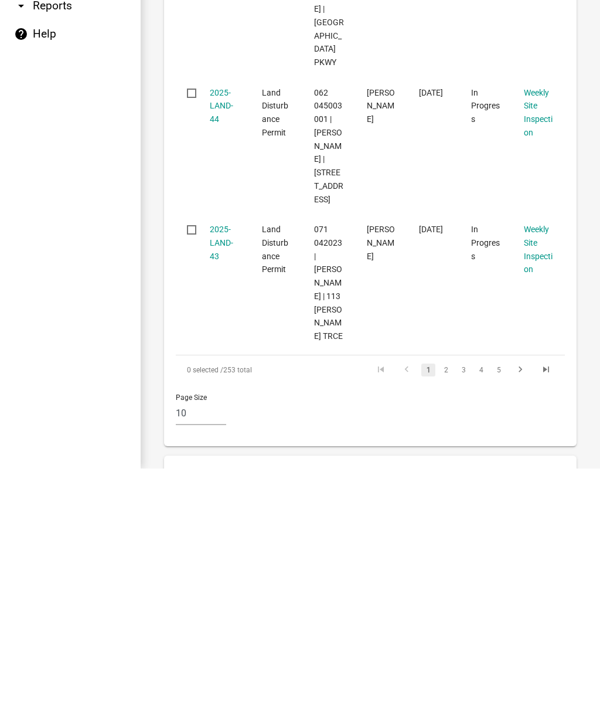
scroll to position [1373, 0]
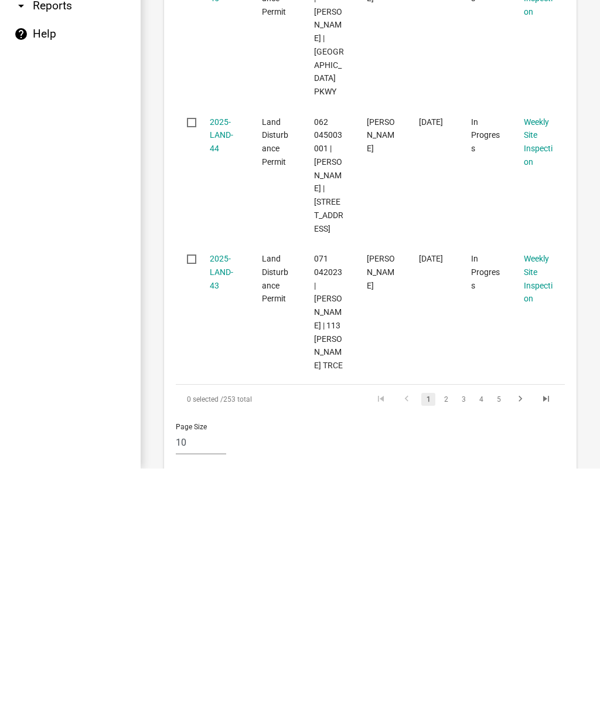
type input "2"
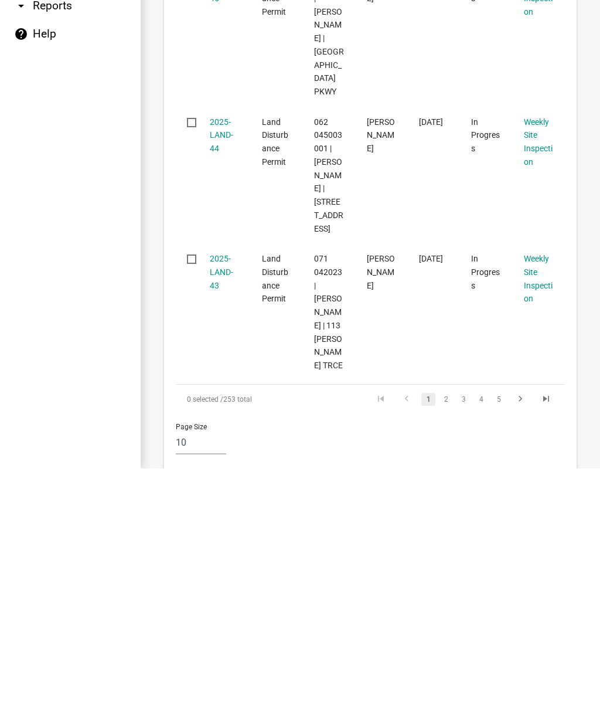
type input "N"
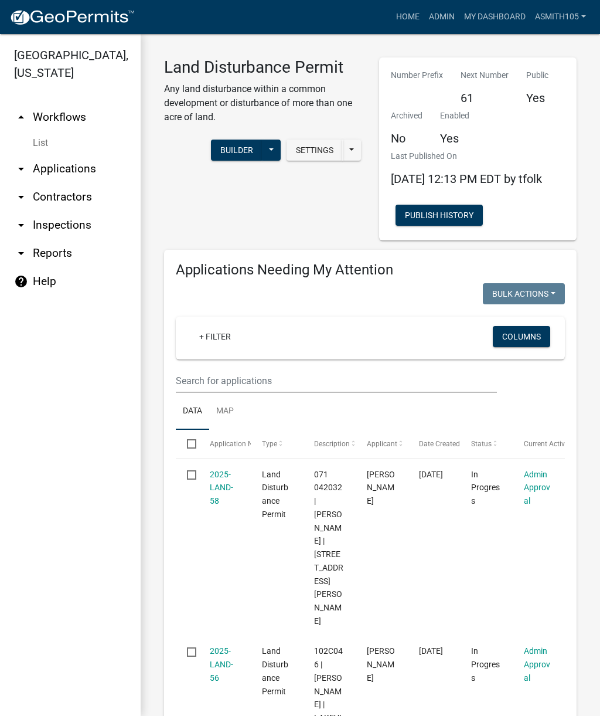
scroll to position [0, 0]
type input "Parkside"
click at [251, 386] on input "text" at bounding box center [336, 381] width 321 height 24
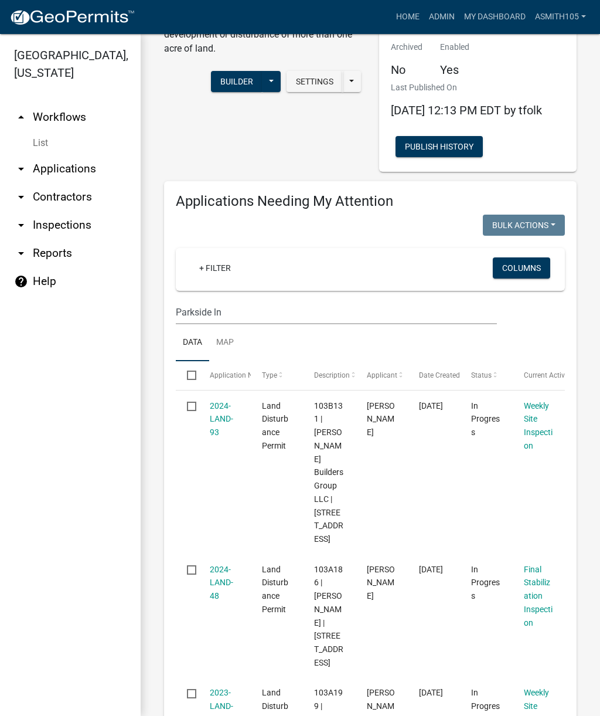
scroll to position [64, 0]
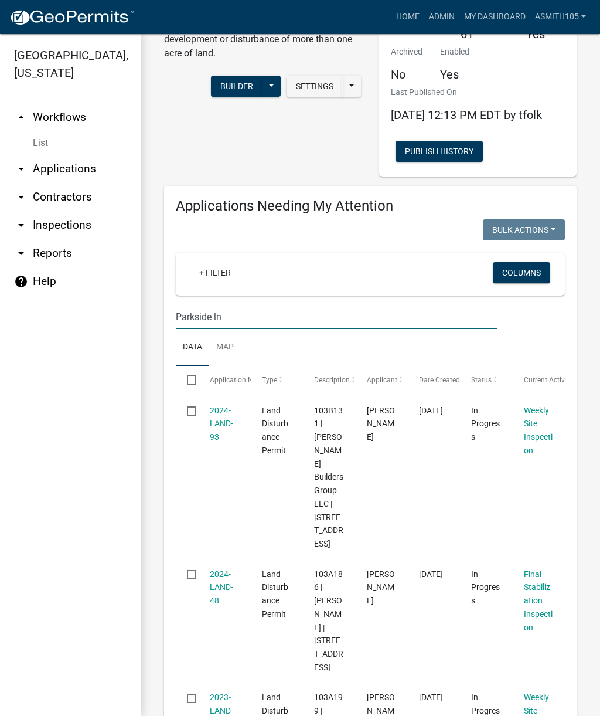
click at [276, 328] on input "Parkside ln" at bounding box center [336, 317] width 321 height 24
type input "P"
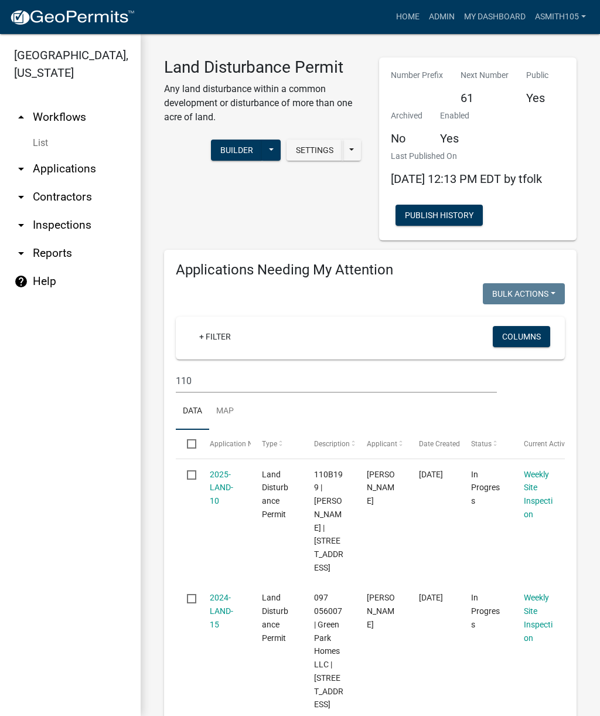
scroll to position [0, 0]
click at [247, 392] on input "110" at bounding box center [336, 381] width 321 height 24
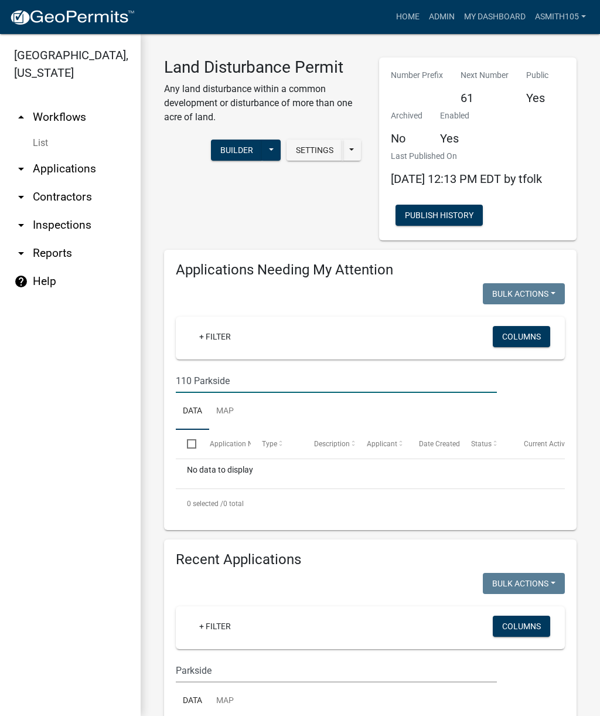
type input "110 Parkside"
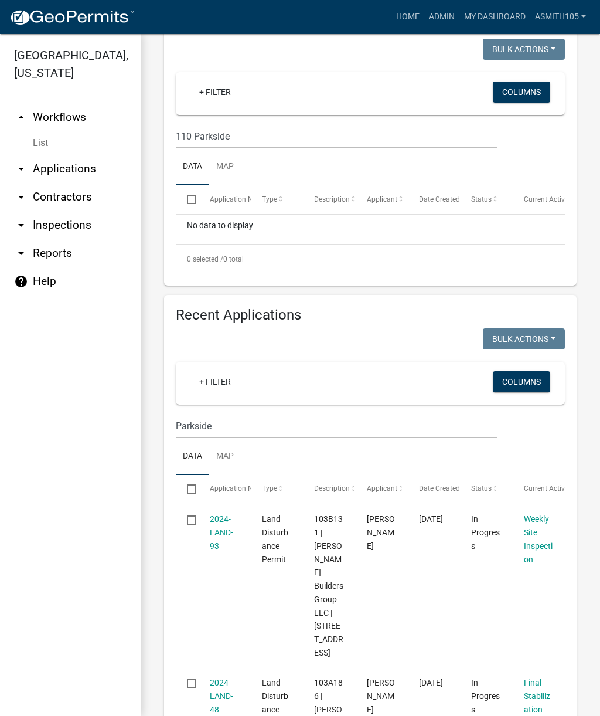
scroll to position [246, 0]
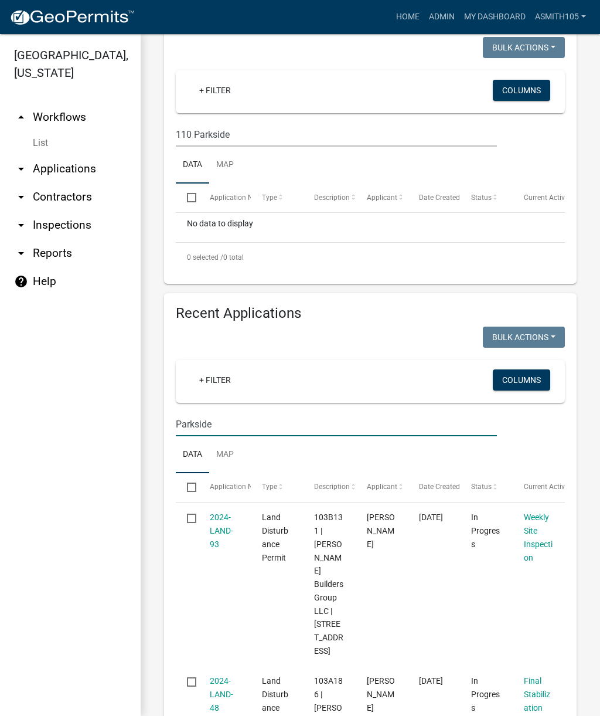
click at [239, 436] on input "Parkside" at bounding box center [336, 424] width 321 height 24
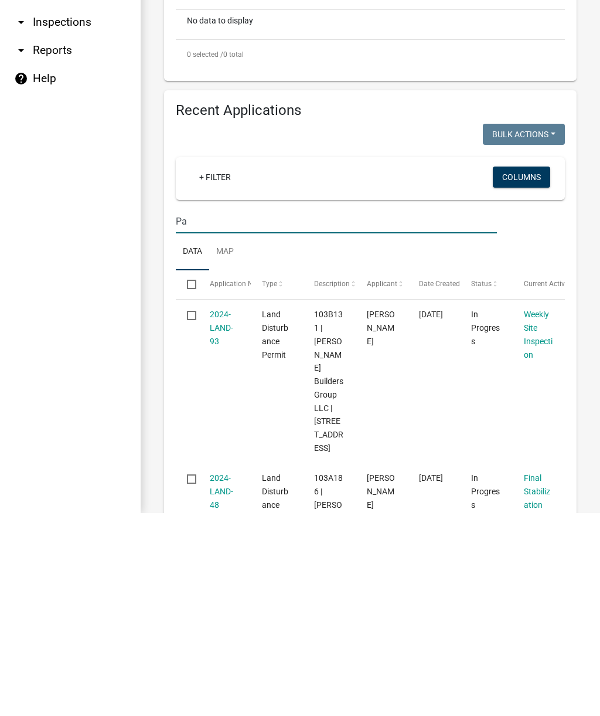
type input "P"
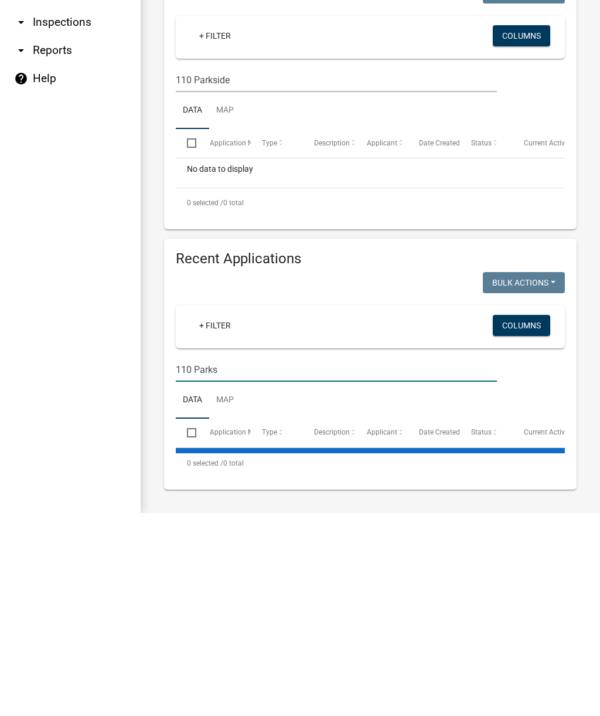
scroll to position [111, 0]
type input "110 Parkside"
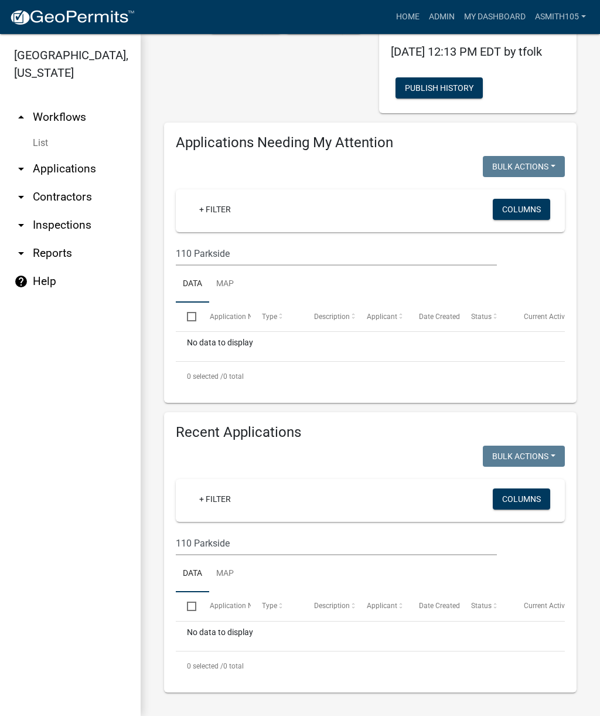
scroll to position [140, 0]
click at [67, 169] on link "arrow_drop_down Applications" at bounding box center [70, 169] width 141 height 28
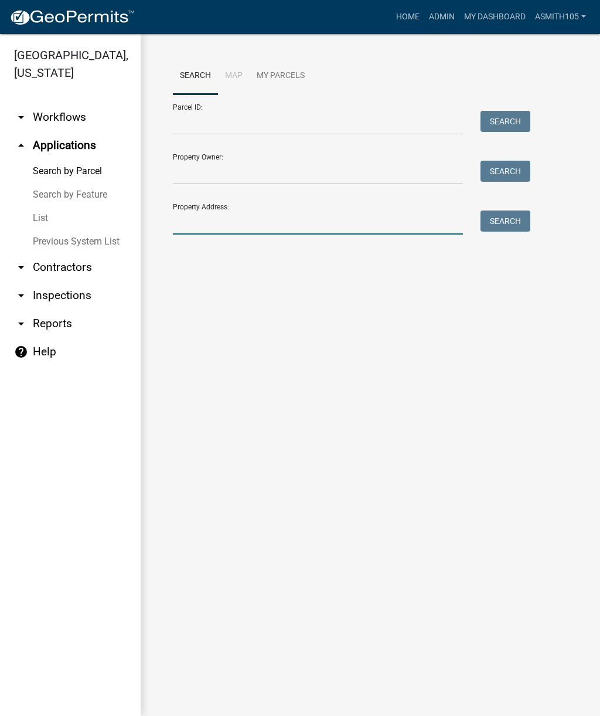
click at [233, 215] on input "Property Address:" at bounding box center [318, 222] width 290 height 24
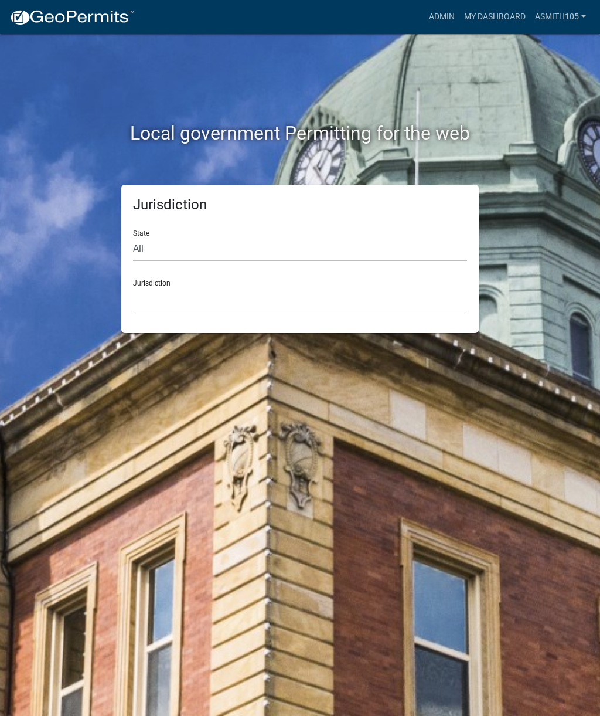
click at [215, 241] on select "All [US_STATE] [US_STATE] [US_STATE] [US_STATE] [US_STATE] [US_STATE] [US_STATE…" at bounding box center [300, 249] width 334 height 24
select select "[US_STATE]"
click at [259, 289] on select "[GEOGRAPHIC_DATA], [US_STATE][PERSON_NAME][GEOGRAPHIC_DATA], [US_STATE][PERSON_…" at bounding box center [300, 299] width 334 height 24
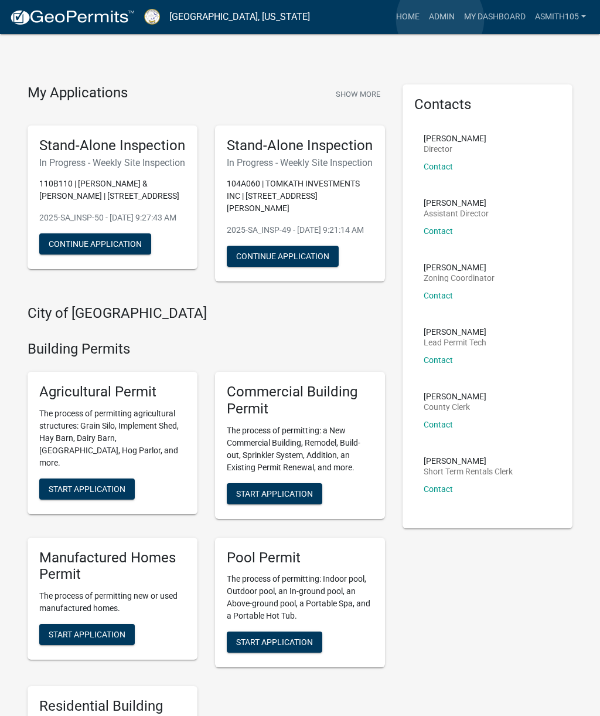
click at [441, 20] on link "Admin" at bounding box center [441, 17] width 35 height 22
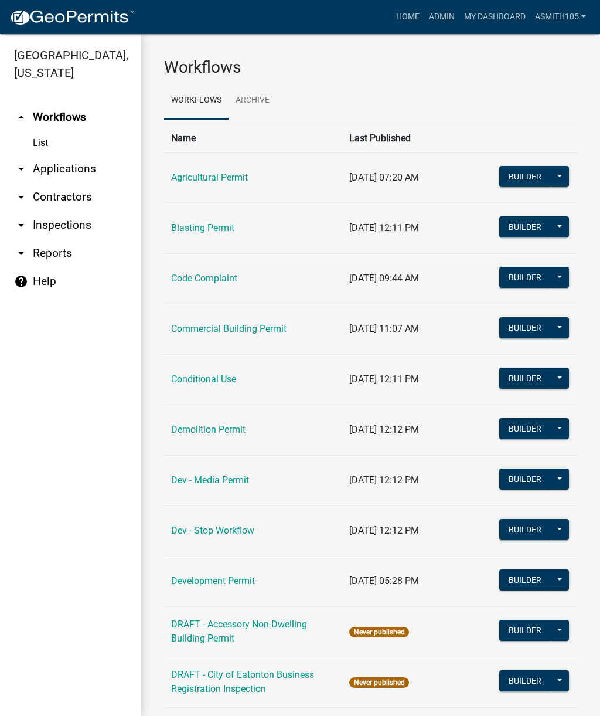
click at [84, 169] on link "arrow_drop_down Applications" at bounding box center [70, 169] width 141 height 28
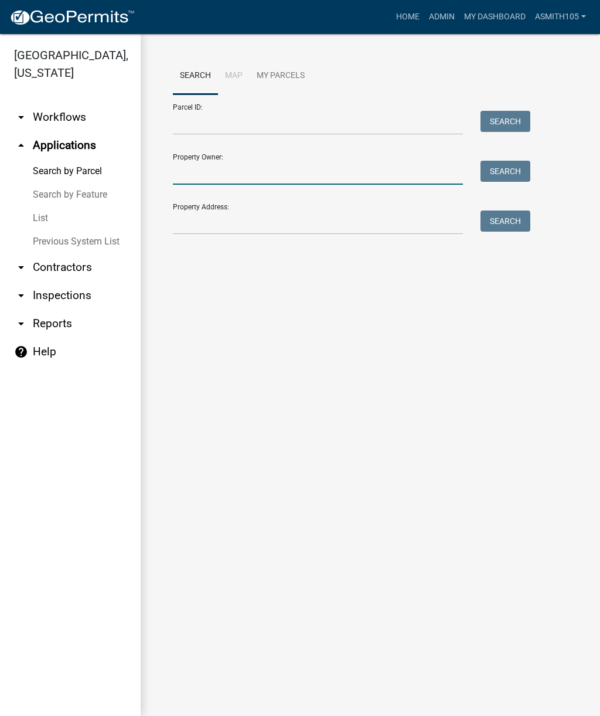
click at [266, 172] on input "Property Owner:" at bounding box center [318, 173] width 290 height 24
click at [254, 224] on input "Property Address:" at bounding box center [318, 222] width 290 height 24
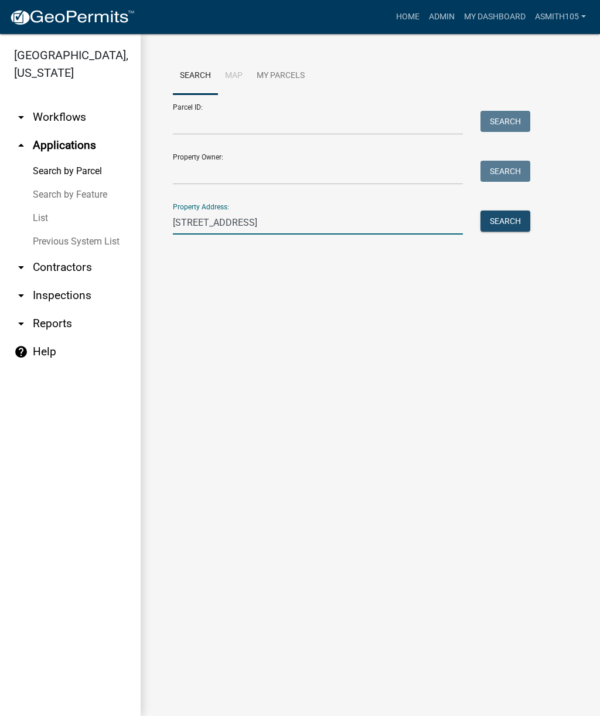
type input "[STREET_ADDRESS]"
click at [506, 226] on button "Search" at bounding box center [506, 220] width 50 height 21
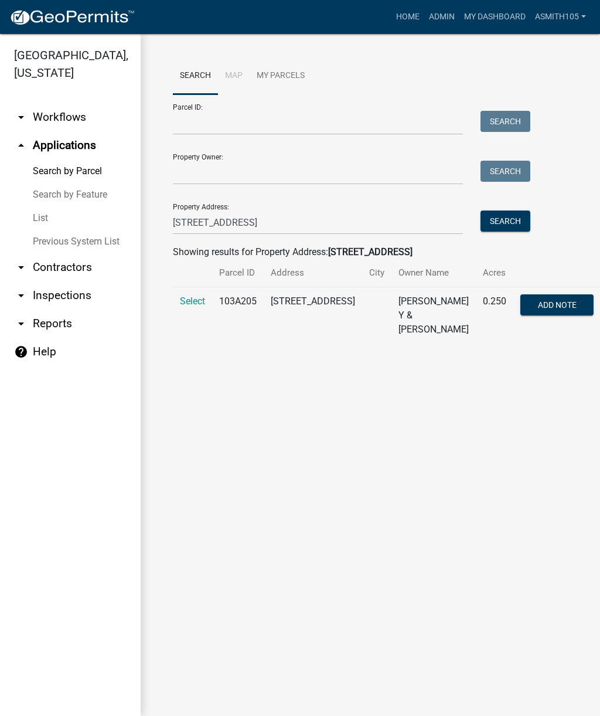
click at [196, 304] on span "Select" at bounding box center [192, 300] width 25 height 11
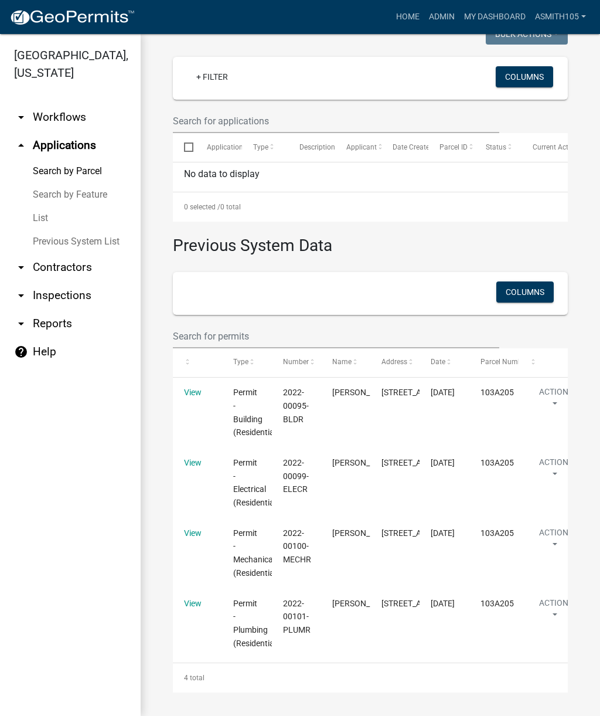
scroll to position [379, 0]
click at [398, 18] on link "Home" at bounding box center [408, 17] width 33 height 22
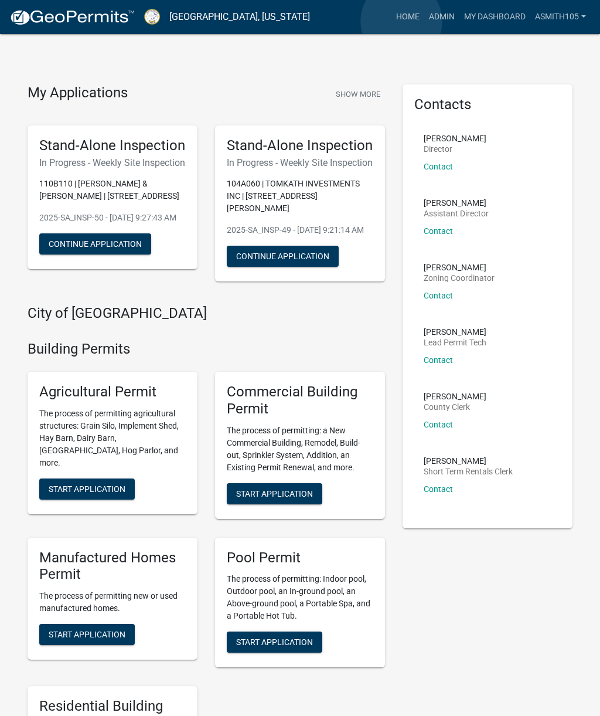
click at [402, 22] on link "Home" at bounding box center [408, 17] width 33 height 22
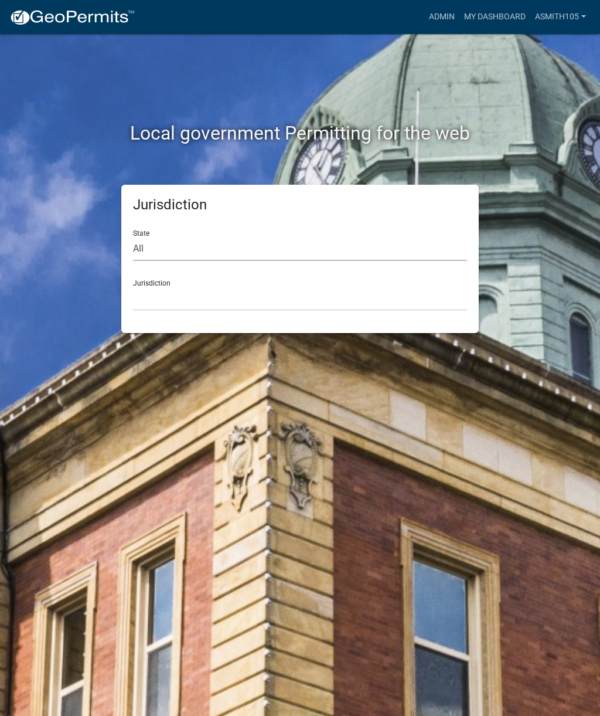
click at [220, 242] on select "All Colorado Georgia Indiana Iowa Kansas Minnesota Ohio South Carolina Wisconsin" at bounding box center [300, 249] width 334 height 24
select select "[US_STATE]"
click at [286, 295] on select "[GEOGRAPHIC_DATA], [US_STATE][PERSON_NAME][GEOGRAPHIC_DATA], [US_STATE][PERSON_…" at bounding box center [300, 299] width 334 height 24
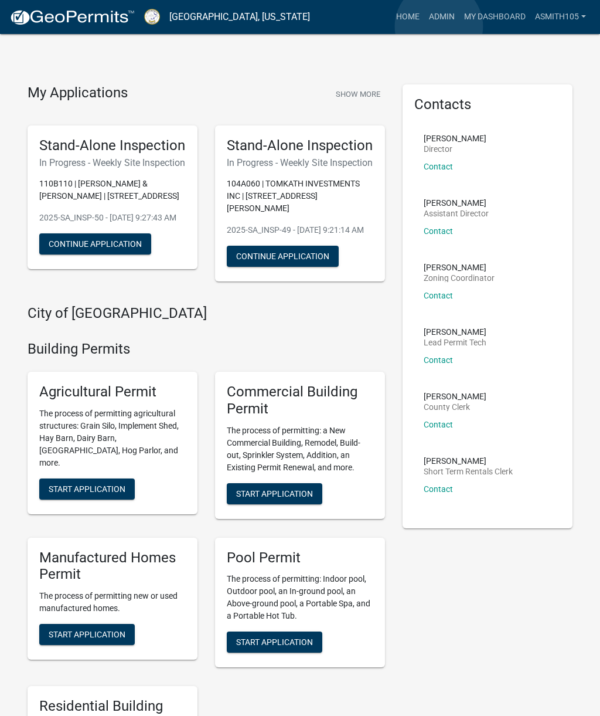
click at [439, 27] on link "Admin" at bounding box center [441, 17] width 35 height 22
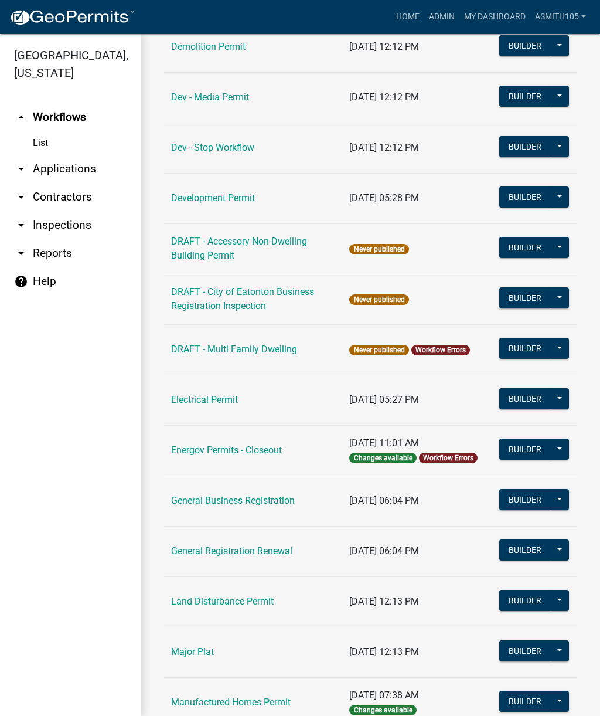
scroll to position [385, 0]
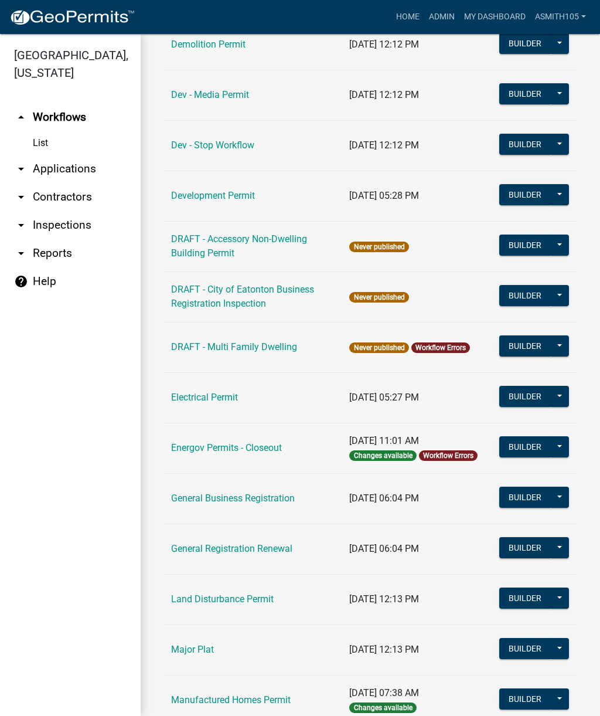
click at [237, 603] on link "Land Disturbance Permit" at bounding box center [222, 598] width 103 height 11
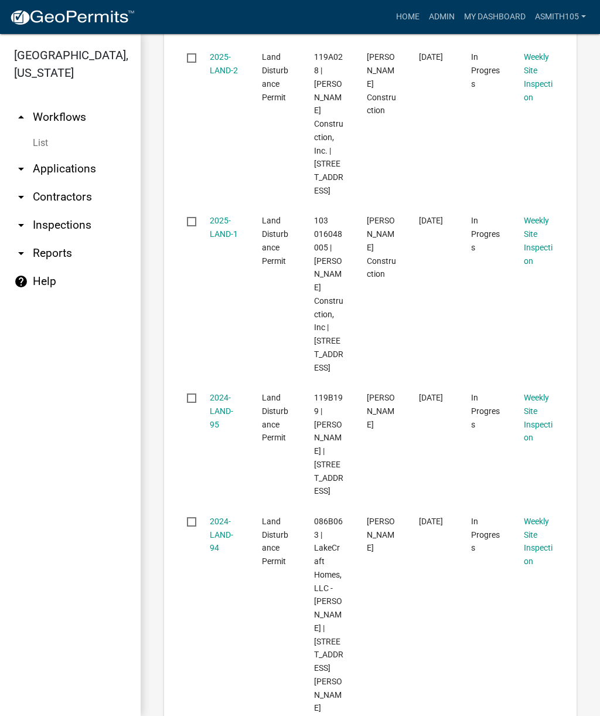
scroll to position [2833, 0]
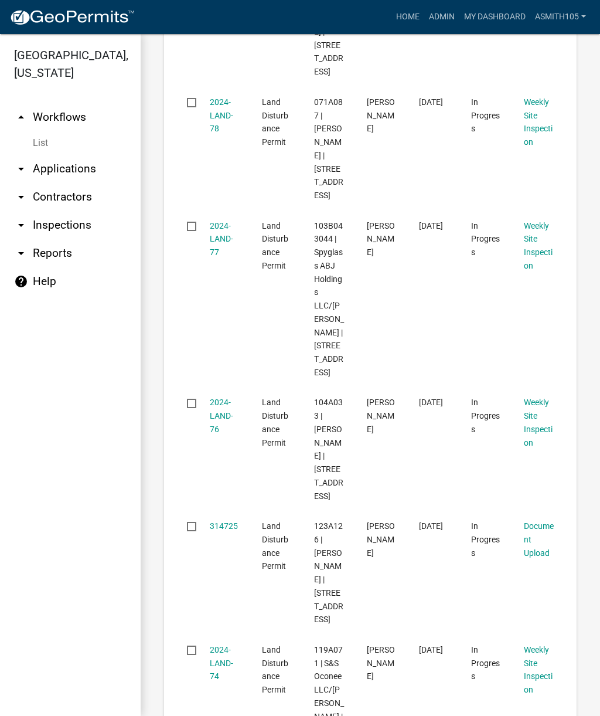
scroll to position [2704, 0]
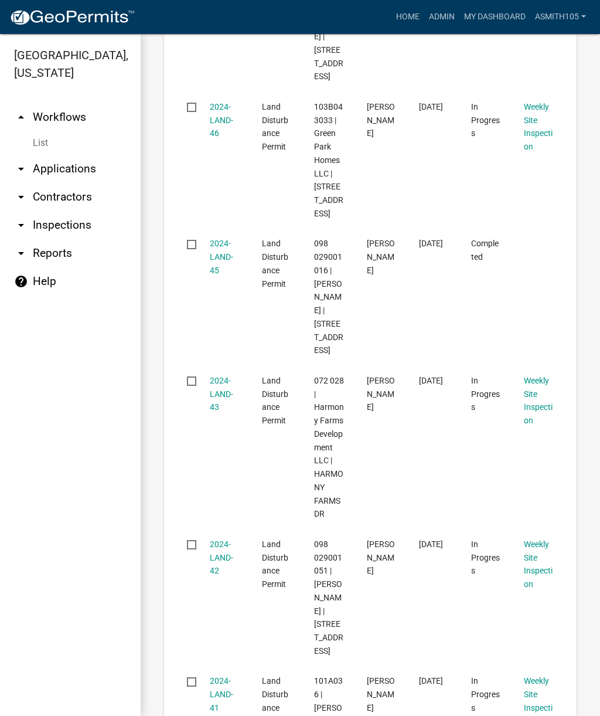
scroll to position [2601, 0]
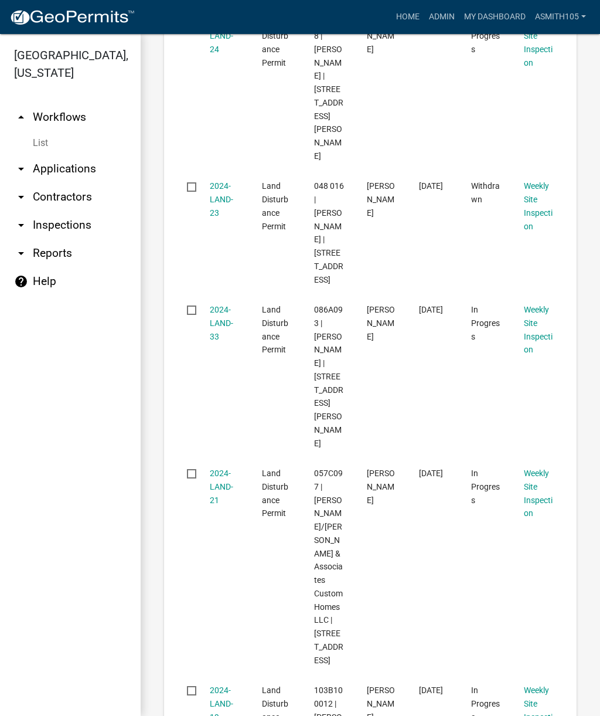
scroll to position [2704, 0]
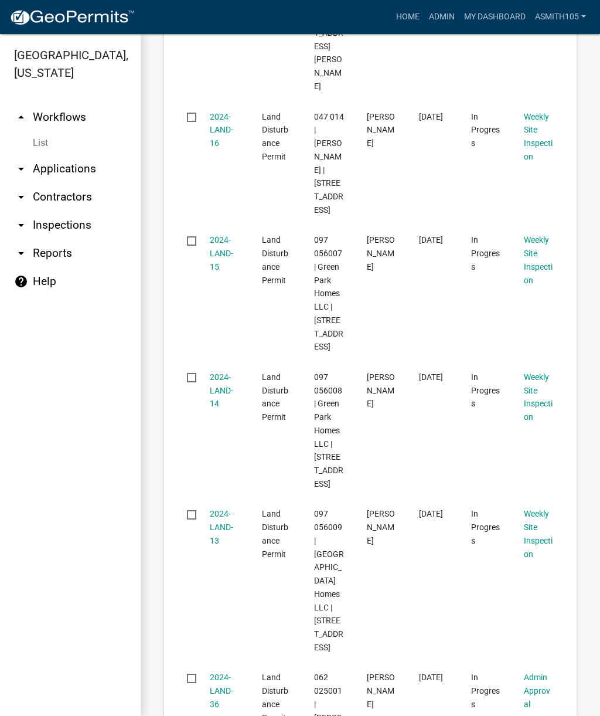
scroll to position [2640, 0]
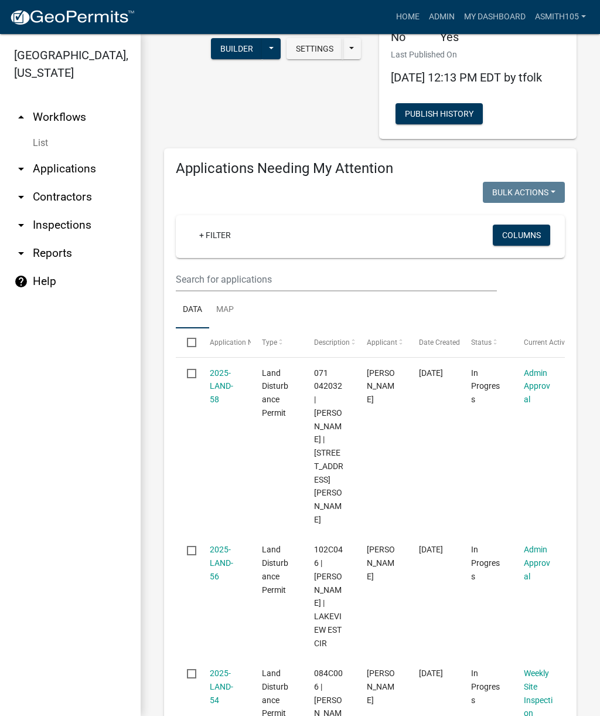
scroll to position [62, 0]
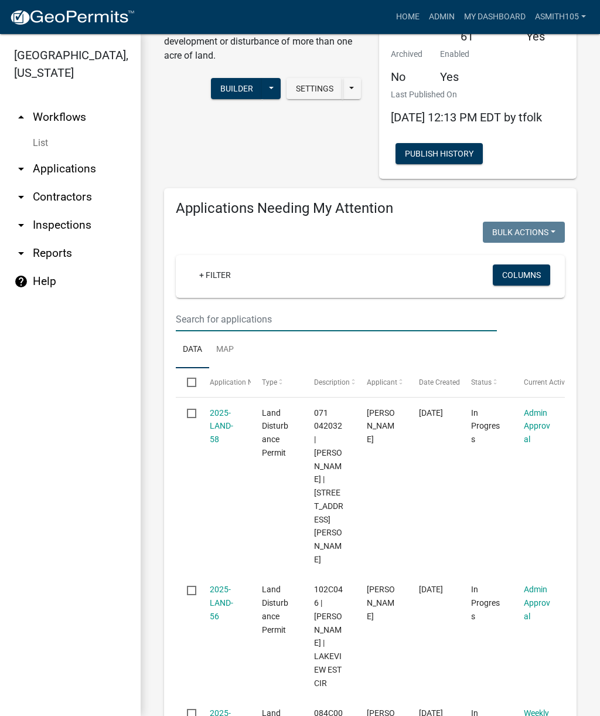
click at [262, 323] on input "text" at bounding box center [336, 319] width 321 height 24
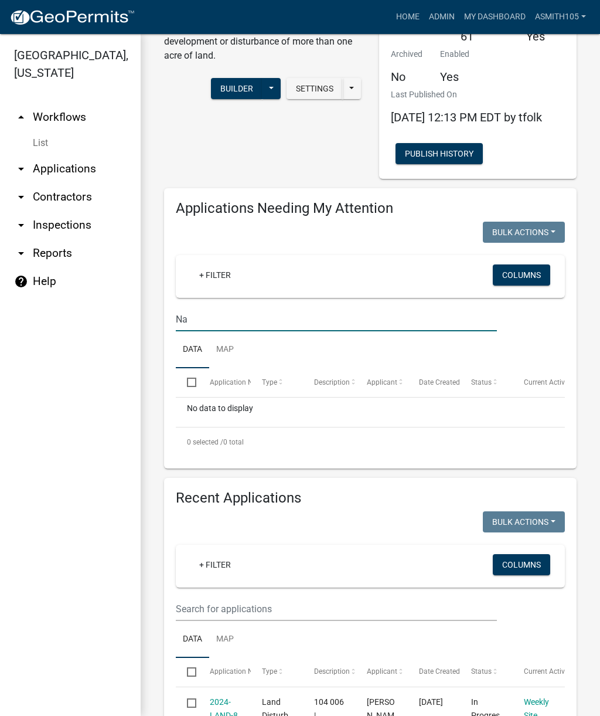
type input "N"
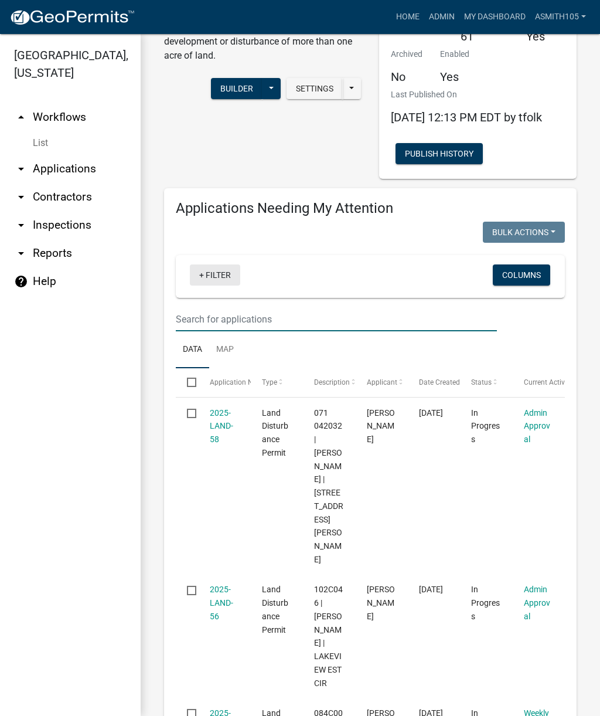
click at [205, 285] on link "+ Filter" at bounding box center [215, 274] width 50 height 21
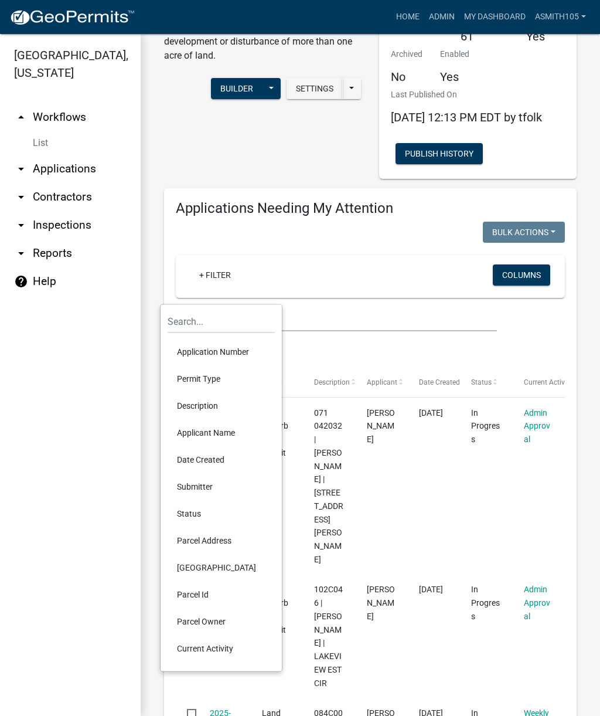
click at [208, 464] on li "Date Created" at bounding box center [221, 459] width 107 height 27
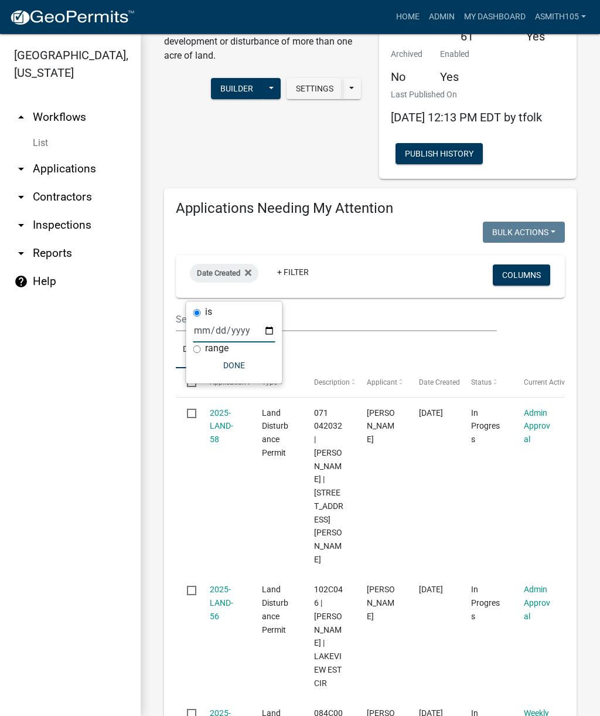
click at [229, 330] on input "date" at bounding box center [234, 330] width 82 height 24
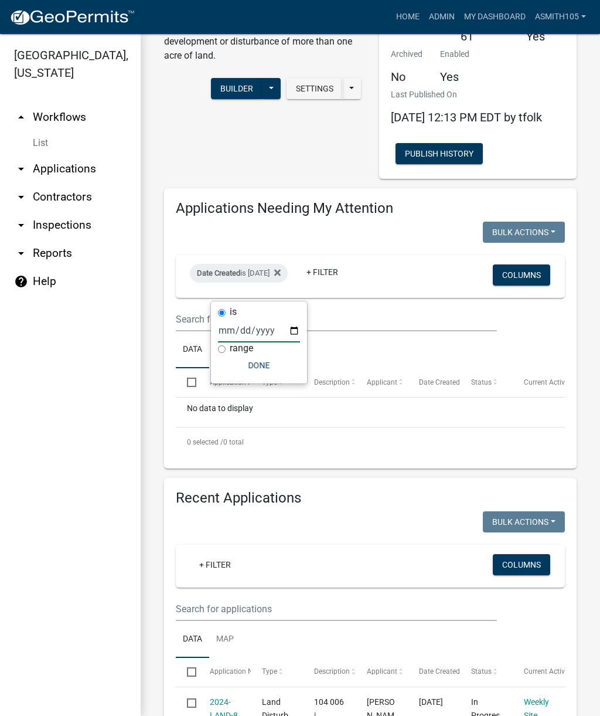
type input "2025-04-03"
click at [263, 365] on button "Done" at bounding box center [259, 365] width 82 height 21
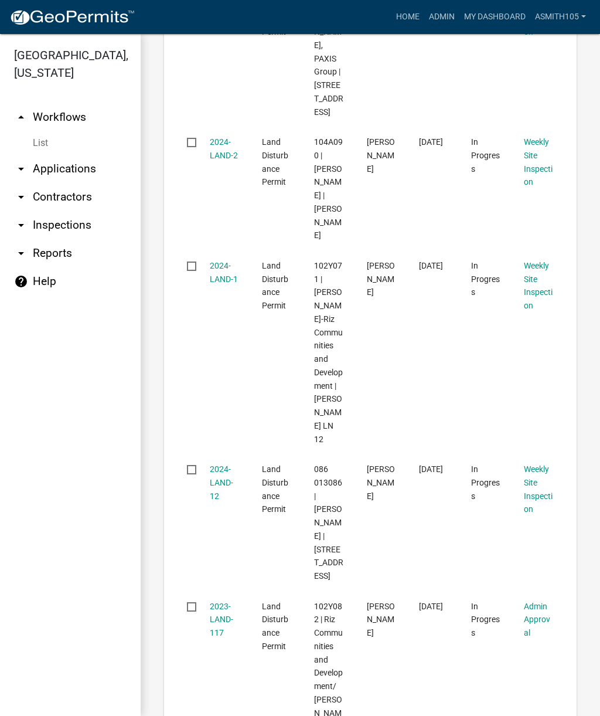
scroll to position [1416, 0]
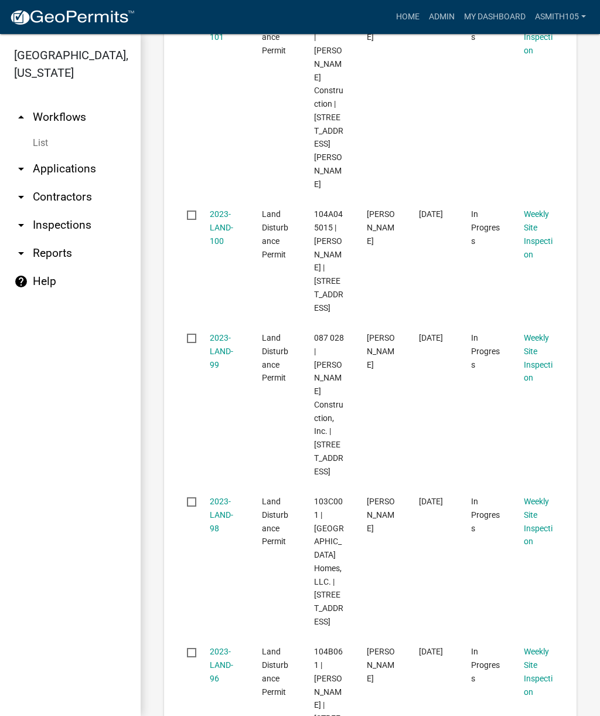
scroll to position [1328, 0]
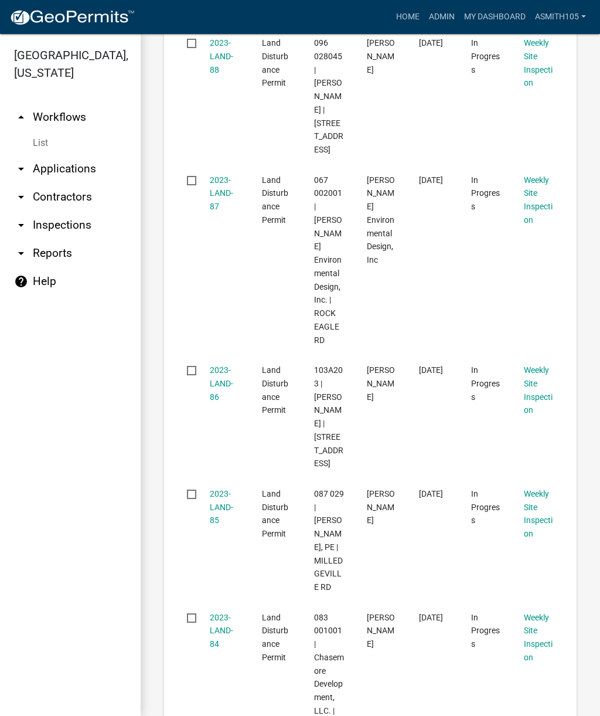
scroll to position [1351, 0]
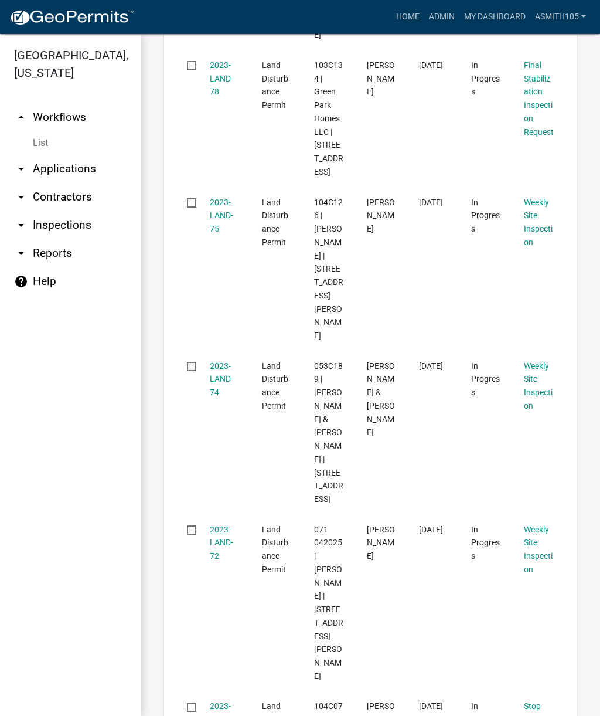
scroll to position [1325, 0]
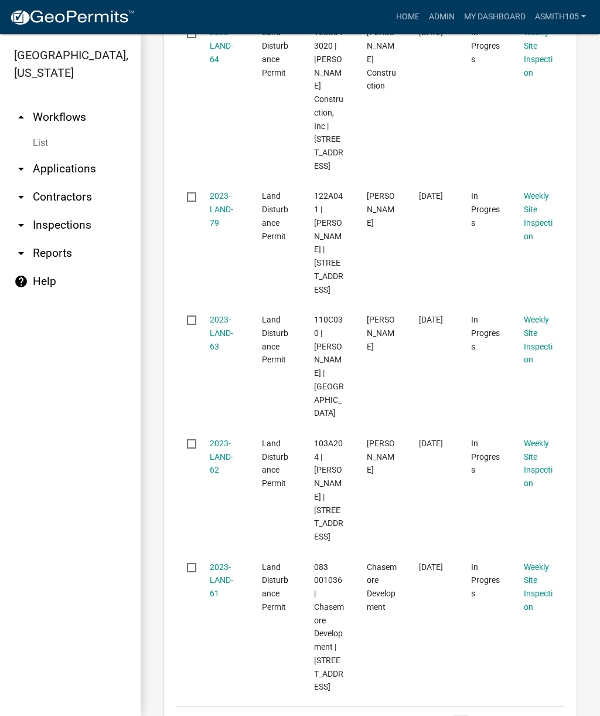
scroll to position [1454, 0]
click at [485, 715] on link "21" at bounding box center [479, 722] width 15 height 13
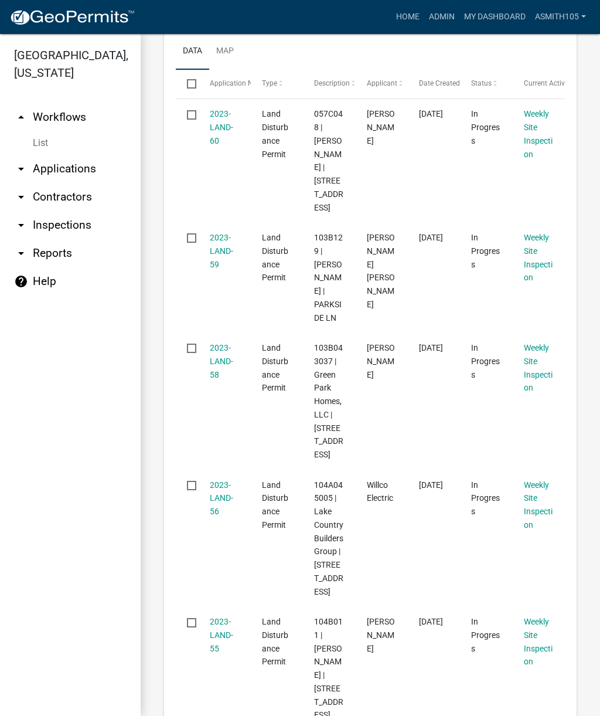
scroll to position [648, 0]
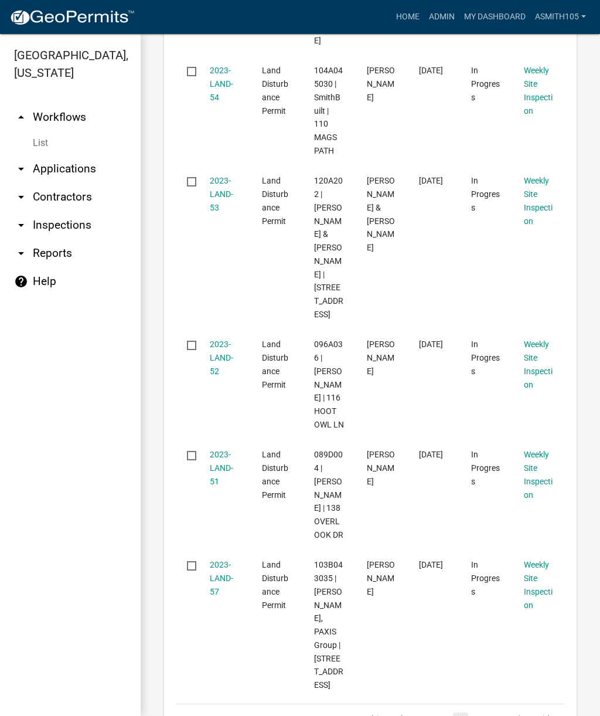
click at [479, 712] on link "22" at bounding box center [479, 718] width 15 height 13
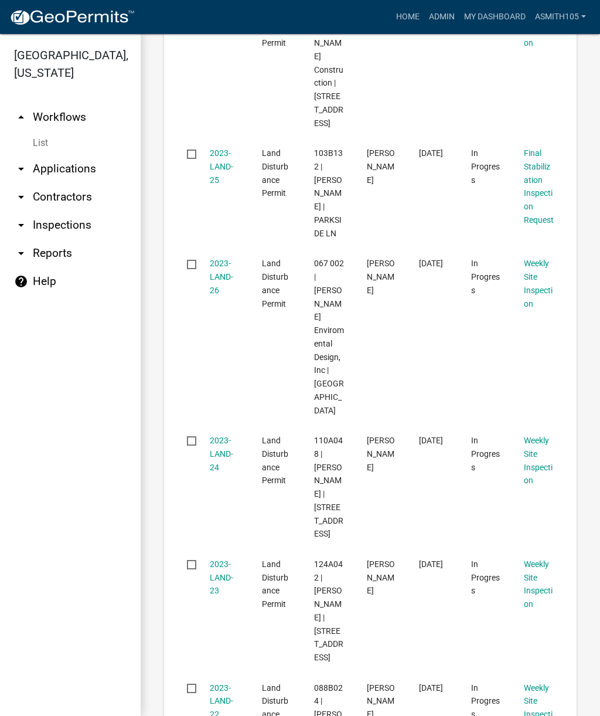
scroll to position [1165, 0]
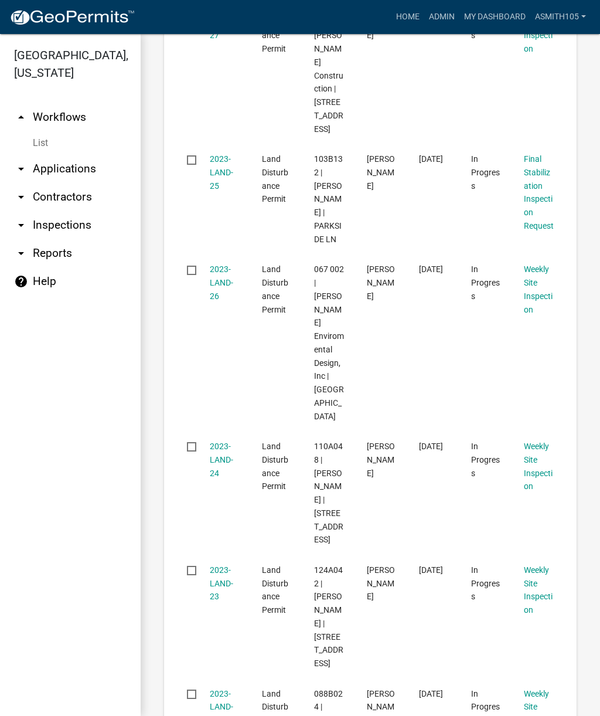
click at [215, 264] on link "2023-LAND-26" at bounding box center [221, 282] width 23 height 36
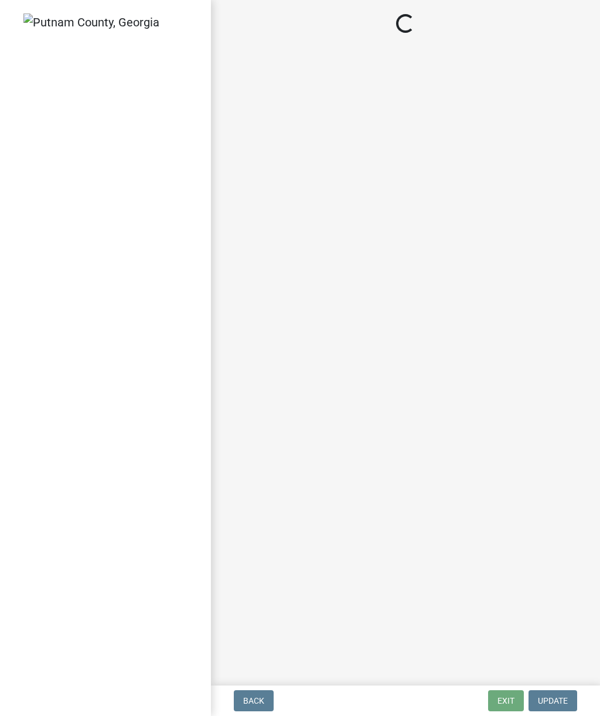
select select "af3c6edf-34d7-49be-824e-99d5d0a3954f"
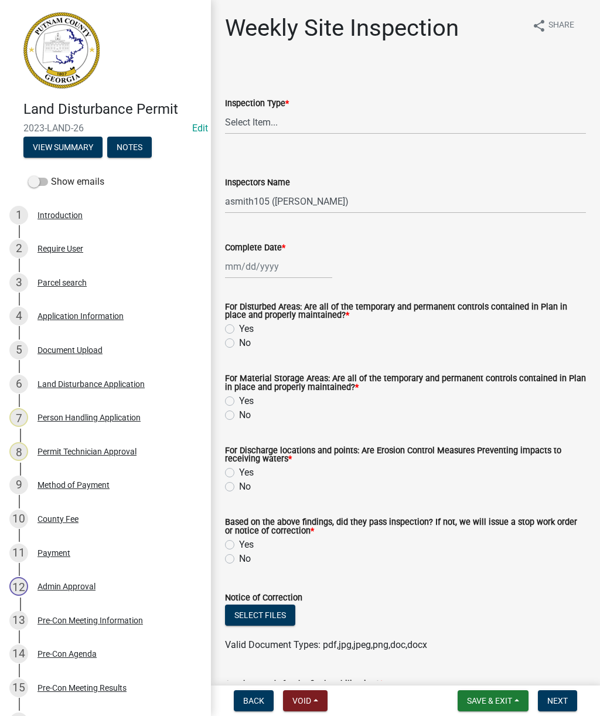
click at [72, 316] on div "Application Information" at bounding box center [81, 316] width 86 height 8
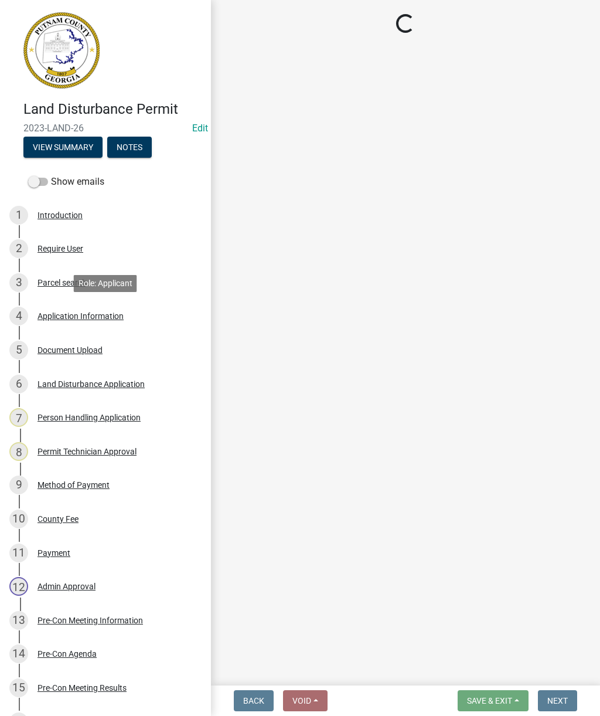
select select "a4366e26-0f82-401b-a682-956e4112ff86"
select select "95c2f08d-bd21-40ac-acc0-bf0ad2ba7c20"
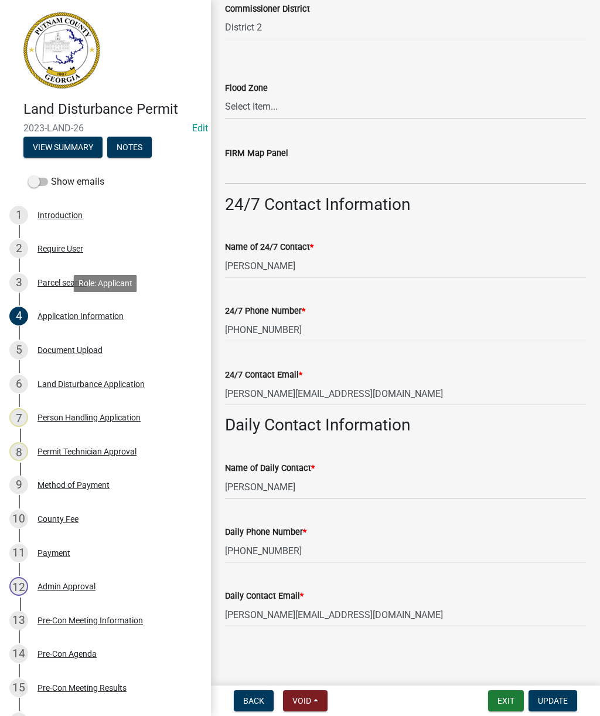
scroll to position [1549, 0]
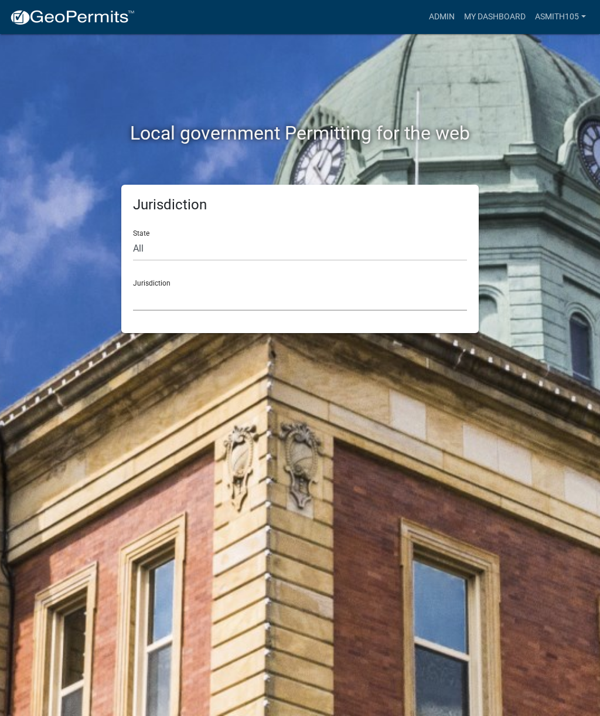
click at [215, 297] on select "[GEOGRAPHIC_DATA], [US_STATE] [GEOGRAPHIC_DATA], [US_STATE][PERSON_NAME][GEOGRA…" at bounding box center [300, 299] width 334 height 24
click at [200, 242] on select "All [US_STATE] [US_STATE] [US_STATE] [US_STATE] [US_STATE] [US_STATE] [US_STATE…" at bounding box center [300, 249] width 334 height 24
select select "[US_STATE]"
click at [242, 287] on select "Carroll County, Georgia Cook County, Georgia Crawford County, Georgia Gilmer Co…" at bounding box center [300, 299] width 334 height 24
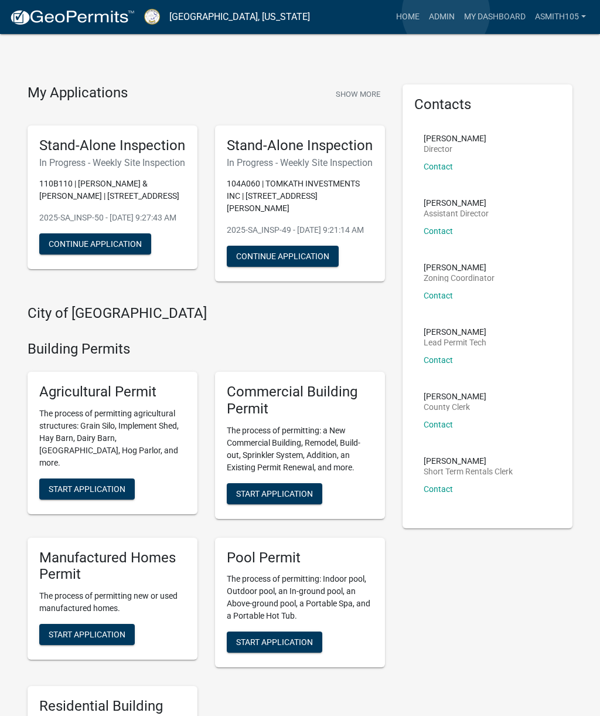
click at [446, 13] on link "Admin" at bounding box center [441, 17] width 35 height 22
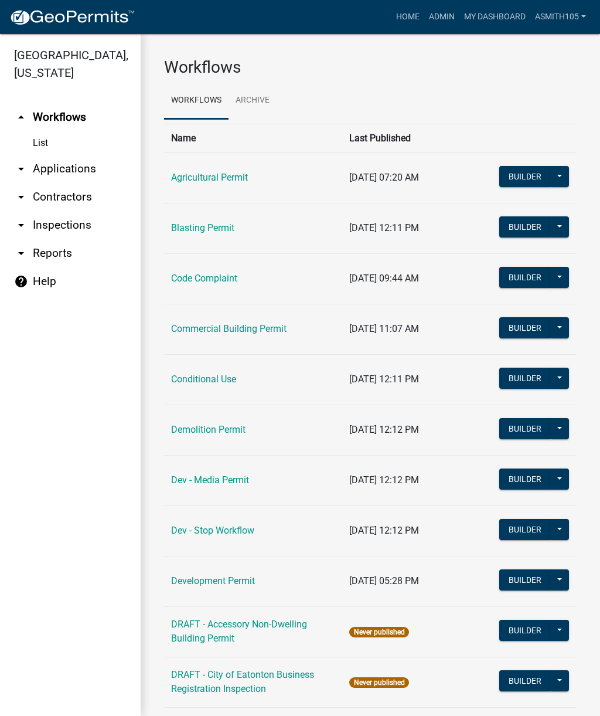
click at [56, 162] on link "arrow_drop_down Applications" at bounding box center [70, 169] width 141 height 28
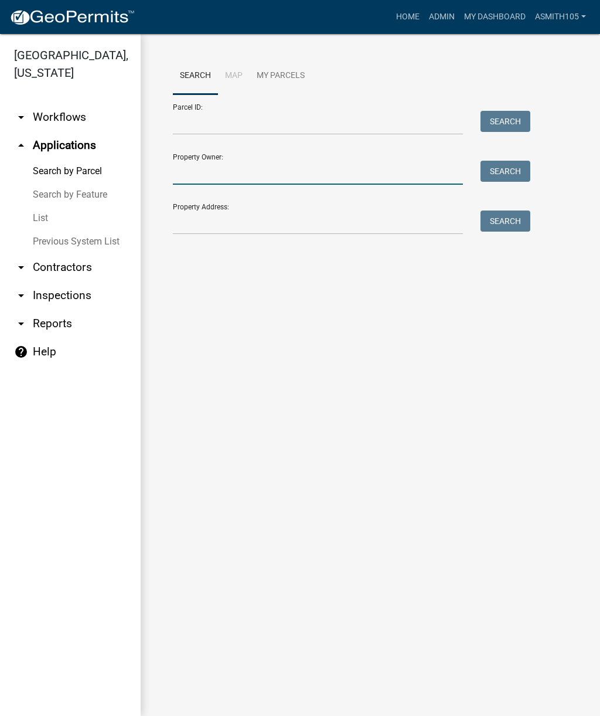
click at [263, 168] on input "Property Owner:" at bounding box center [318, 173] width 290 height 24
type input "Lisa nash"
click at [505, 169] on button "Search" at bounding box center [506, 171] width 50 height 21
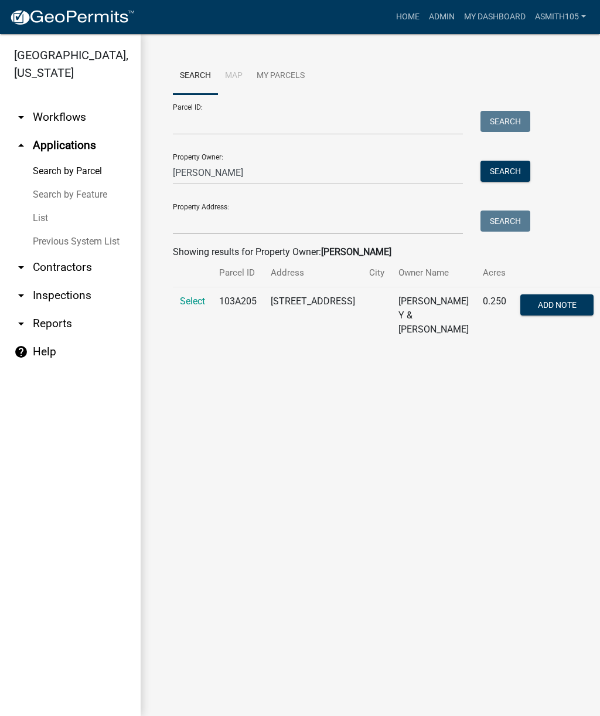
click at [193, 302] on span "Select" at bounding box center [192, 300] width 25 height 11
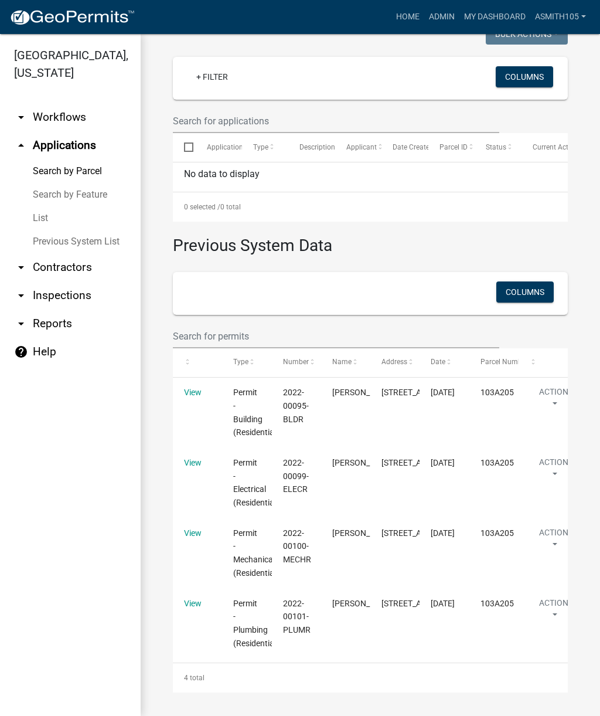
scroll to position [424, 0]
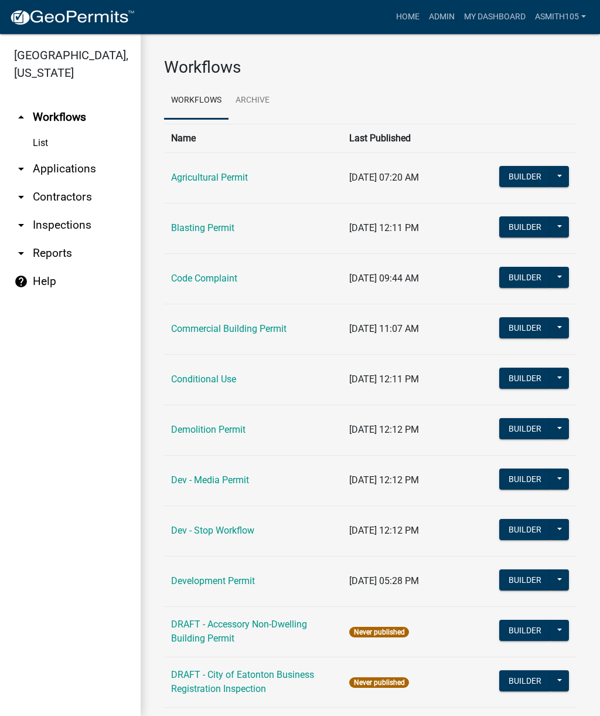
click at [72, 168] on link "arrow_drop_down Applications" at bounding box center [70, 169] width 141 height 28
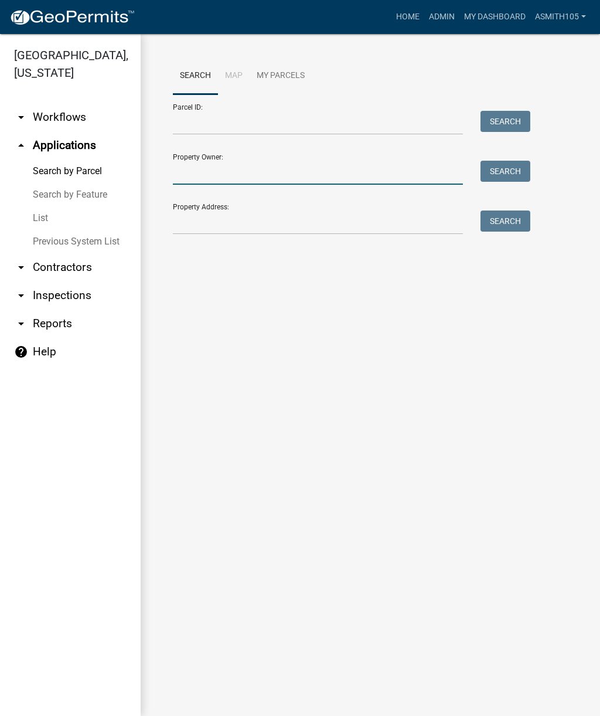
click at [238, 169] on input "Property Owner:" at bounding box center [318, 173] width 290 height 24
type input "Nash"
click at [499, 167] on button "Search" at bounding box center [506, 171] width 50 height 21
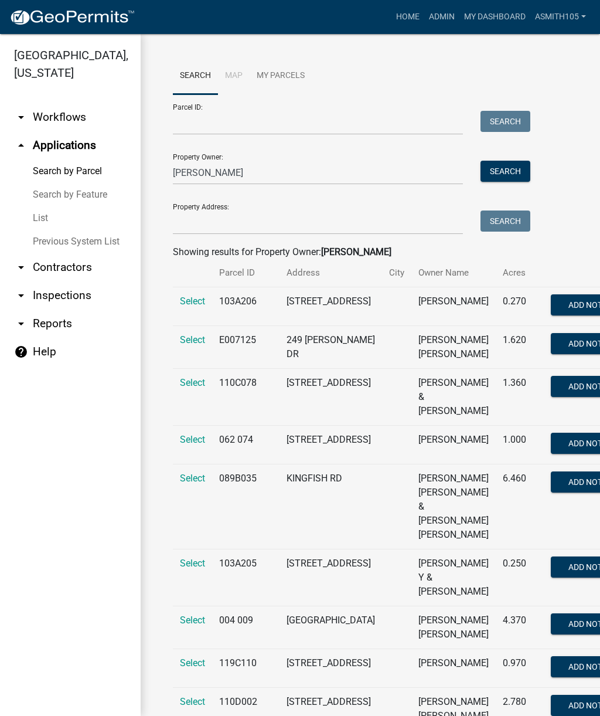
click at [195, 301] on span "Select" at bounding box center [192, 300] width 25 height 11
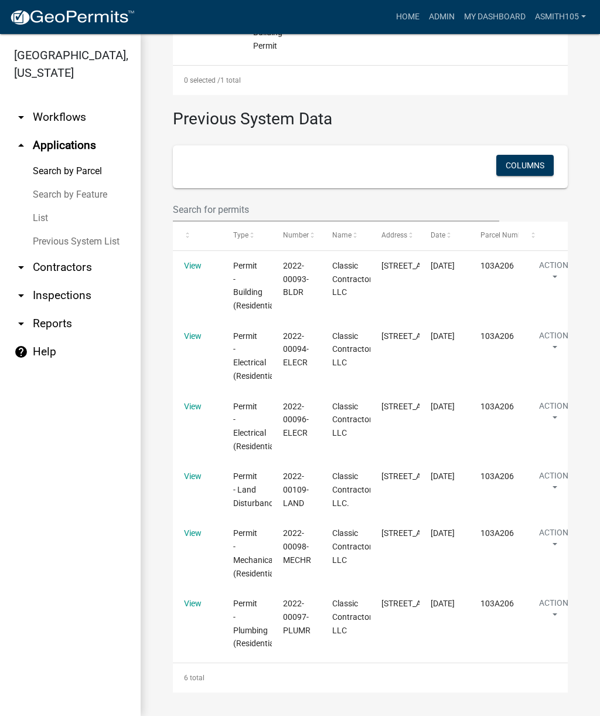
scroll to position [619, 0]
click at [191, 471] on link "View" at bounding box center [193, 475] width 18 height 9
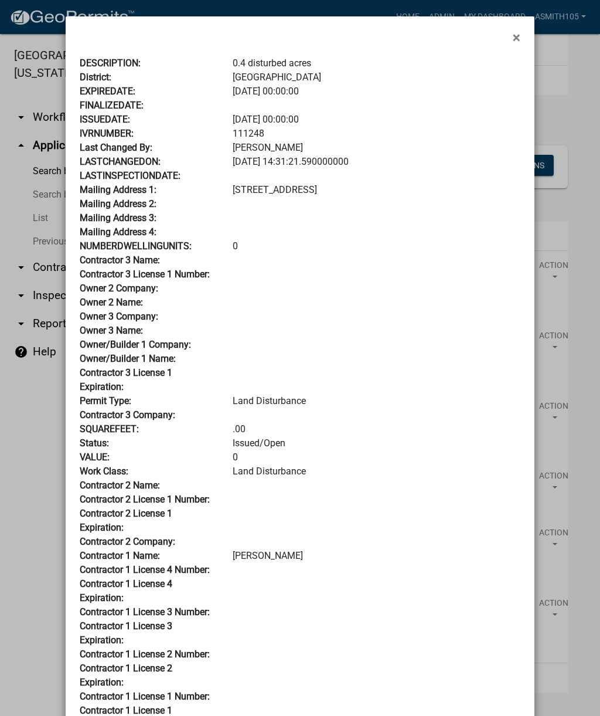
scroll to position [0, 0]
click at [514, 36] on span "×" at bounding box center [517, 37] width 8 height 16
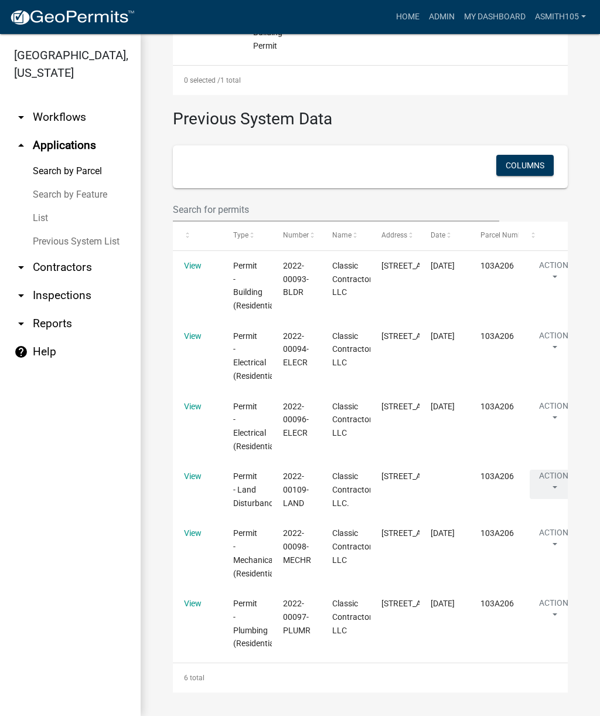
click at [556, 470] on button "Action" at bounding box center [554, 484] width 48 height 29
click at [526, 482] on link "Edit Details" at bounding box center [528, 485] width 99 height 28
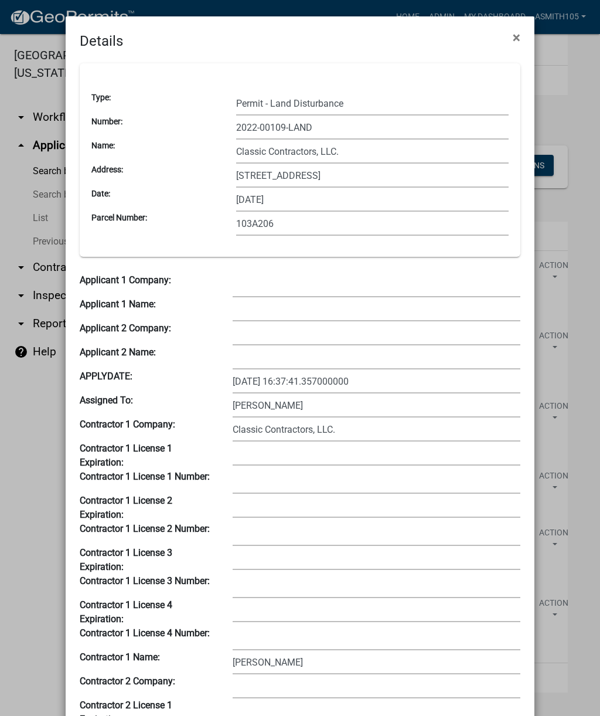
click at [513, 33] on span "×" at bounding box center [517, 37] width 8 height 16
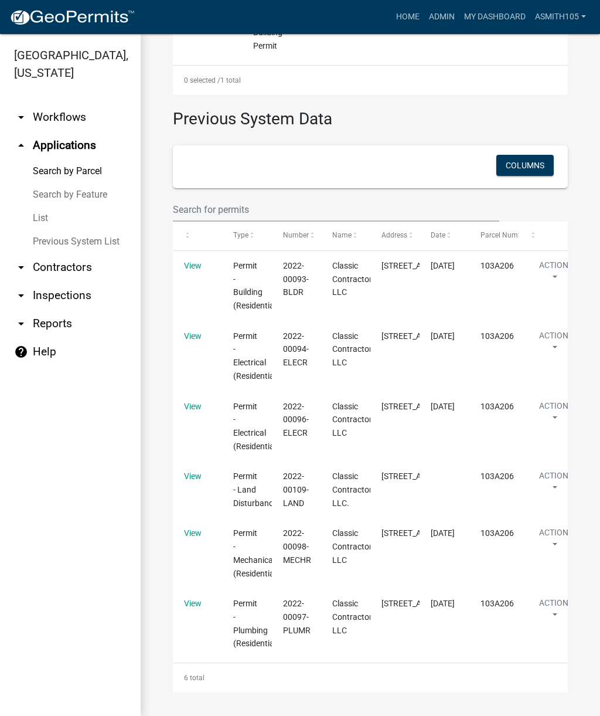
scroll to position [616, 0]
click at [186, 471] on link "View" at bounding box center [193, 475] width 18 height 9
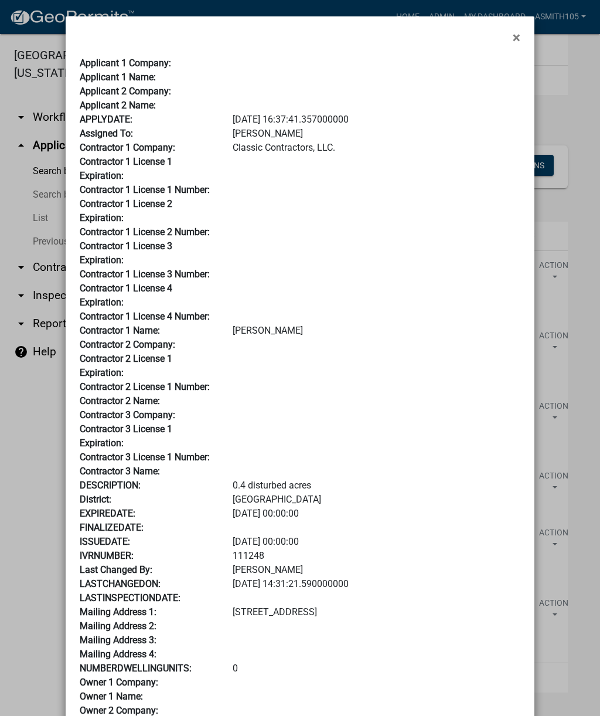
scroll to position [0, 0]
click at [518, 35] on span "×" at bounding box center [517, 37] width 8 height 16
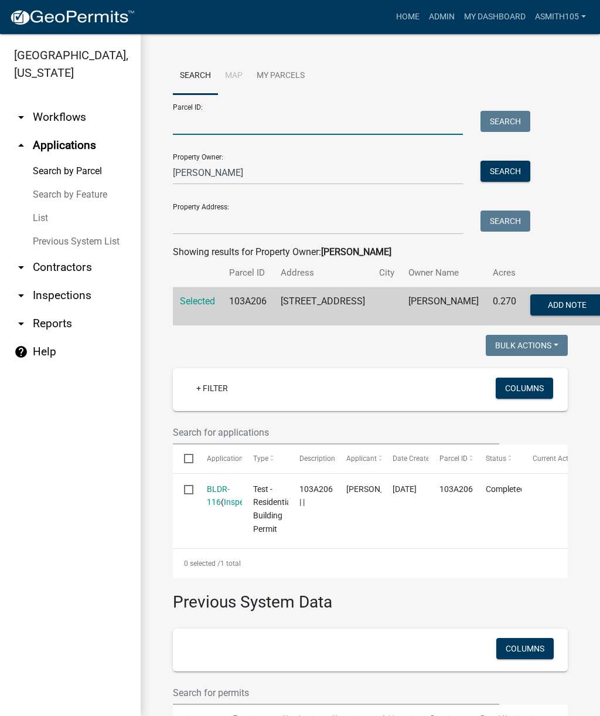
click at [223, 124] on input "Parcel ID:" at bounding box center [318, 123] width 290 height 24
paste input "103A206"
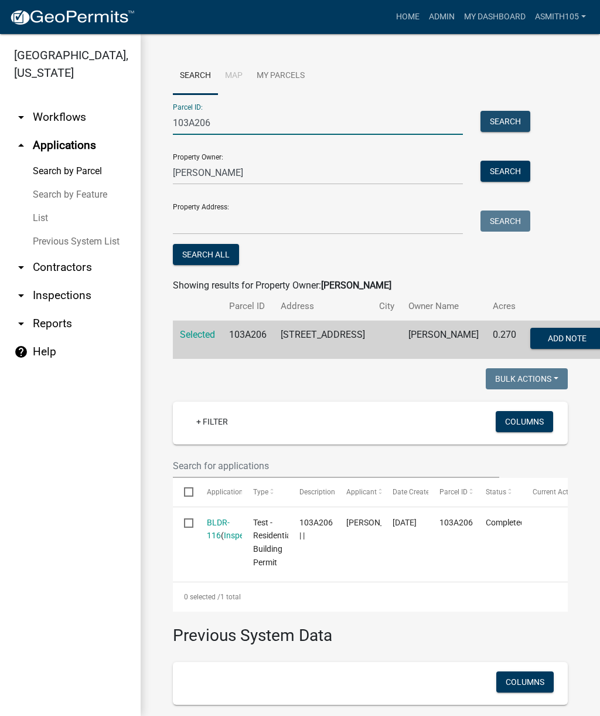
type input "103A206"
click at [504, 114] on button "Search" at bounding box center [506, 121] width 50 height 21
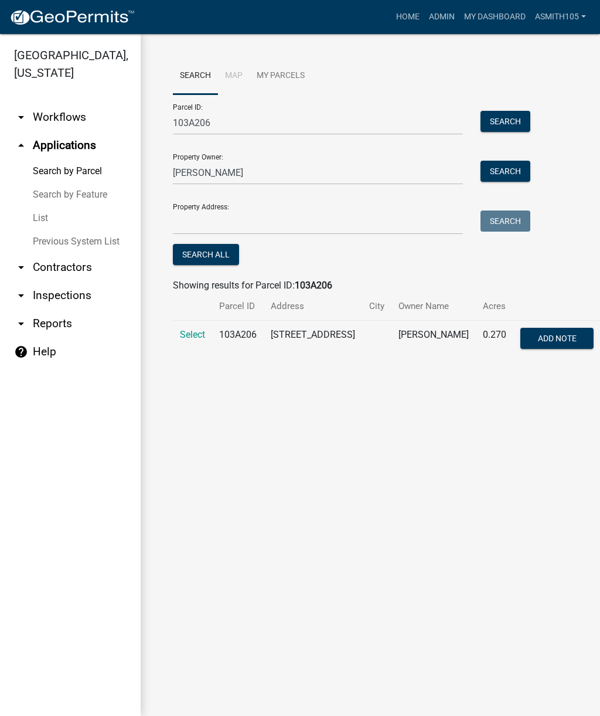
click at [185, 329] on span "Select" at bounding box center [192, 334] width 25 height 11
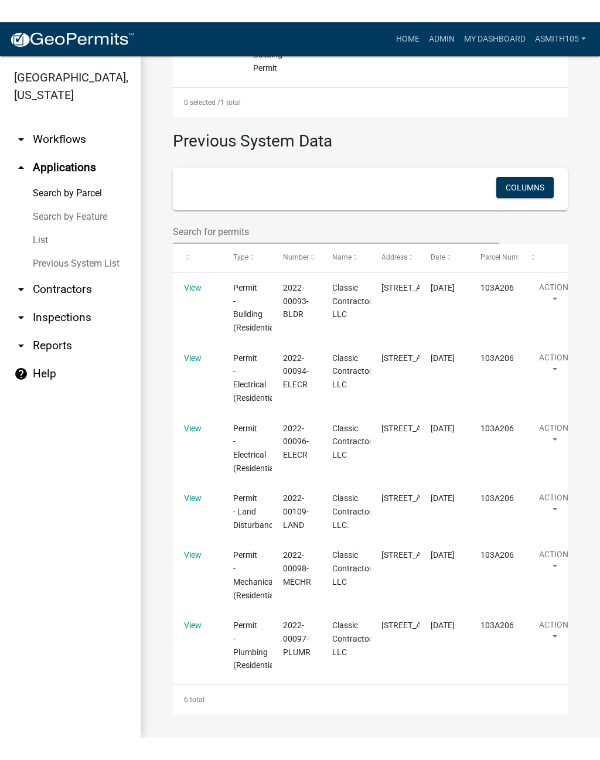
scroll to position [674, 0]
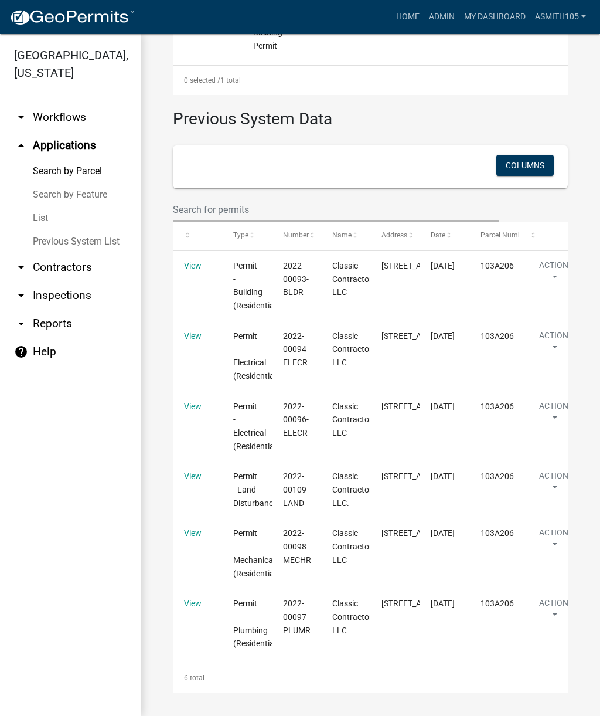
click at [457, 461] on datatable-body-cell "2/21/2022" at bounding box center [444, 489] width 49 height 57
click at [557, 470] on button "Action" at bounding box center [554, 484] width 48 height 29
click at [540, 434] on link "Edit Attachments" at bounding box center [528, 435] width 99 height 28
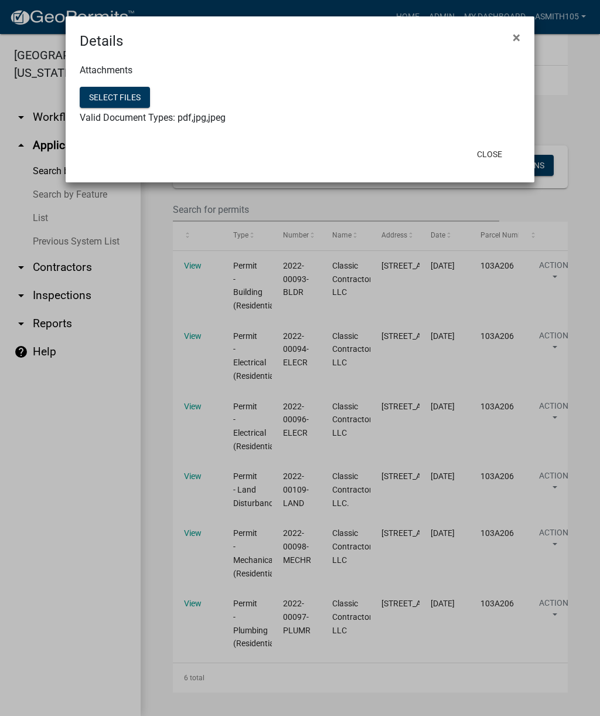
click at [519, 35] on span "×" at bounding box center [517, 37] width 8 height 16
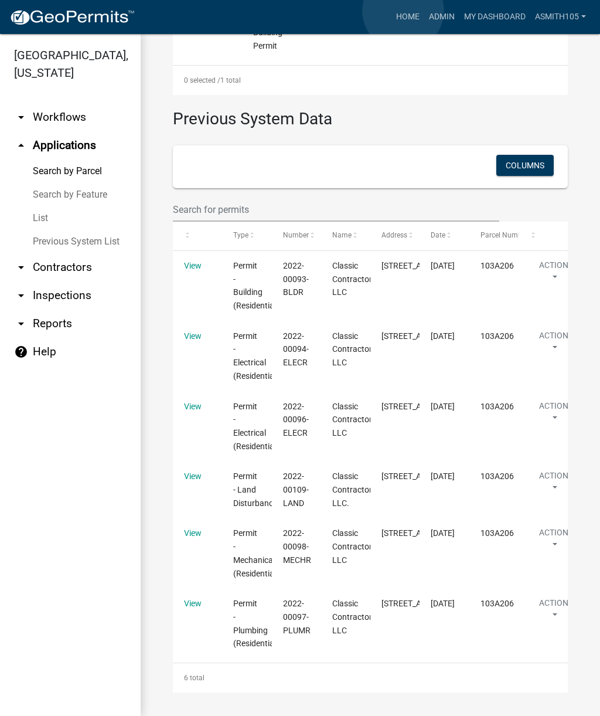
click at [403, 11] on link "Home" at bounding box center [408, 17] width 33 height 22
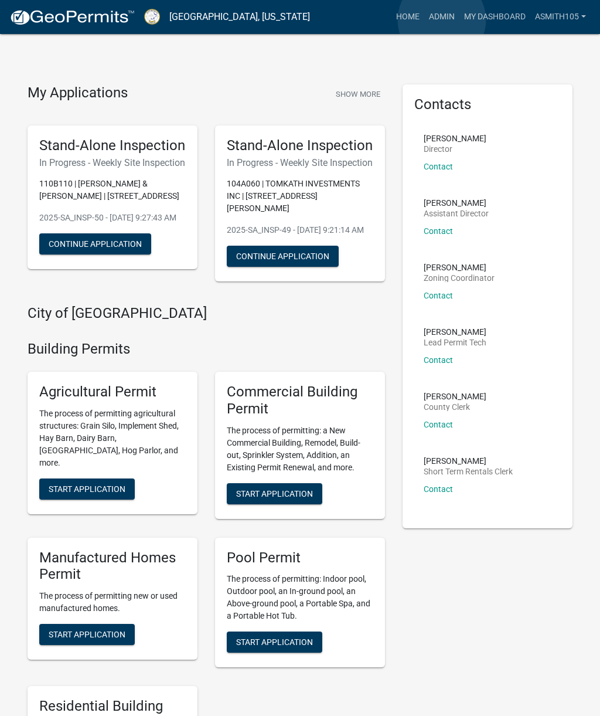
click at [443, 20] on link "Admin" at bounding box center [441, 17] width 35 height 22
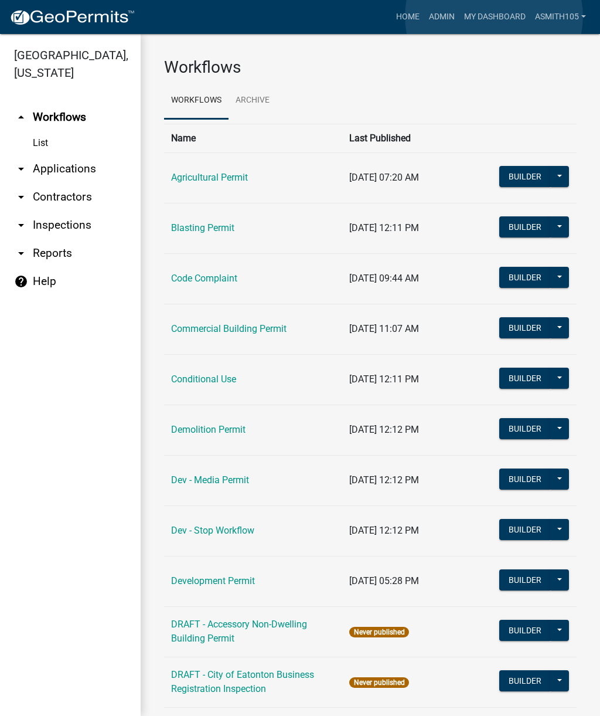
click at [495, 17] on link "My Dashboard" at bounding box center [495, 17] width 71 height 22
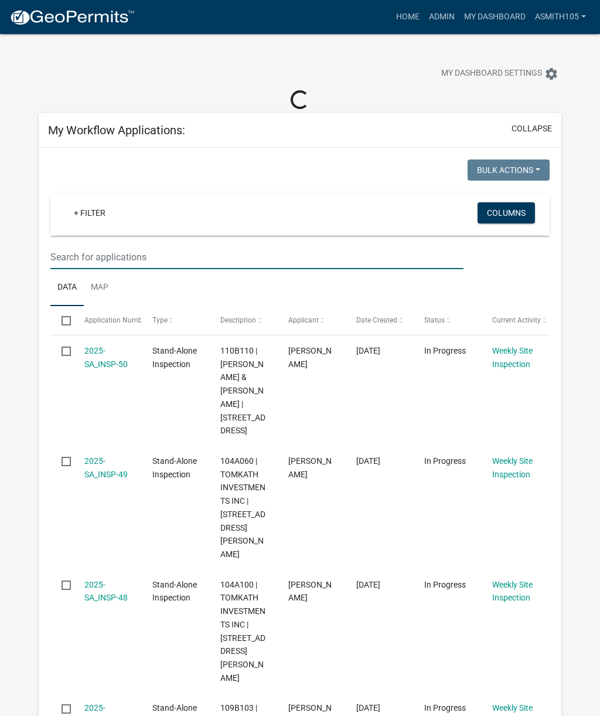
click at [185, 254] on input "text" at bounding box center [256, 257] width 413 height 24
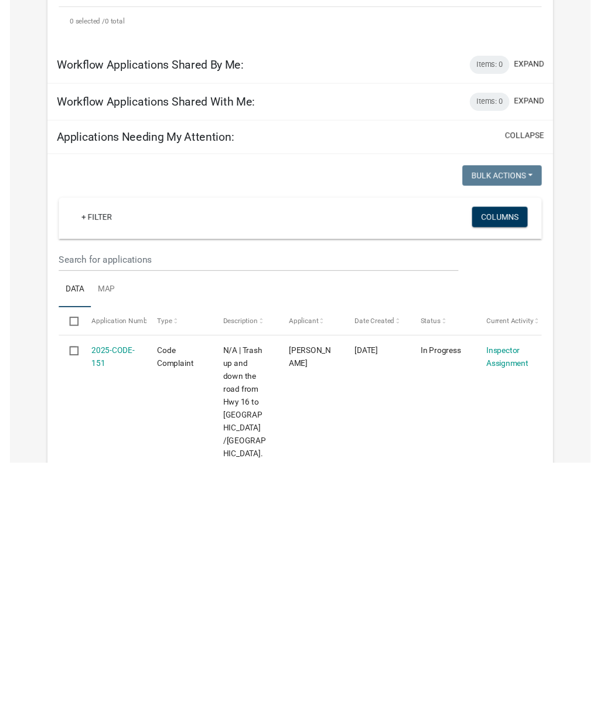
scroll to position [99, 0]
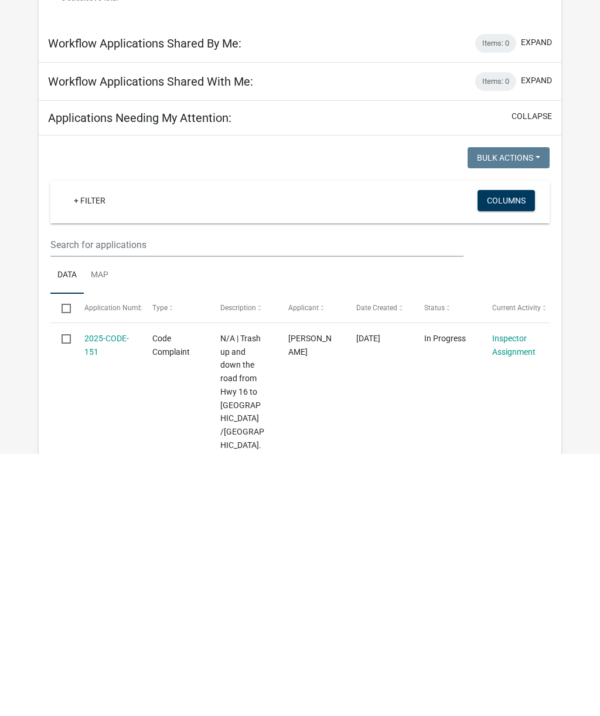
type input "Nash"
click at [137, 495] on input "text" at bounding box center [256, 507] width 413 height 24
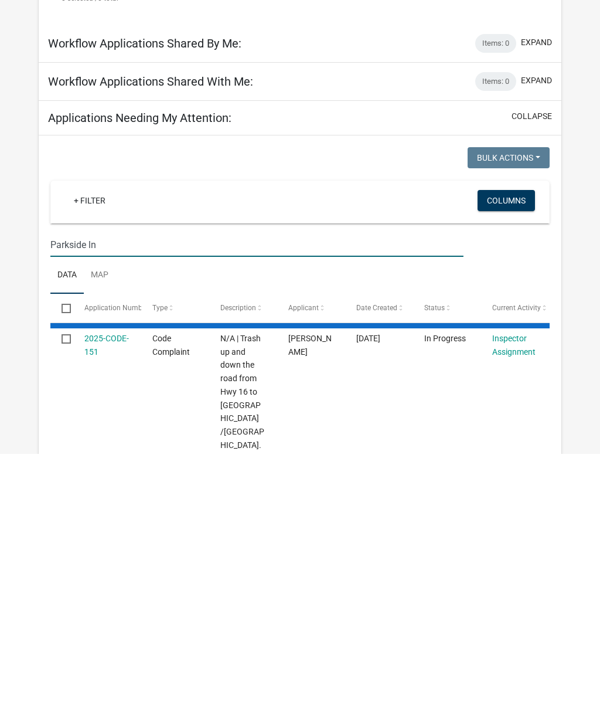
type input "Parkside ln"
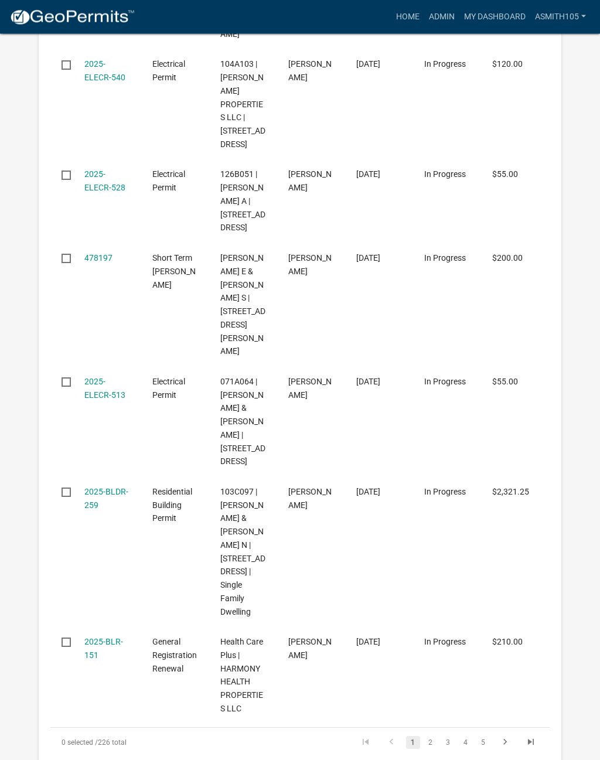
scroll to position [2219, 0]
click at [436, 715] on link "2" at bounding box center [431, 742] width 14 height 13
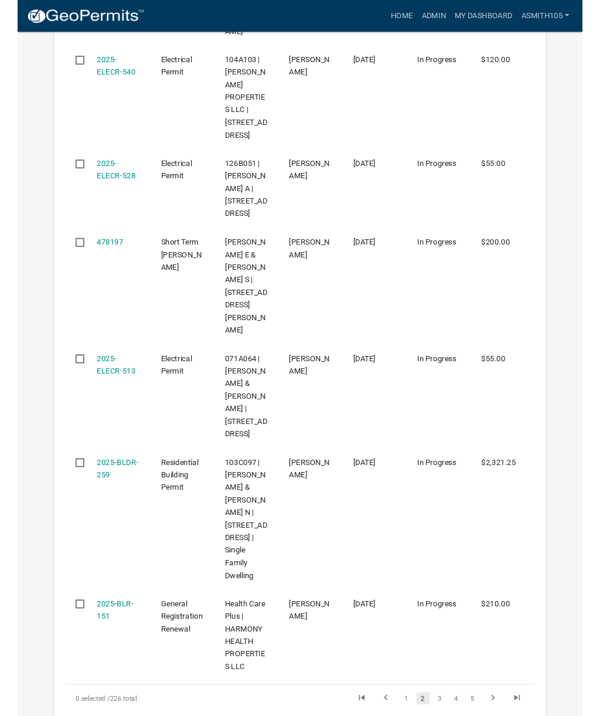
scroll to position [2264, 0]
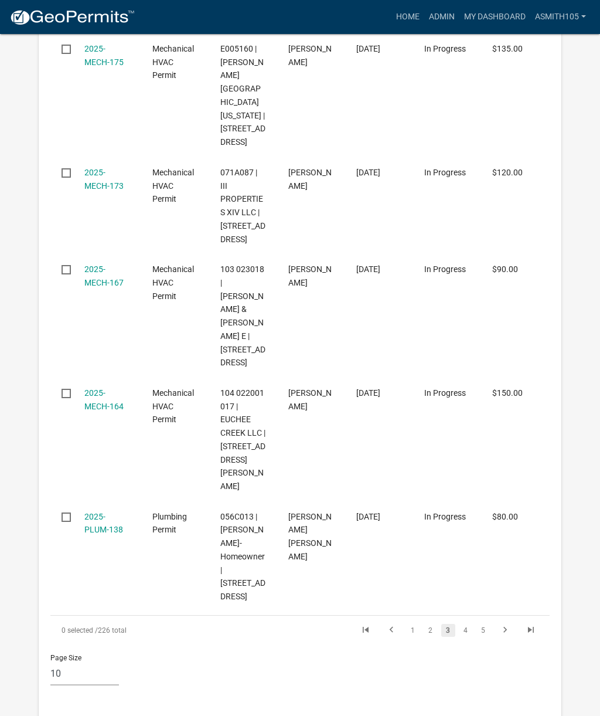
click at [470, 624] on link "4" at bounding box center [466, 630] width 14 height 13
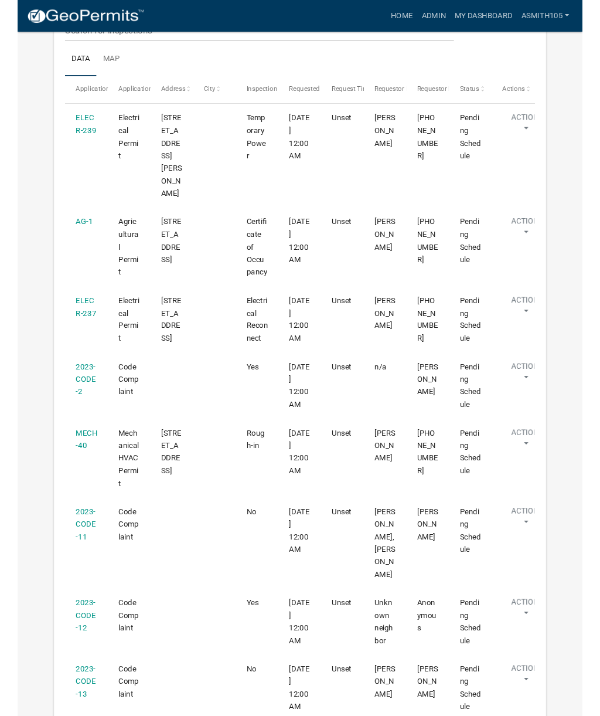
scroll to position [2995, 0]
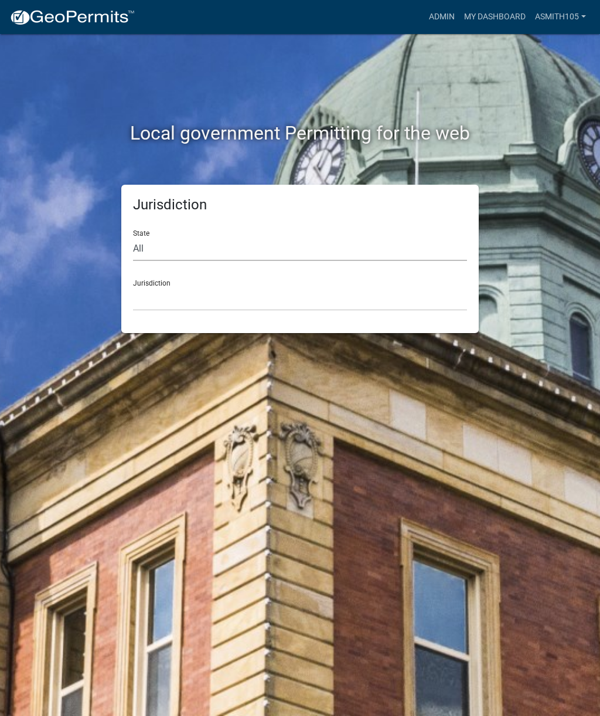
click at [209, 245] on select "All [US_STATE] [US_STATE] [US_STATE] [US_STATE] [US_STATE] [US_STATE] [US_STATE…" at bounding box center [300, 249] width 334 height 24
select select "[US_STATE]"
click at [262, 292] on select "[GEOGRAPHIC_DATA], [US_STATE][PERSON_NAME][GEOGRAPHIC_DATA], [US_STATE][PERSON_…" at bounding box center [300, 299] width 334 height 24
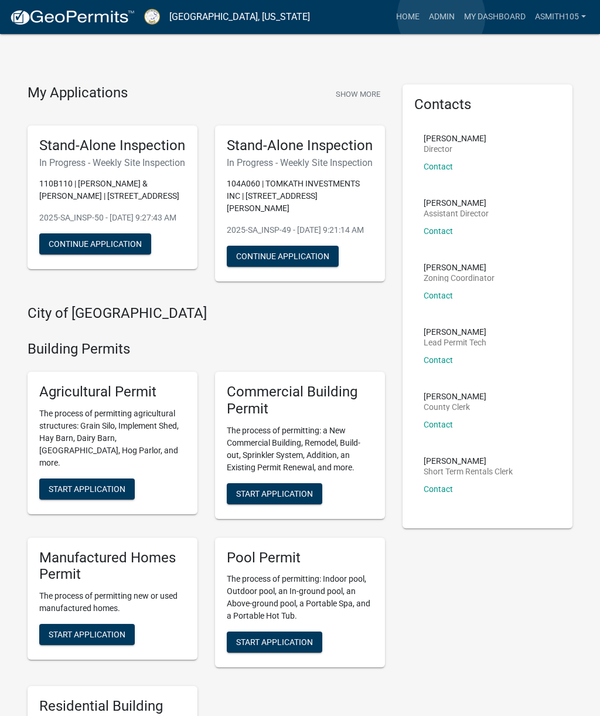
click at [442, 17] on link "Admin" at bounding box center [441, 17] width 35 height 22
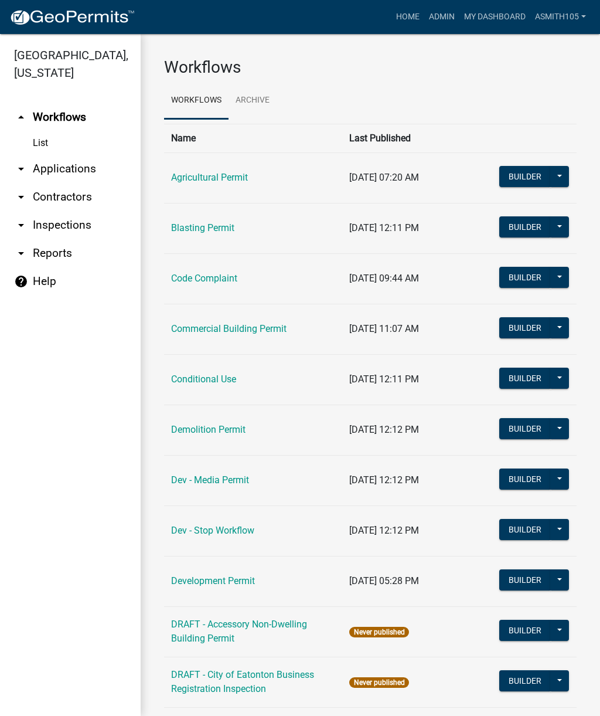
click at [72, 227] on link "arrow_drop_down Inspections" at bounding box center [70, 225] width 141 height 28
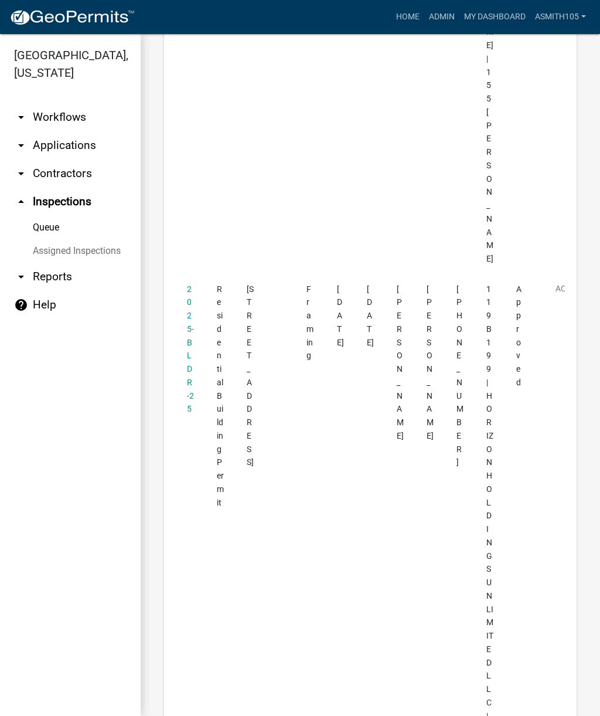
scroll to position [6378, 0]
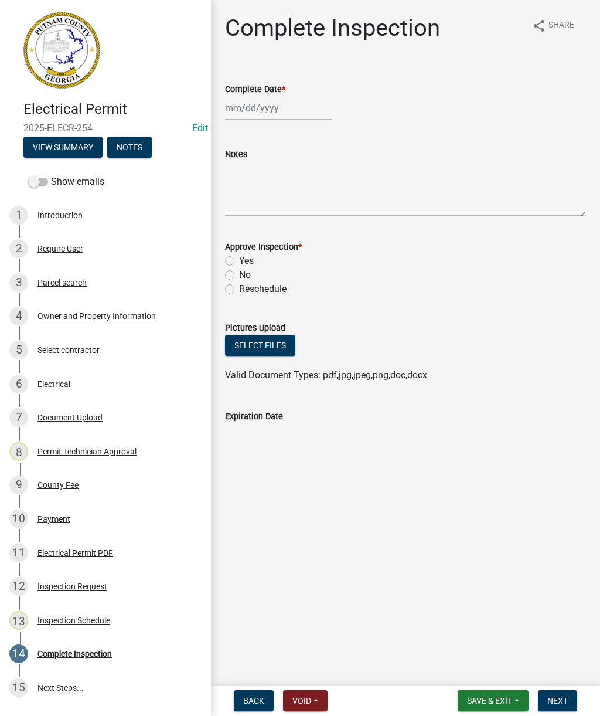
click at [60, 144] on button "View Summary" at bounding box center [62, 147] width 79 height 21
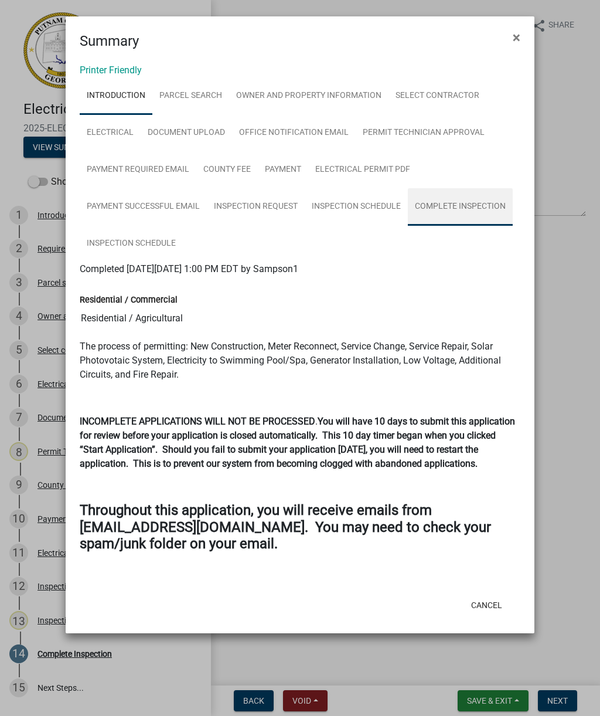
click at [470, 208] on link "Complete Inspection" at bounding box center [460, 207] width 105 height 38
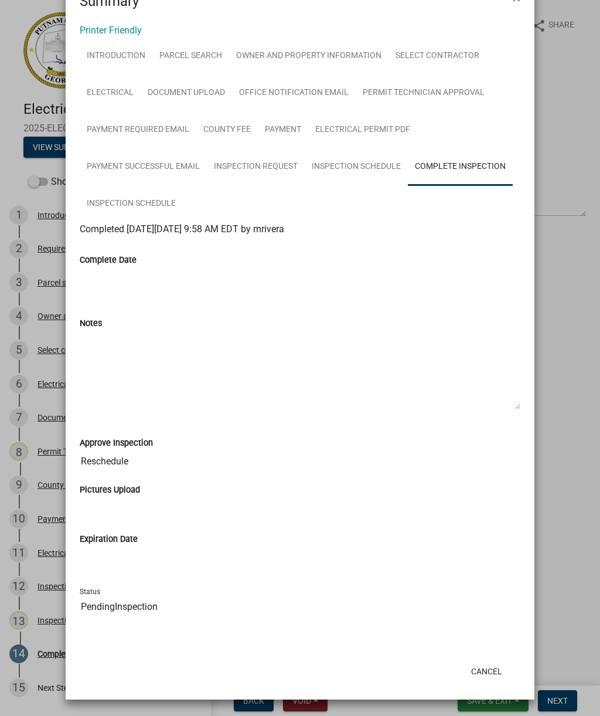
scroll to position [40, 0]
click at [129, 202] on link "Inspection Schedule" at bounding box center [131, 204] width 103 height 38
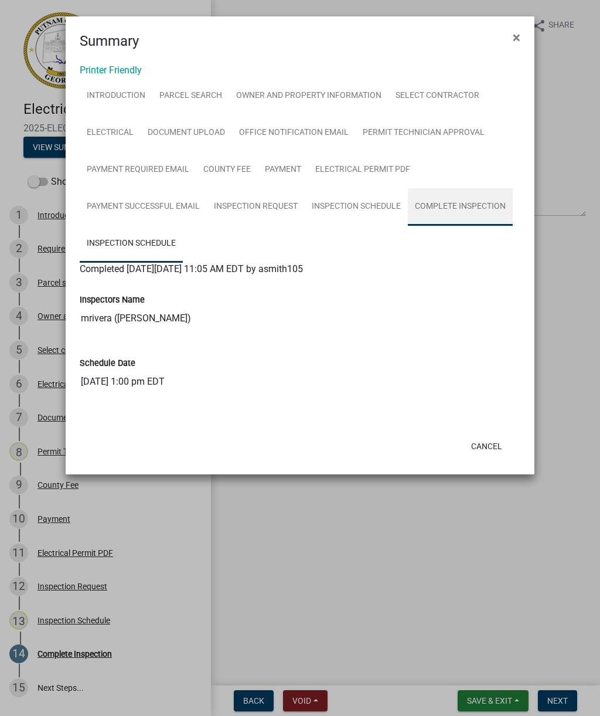
click at [458, 201] on link "Complete Inspection" at bounding box center [460, 207] width 105 height 38
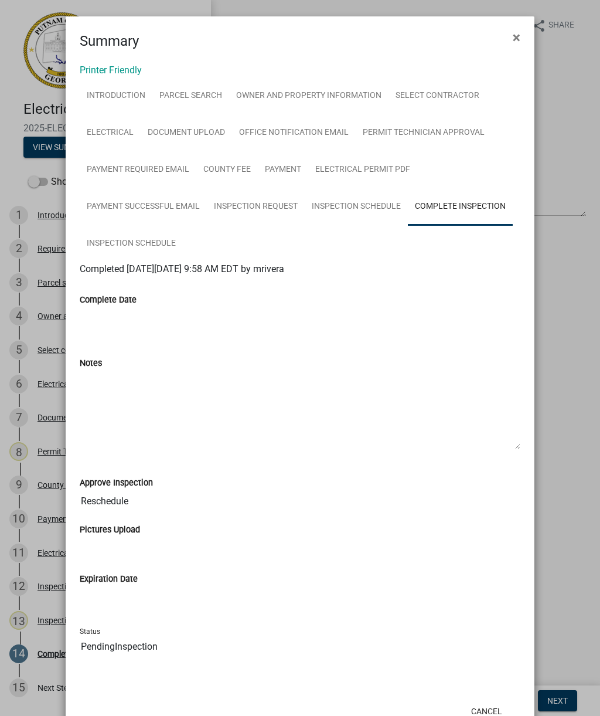
click at [553, 431] on ngb-modal-window "Summary × Printer Friendly Introduction Parcel search Owner and Property Inform…" at bounding box center [300, 358] width 600 height 716
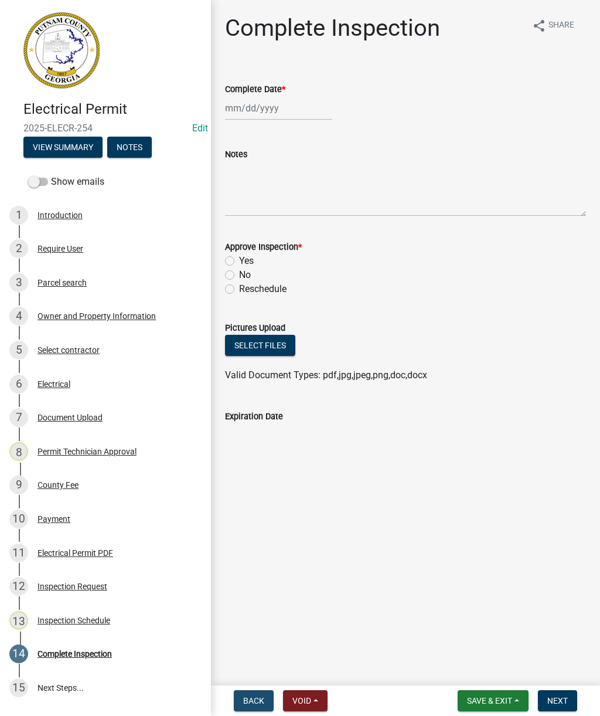
click at [244, 703] on span "Back" at bounding box center [253, 700] width 21 height 9
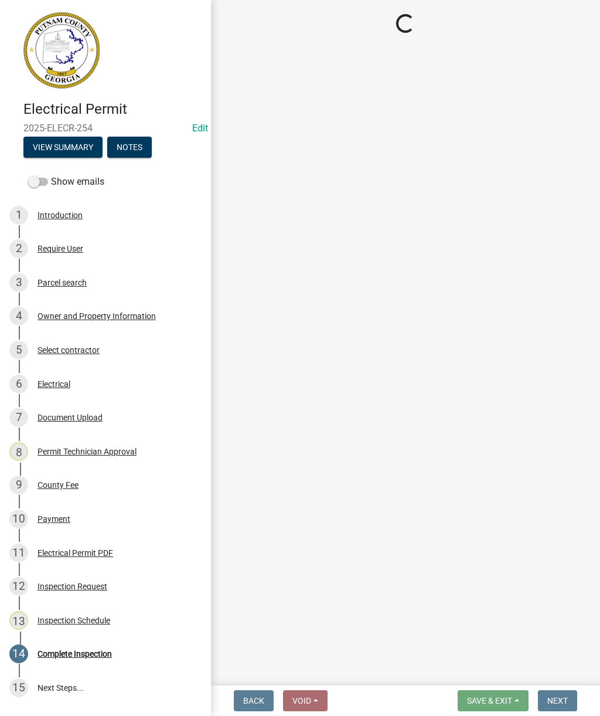
select select "07642ab0-564c-47bb-824b-0ccf2da83593"
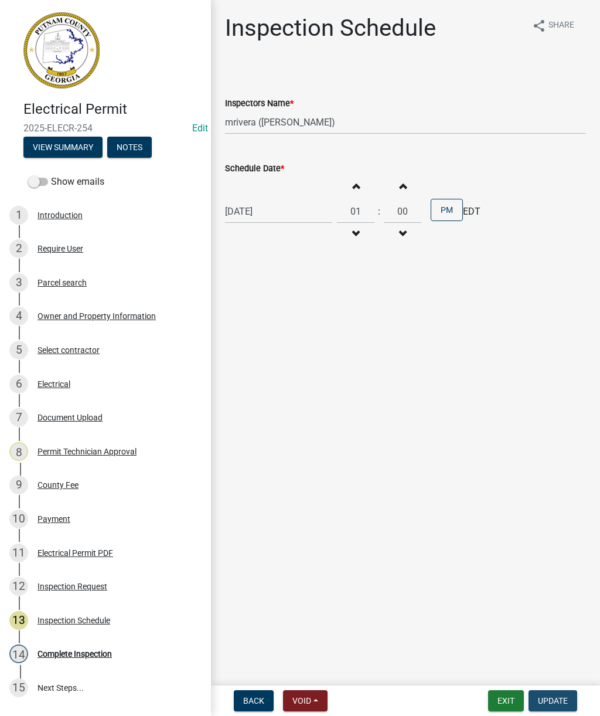
click at [564, 698] on span "Update" at bounding box center [553, 700] width 30 height 9
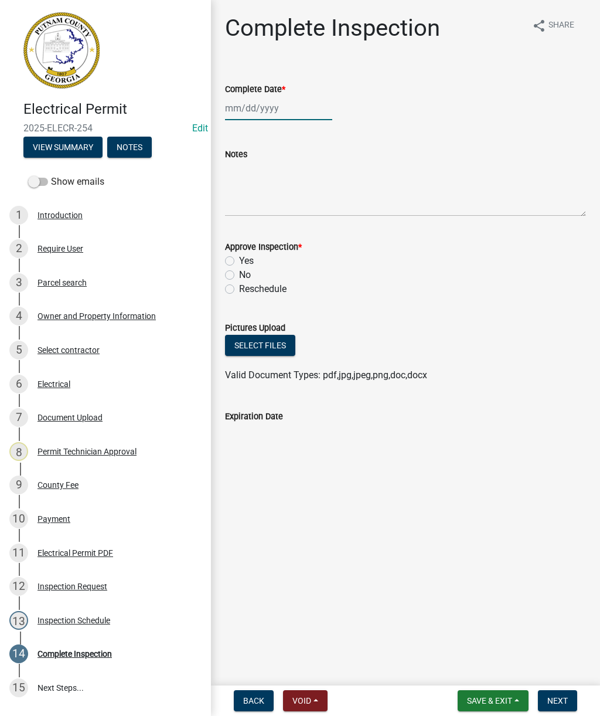
click at [264, 111] on div at bounding box center [278, 108] width 107 height 24
select select "10"
select select "2025"
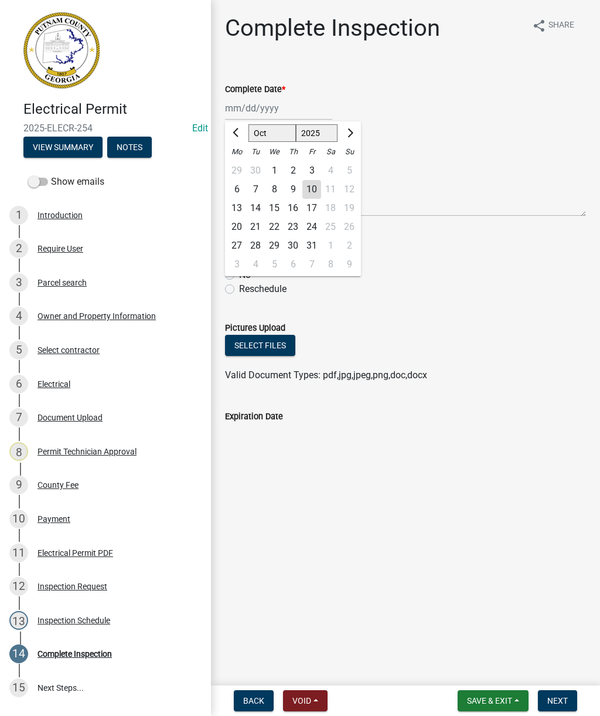
click at [469, 491] on main "Complete Inspection share Share Complete Date * [PERSON_NAME] Apr May Jun [DATE…" at bounding box center [405, 340] width 389 height 681
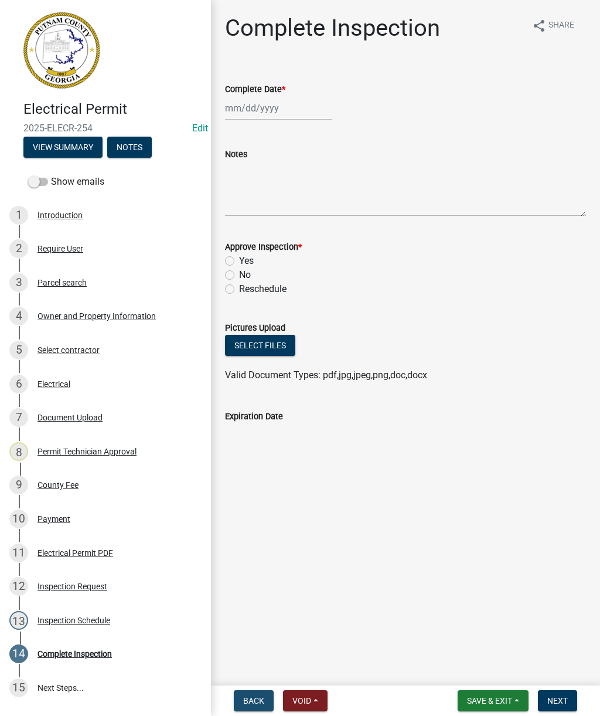
click at [253, 701] on span "Back" at bounding box center [253, 700] width 21 height 9
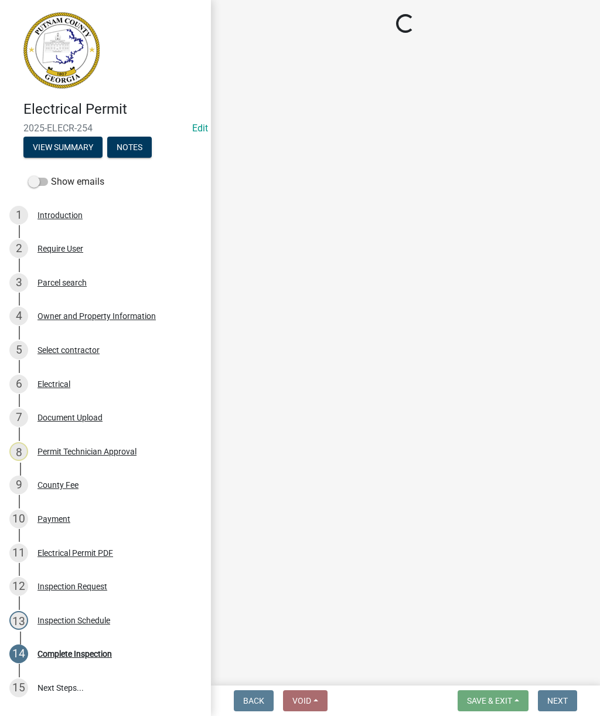
select select "07642ab0-564c-47bb-824b-0ccf2da83593"
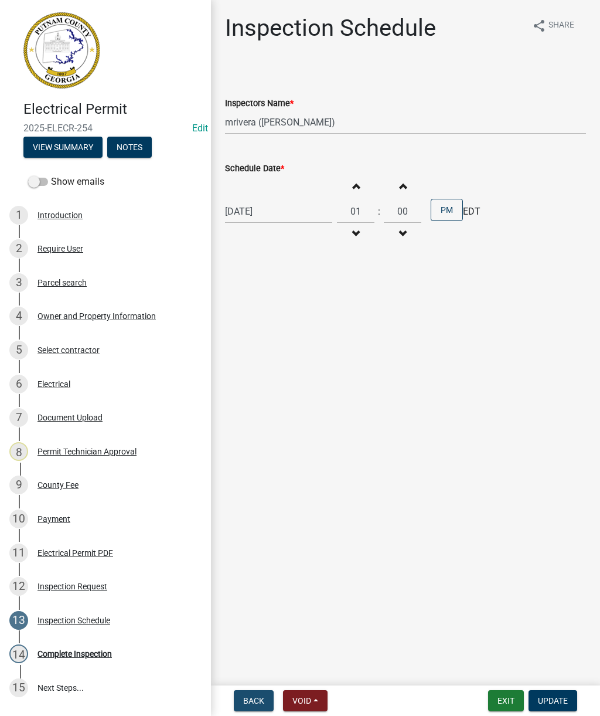
click at [249, 700] on span "Back" at bounding box center [253, 700] width 21 height 9
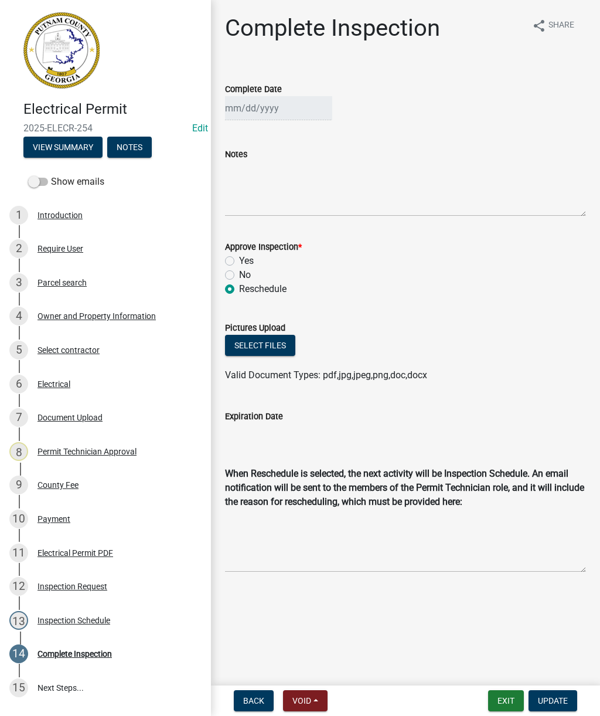
click at [239, 259] on label "Yes" at bounding box center [246, 261] width 15 height 14
click at [239, 259] on input "Yes" at bounding box center [243, 258] width 8 height 8
radio input "true"
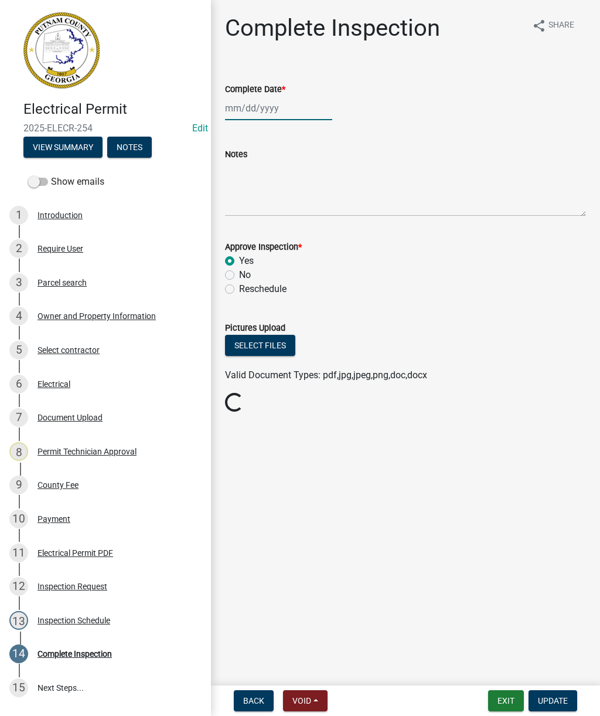
click at [270, 106] on div at bounding box center [278, 108] width 107 height 24
select select "10"
select select "2025"
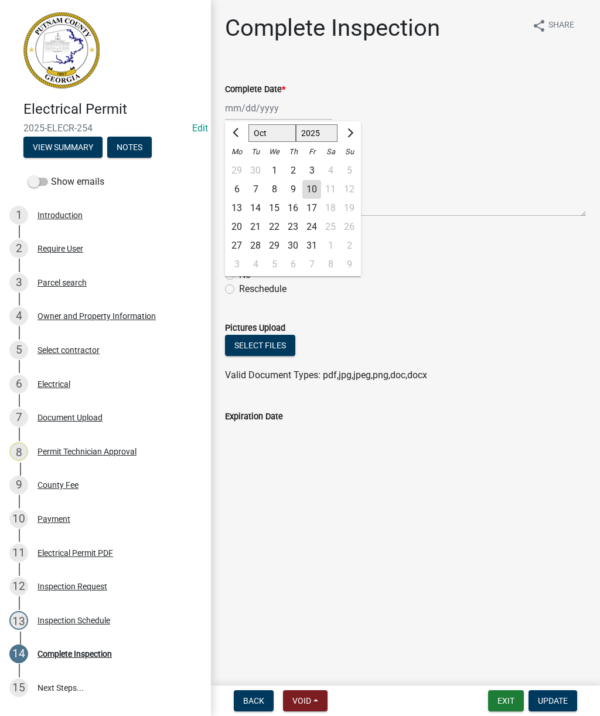
click at [237, 130] on span "Previous month" at bounding box center [237, 132] width 9 height 9
click at [235, 126] on button "Previous month" at bounding box center [237, 133] width 14 height 19
click at [234, 127] on button "Previous month" at bounding box center [237, 133] width 14 height 19
click at [242, 130] on button "Previous month" at bounding box center [237, 133] width 14 height 19
click at [236, 127] on button "Previous month" at bounding box center [237, 133] width 14 height 19
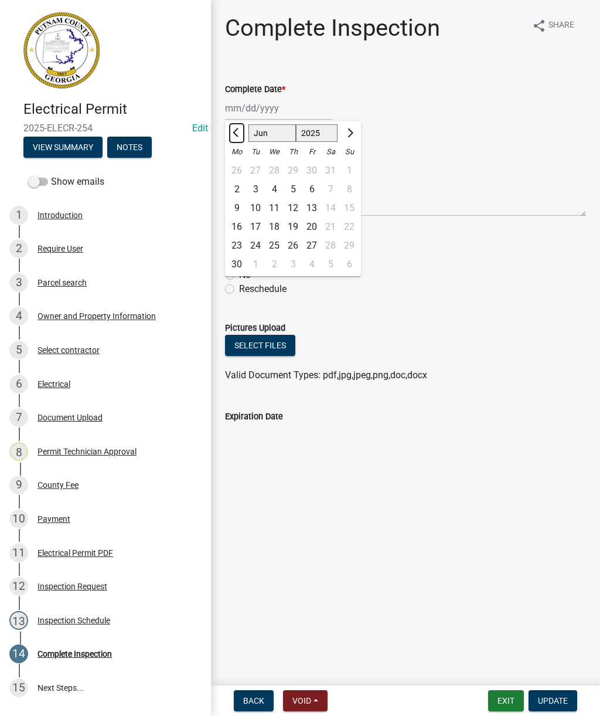
select select "5"
click at [310, 227] on div "23" at bounding box center [311, 226] width 19 height 19
type input "[DATE]"
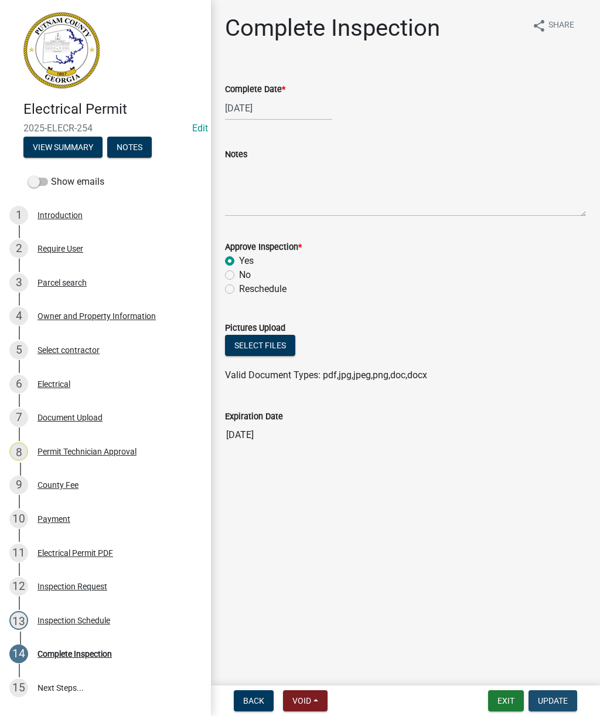
click at [564, 698] on span "Update" at bounding box center [553, 700] width 30 height 9
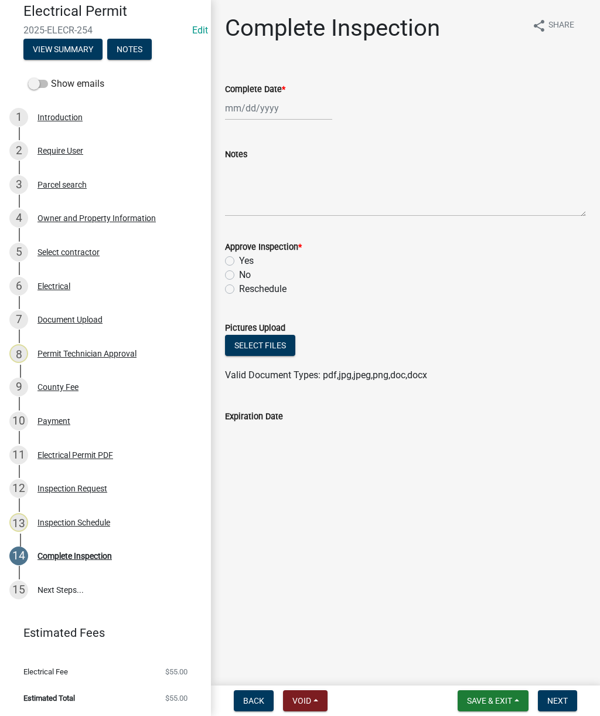
scroll to position [97, 0]
click at [269, 100] on div at bounding box center [278, 108] width 107 height 24
select select "10"
select select "2025"
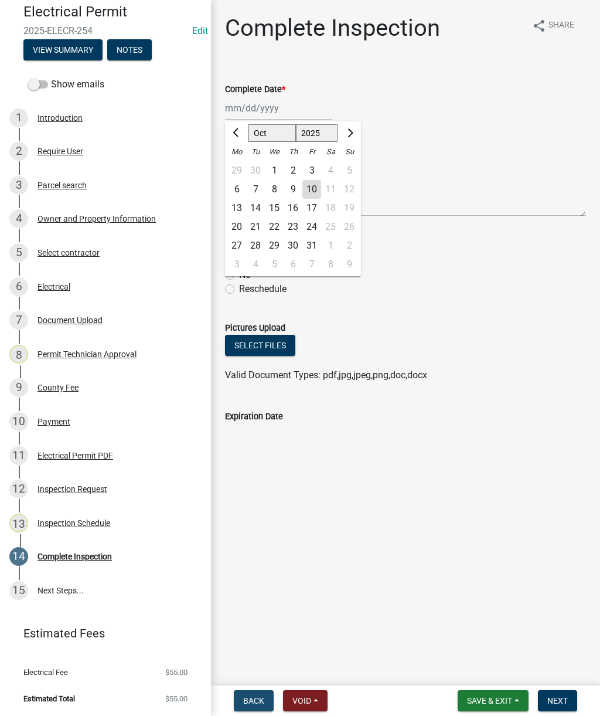
click at [247, 703] on span "Back" at bounding box center [253, 700] width 21 height 9
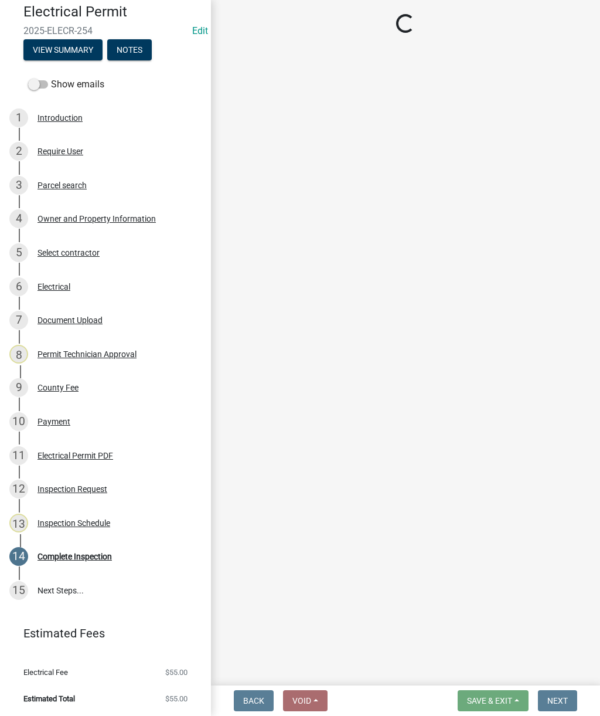
select select "07642ab0-564c-47bb-824b-0ccf2da83593"
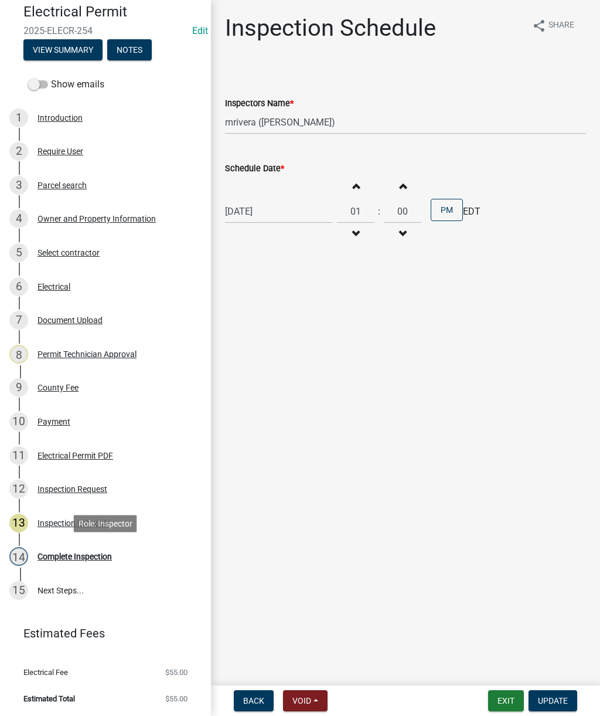
click at [74, 554] on div "Complete Inspection" at bounding box center [75, 556] width 74 height 8
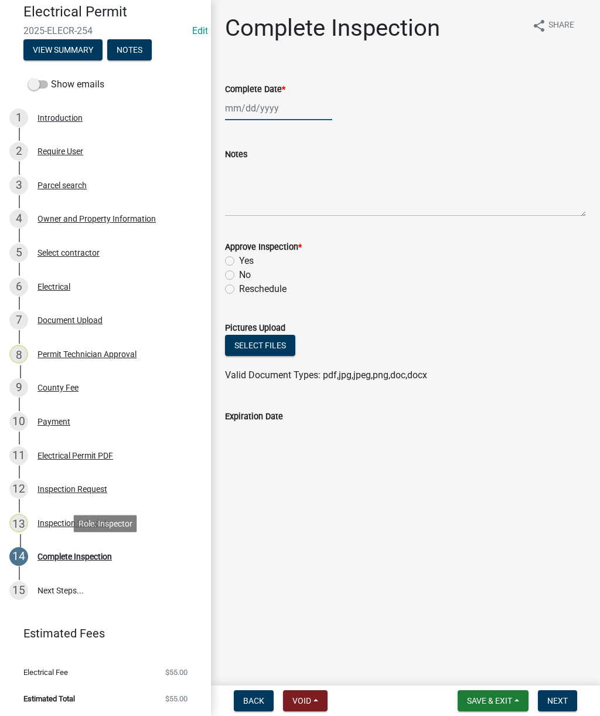
click at [257, 108] on div at bounding box center [278, 108] width 107 height 24
select select "10"
select select "2025"
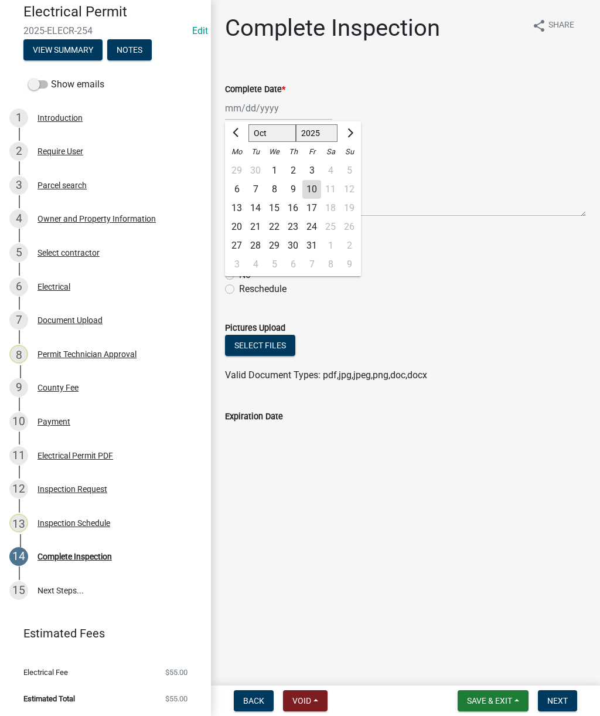
click at [76, 556] on div "Complete Inspection" at bounding box center [75, 556] width 74 height 8
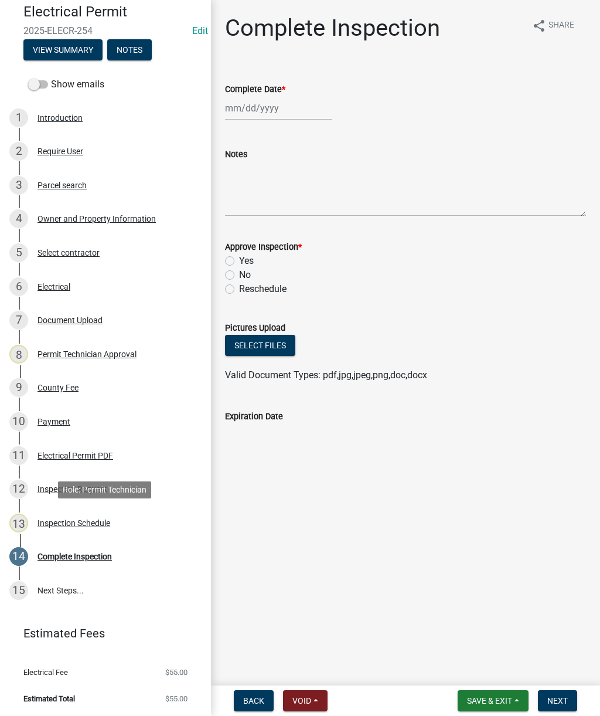
click at [60, 519] on div "Inspection Schedule" at bounding box center [74, 523] width 73 height 8
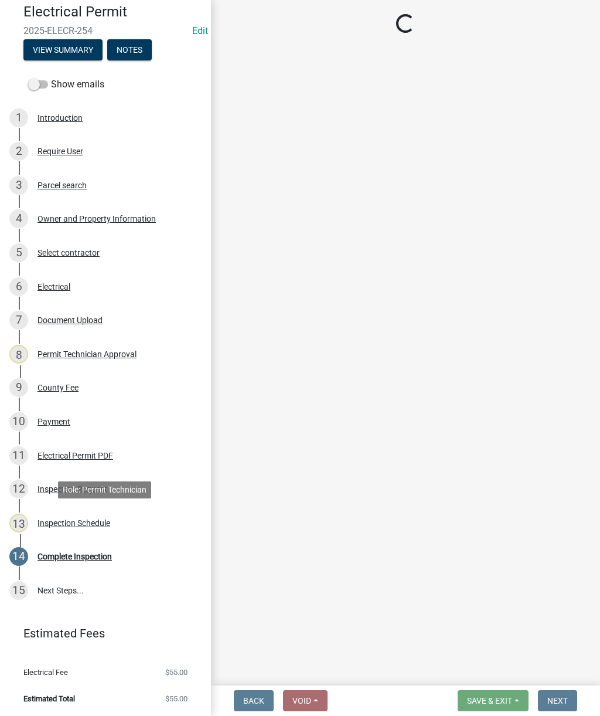
select select "07642ab0-564c-47bb-824b-0ccf2da83593"
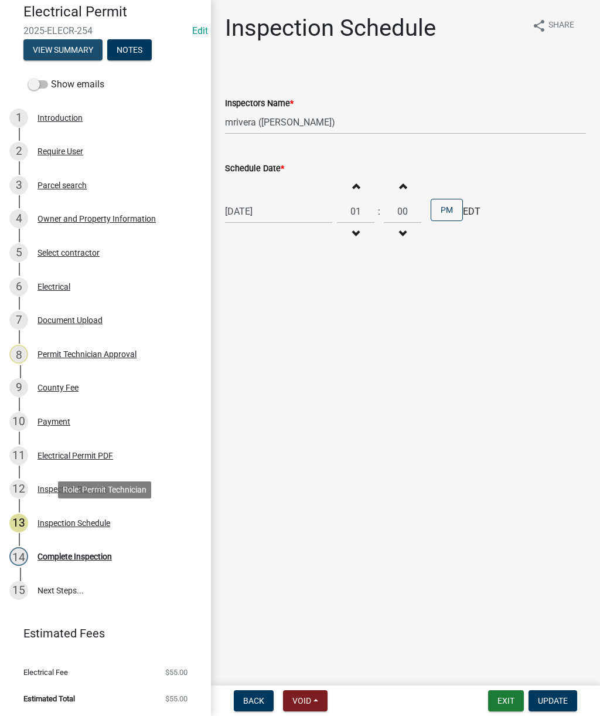
click at [63, 50] on button "View Summary" at bounding box center [62, 49] width 79 height 21
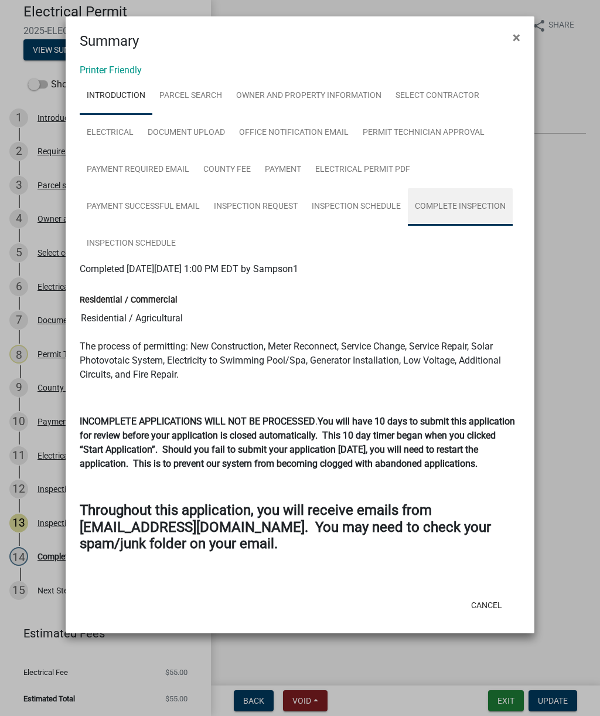
click at [462, 204] on link "Complete Inspection" at bounding box center [460, 207] width 105 height 38
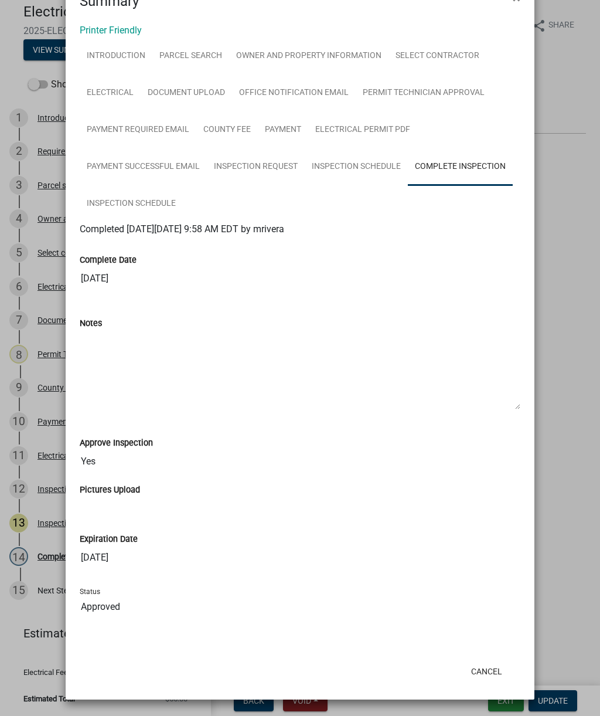
scroll to position [39, 0]
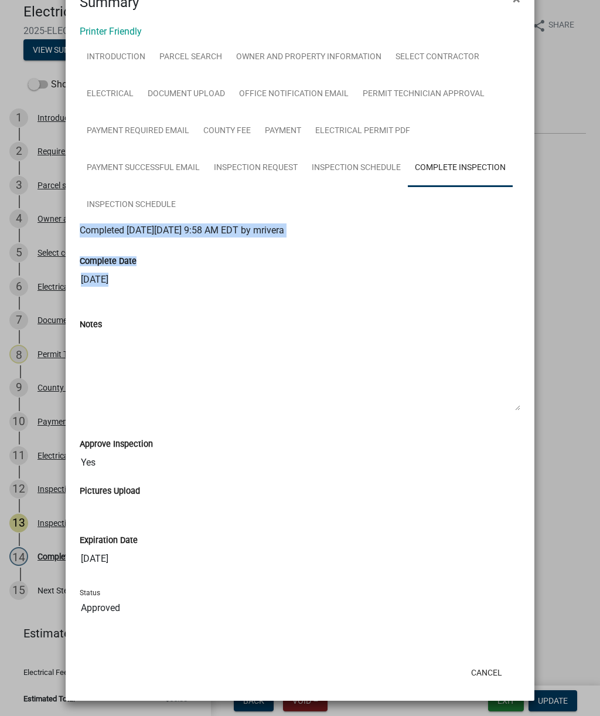
click at [242, 336] on textarea "Notes" at bounding box center [300, 371] width 441 height 80
click at [202, 288] on input "[DATE]" at bounding box center [300, 279] width 441 height 23
click at [121, 284] on input "[DATE]" at bounding box center [300, 279] width 441 height 23
click at [84, 281] on input "[DATE]" at bounding box center [300, 279] width 441 height 23
click at [89, 230] on span "Completed [DATE][DATE] 9:58 AM EDT by mrivera" at bounding box center [182, 230] width 205 height 11
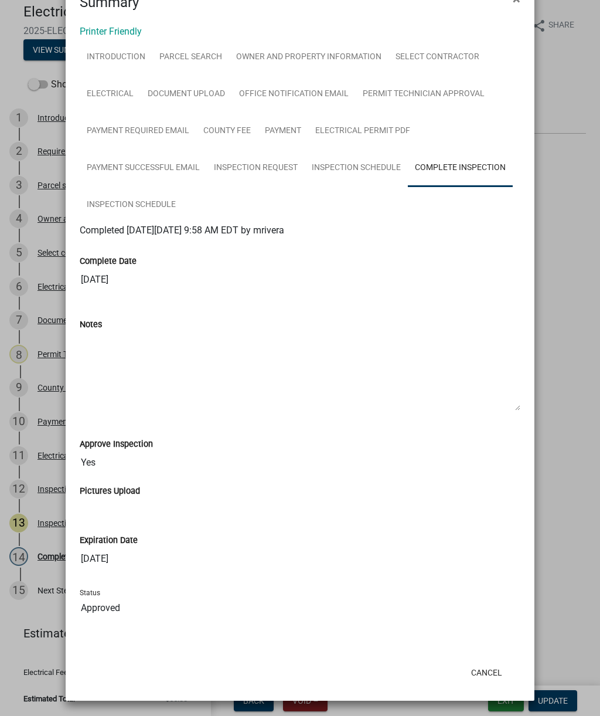
copy span "Completed [DATE][DATE] 9:58 AM EDT by mrivera"
click at [581, 465] on ngb-modal-window "Summary × Printer Friendly Introduction Parcel search Owner and Property Inform…" at bounding box center [300, 358] width 600 height 716
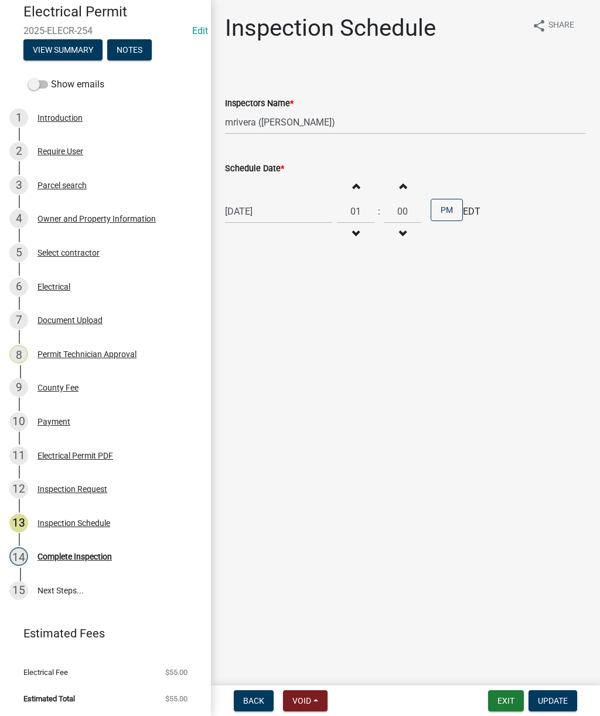
click at [569, 694] on button "Update" at bounding box center [553, 700] width 49 height 21
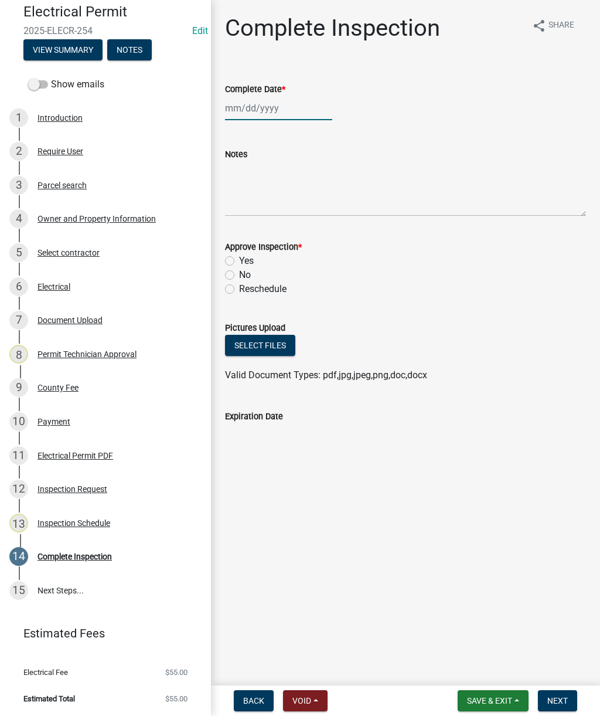
click at [261, 108] on div at bounding box center [278, 108] width 107 height 24
select select "10"
select select "2025"
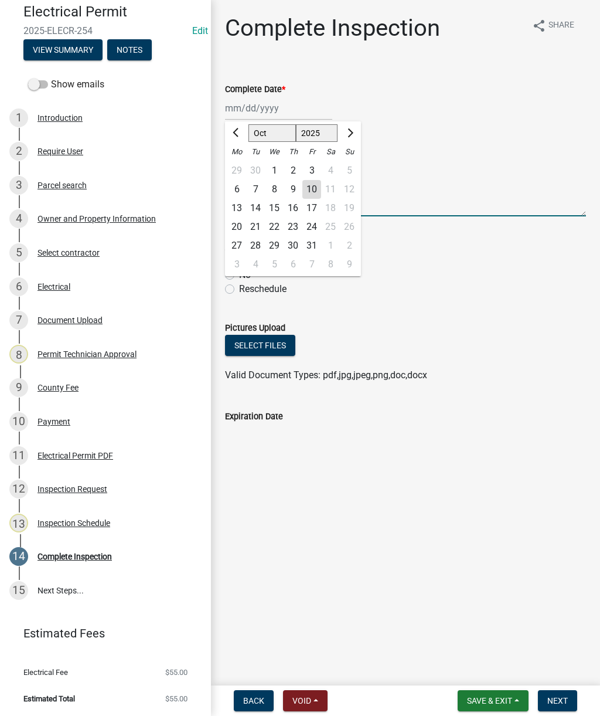
click at [453, 189] on textarea "Notes" at bounding box center [405, 188] width 361 height 55
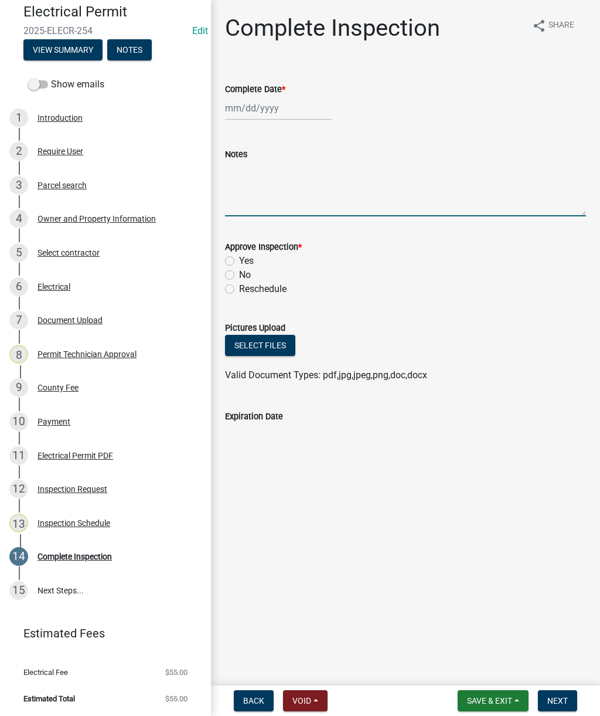
click at [239, 262] on label "Yes" at bounding box center [246, 261] width 15 height 14
click at [239, 261] on input "Yes" at bounding box center [243, 258] width 8 height 8
radio input "true"
click at [268, 199] on textarea "Notes" at bounding box center [405, 188] width 361 height 55
click at [253, 187] on textarea "Notes" at bounding box center [405, 188] width 361 height 55
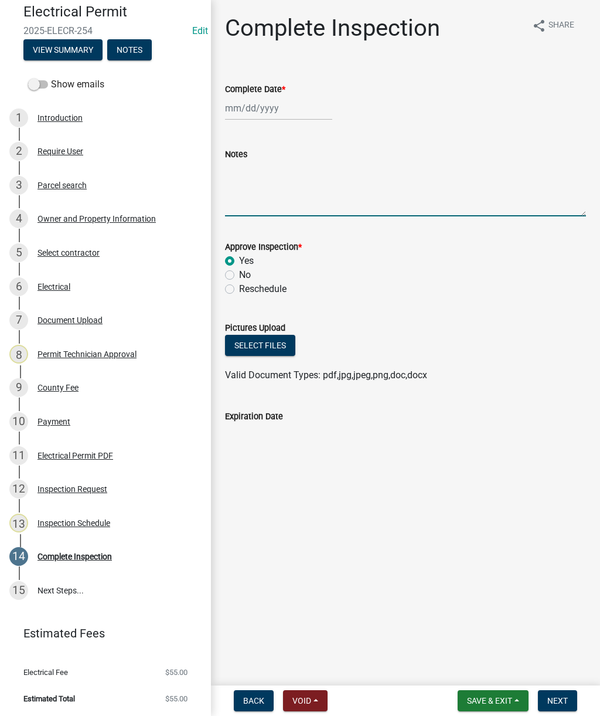
paste textarea "Completed [DATE][DATE] 9:58 AM EDT by mrivera"
type textarea "Completed [DATE][DATE] 9:58 AM EDT by mrivera"
click at [246, 107] on div at bounding box center [278, 108] width 107 height 24
select select "10"
select select "2025"
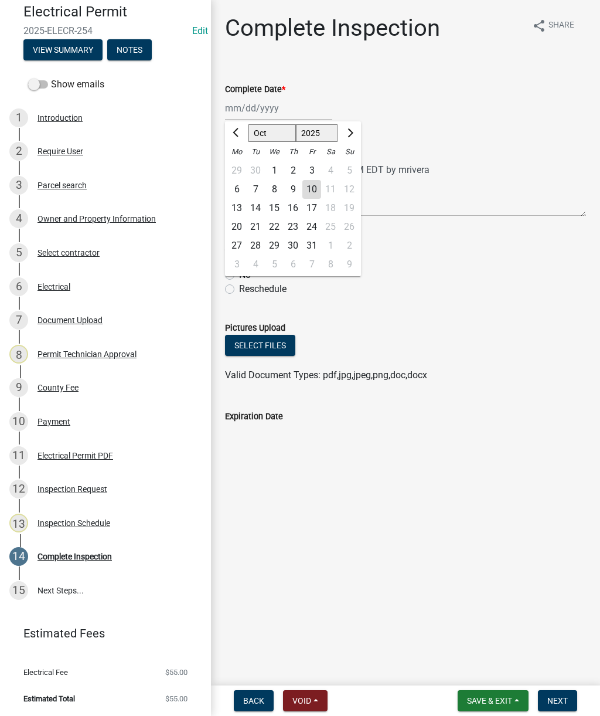
click at [312, 189] on div "10" at bounding box center [311, 189] width 19 height 19
type input "[DATE]"
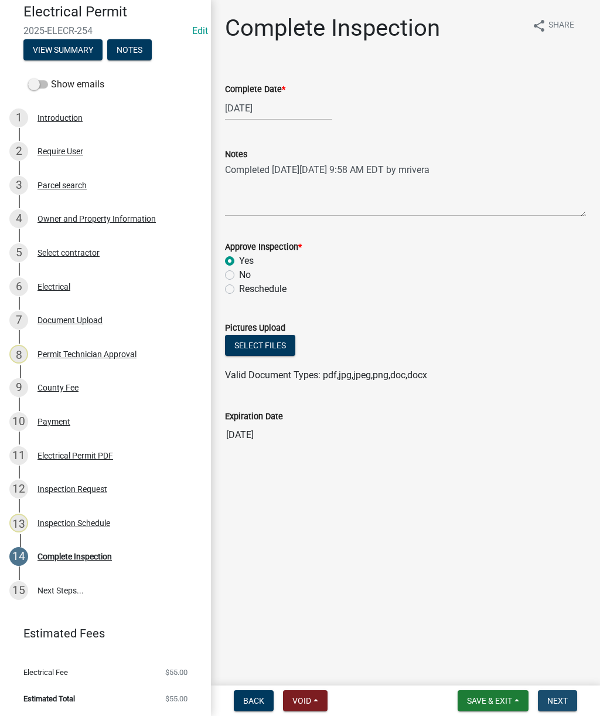
click at [565, 699] on span "Next" at bounding box center [557, 700] width 21 height 9
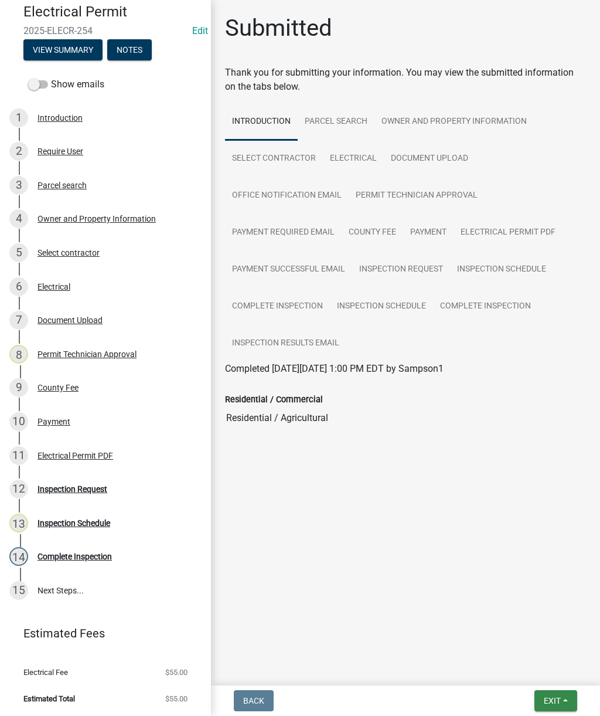
click at [557, 700] on span "Exit" at bounding box center [552, 700] width 17 height 9
click at [525, 669] on button "Save & Exit" at bounding box center [531, 670] width 94 height 28
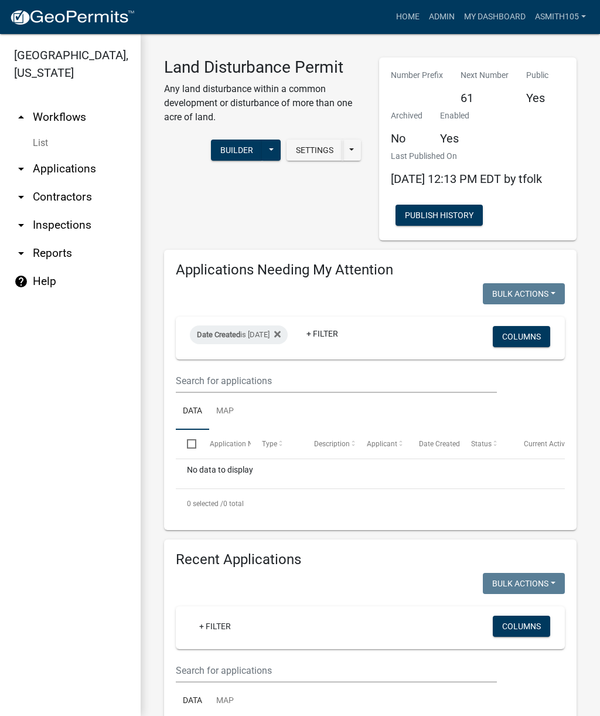
click at [53, 223] on link "arrow_drop_down Inspections" at bounding box center [70, 225] width 141 height 28
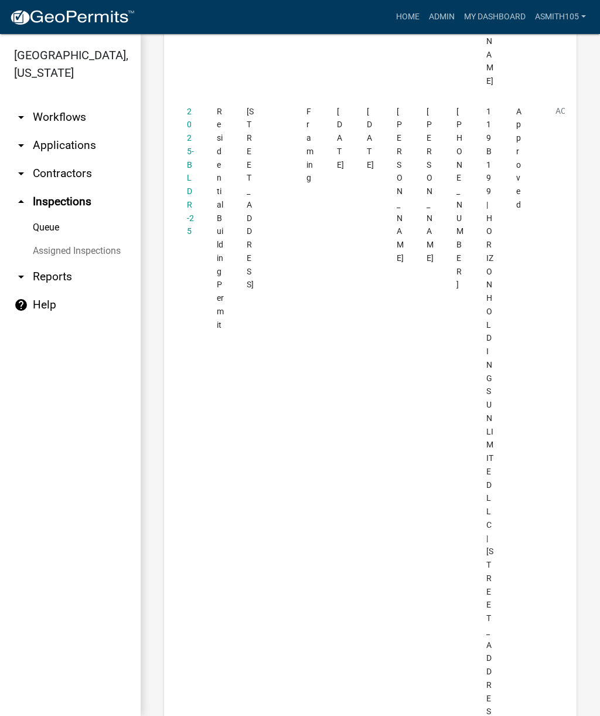
scroll to position [6555, 0]
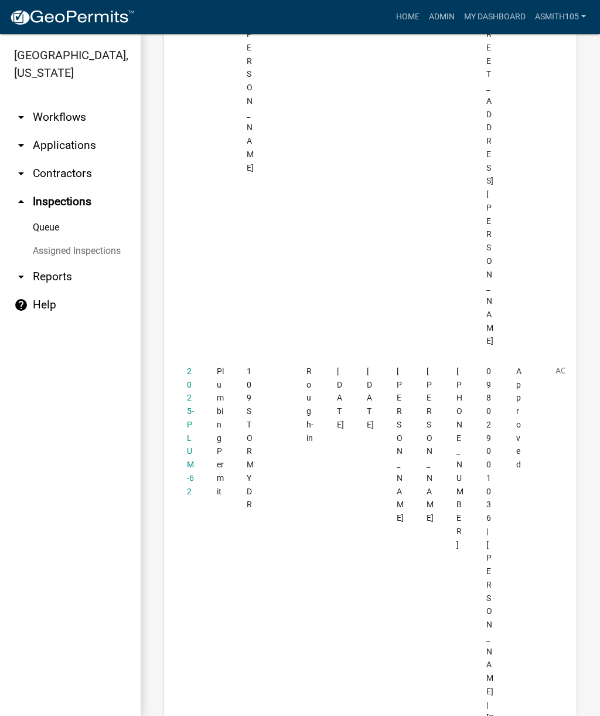
scroll to position [2148, 0]
click at [84, 205] on link "arrow_drop_up Inspections" at bounding box center [70, 202] width 141 height 28
click at [441, 20] on link "Admin" at bounding box center [441, 17] width 35 height 22
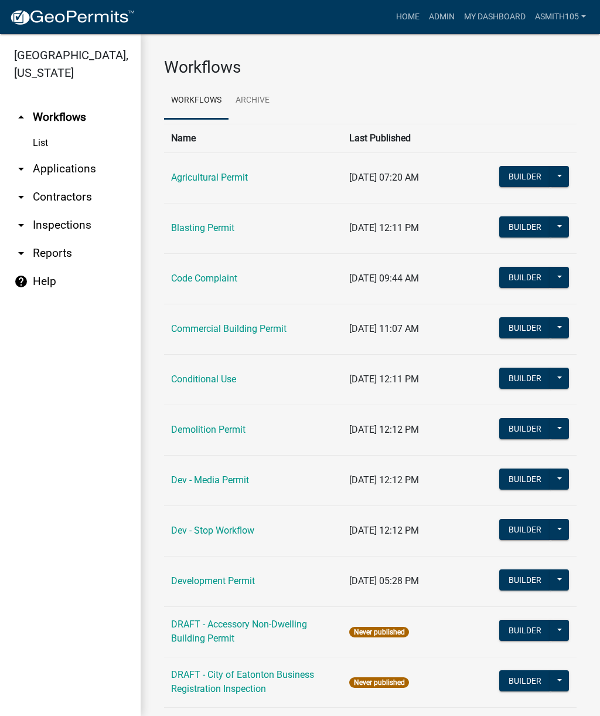
click at [84, 229] on link "arrow_drop_down Inspections" at bounding box center [70, 225] width 141 height 28
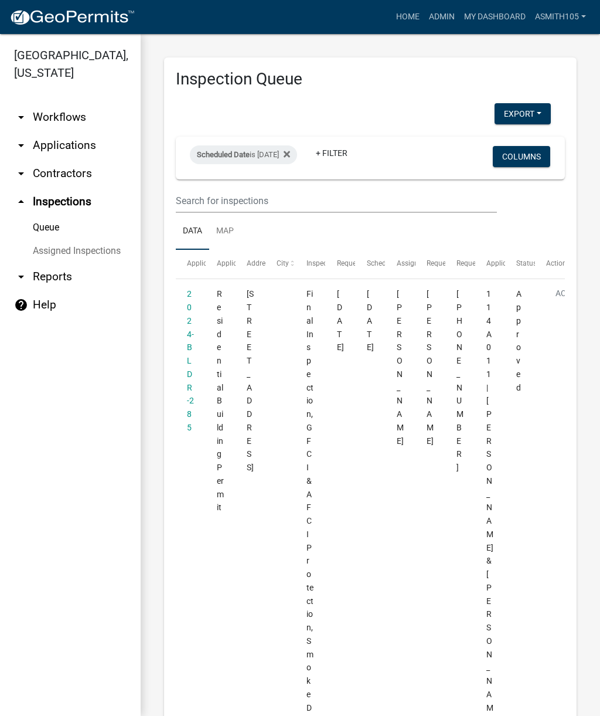
click at [294, 154] on div "Scheduled Date is [DATE]" at bounding box center [243, 154] width 107 height 19
click at [270, 189] on input "[DATE]" at bounding box center [264, 198] width 82 height 24
type input "[DATE]"
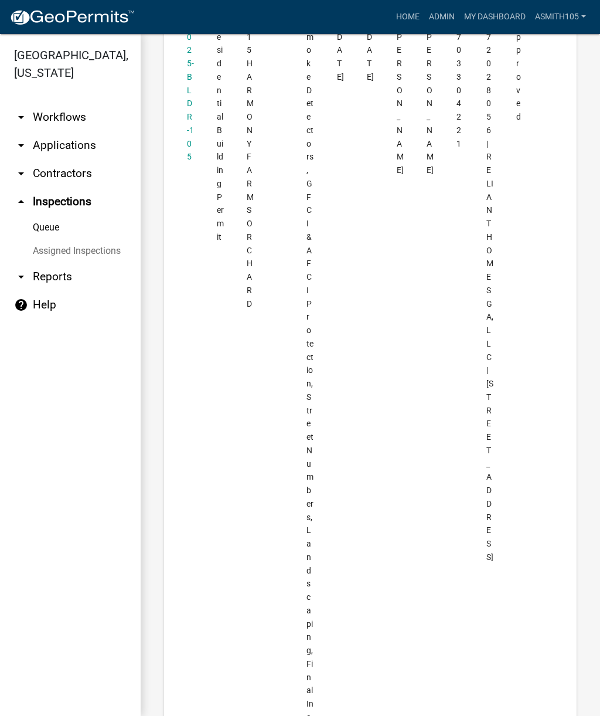
scroll to position [6903, 0]
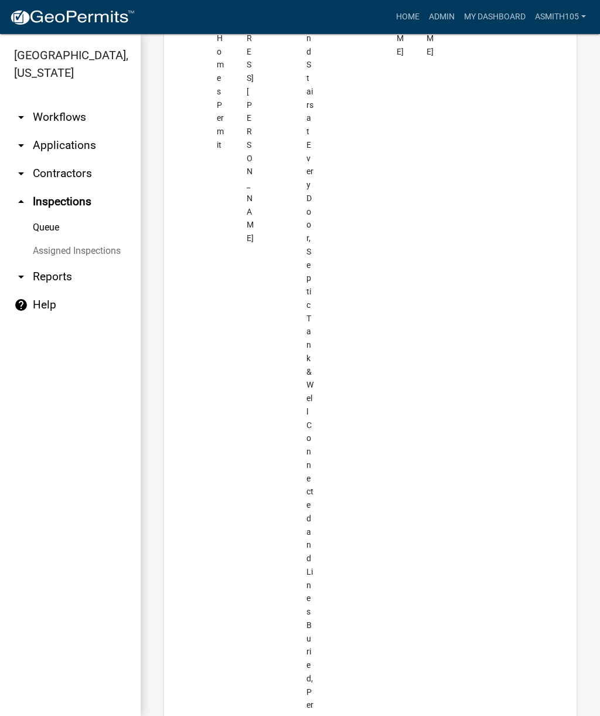
scroll to position [2533, 0]
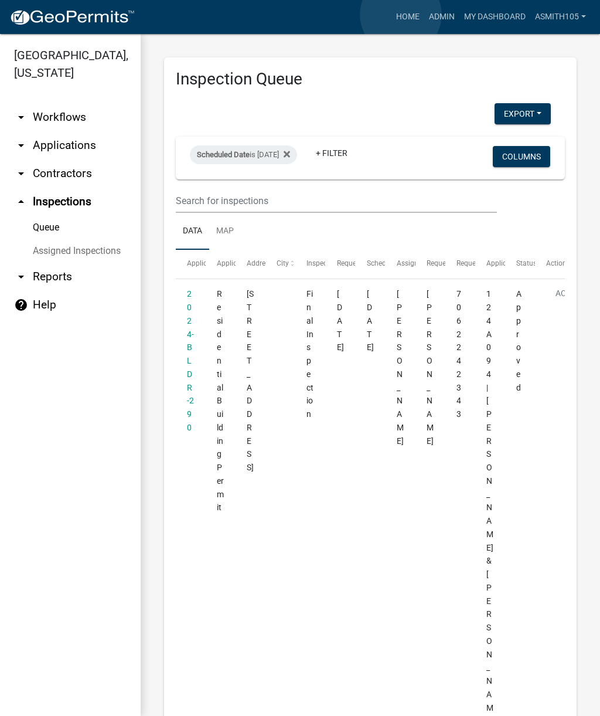
click at [402, 15] on link "Home" at bounding box center [408, 17] width 33 height 22
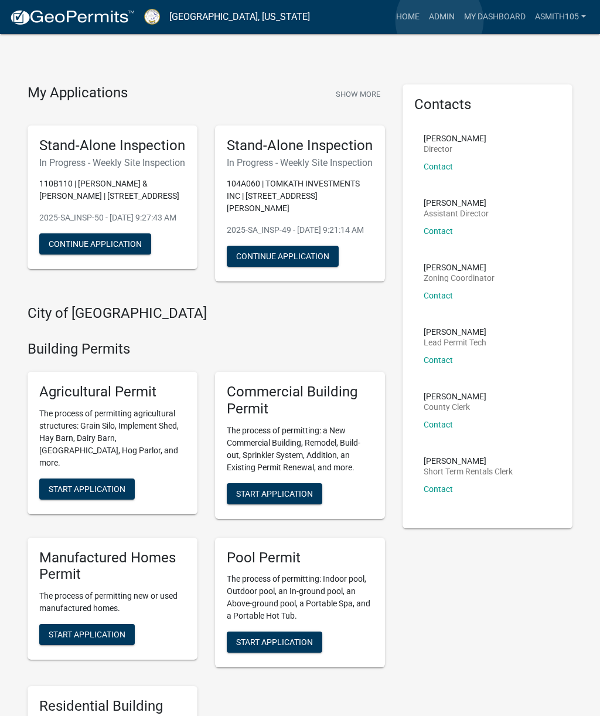
click at [440, 21] on link "Admin" at bounding box center [441, 17] width 35 height 22
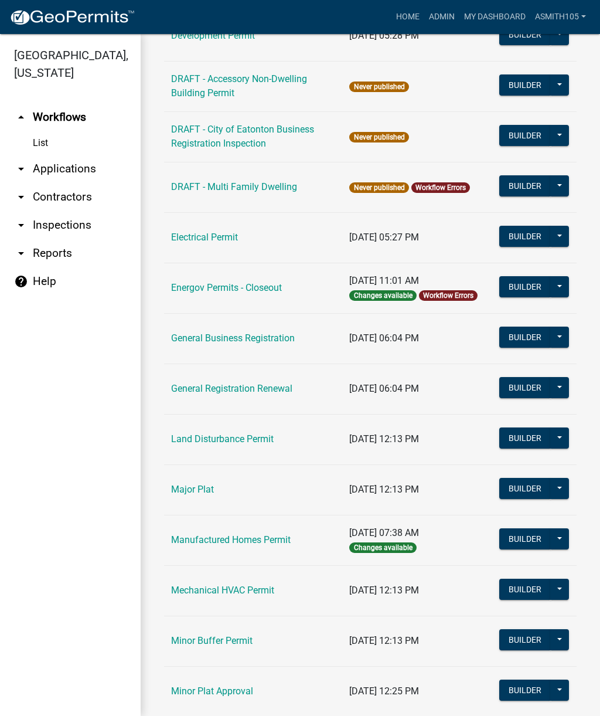
scroll to position [546, 0]
